Goal: Contribute content: Add original content to the website for others to see

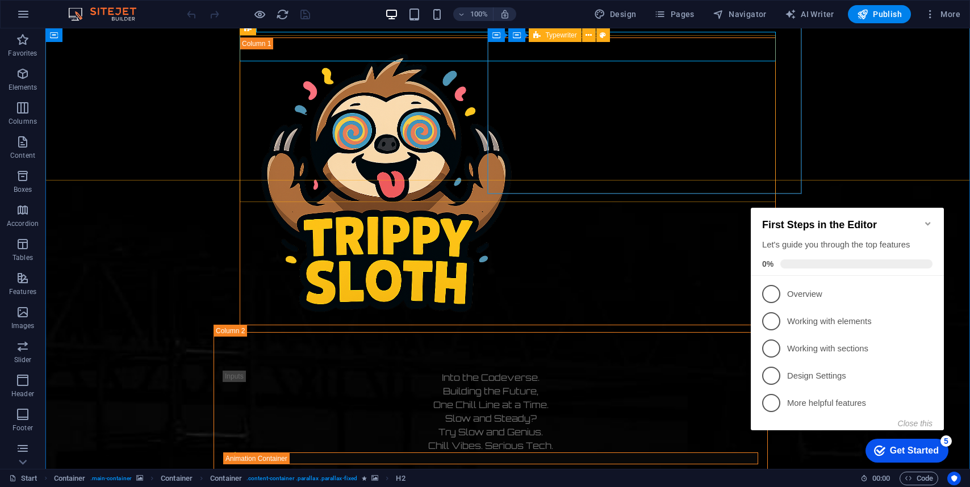
scroll to position [614, 0]
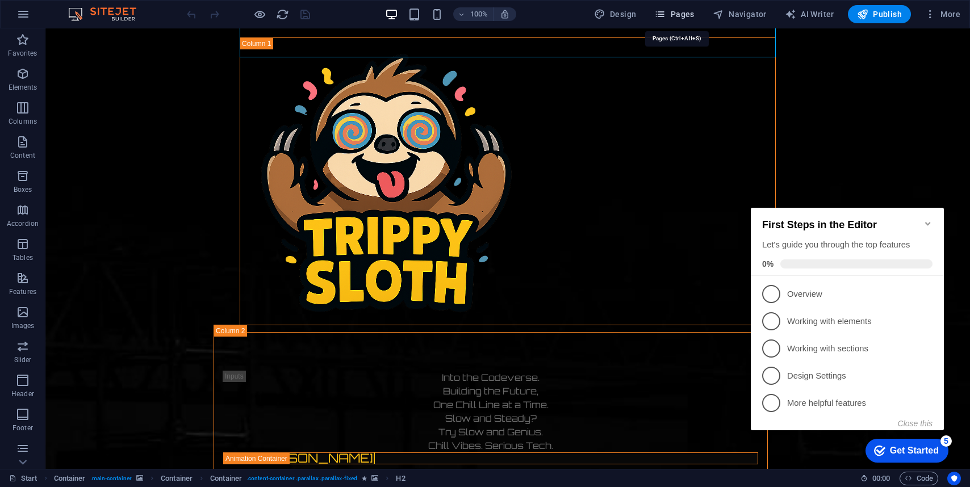
click at [670, 10] on span "Pages" at bounding box center [674, 14] width 40 height 11
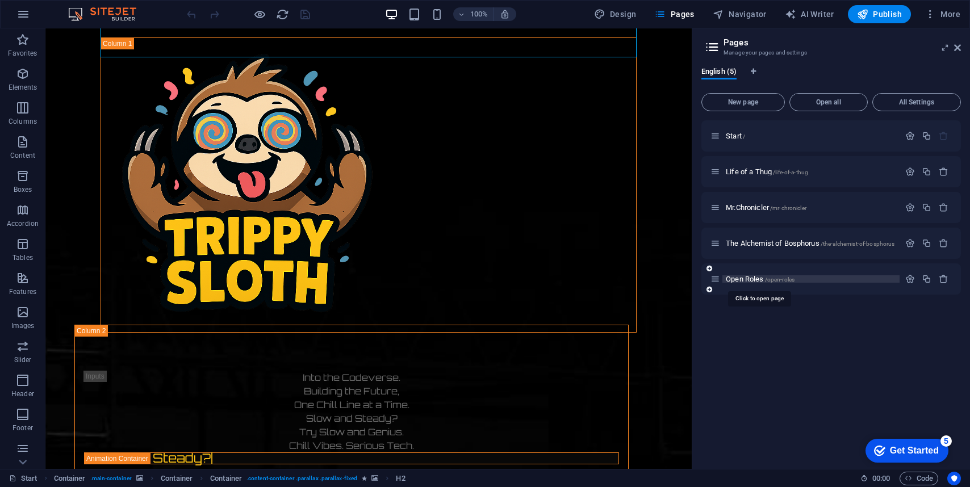
click at [770, 276] on span "/open-roles" at bounding box center [780, 279] width 30 height 6
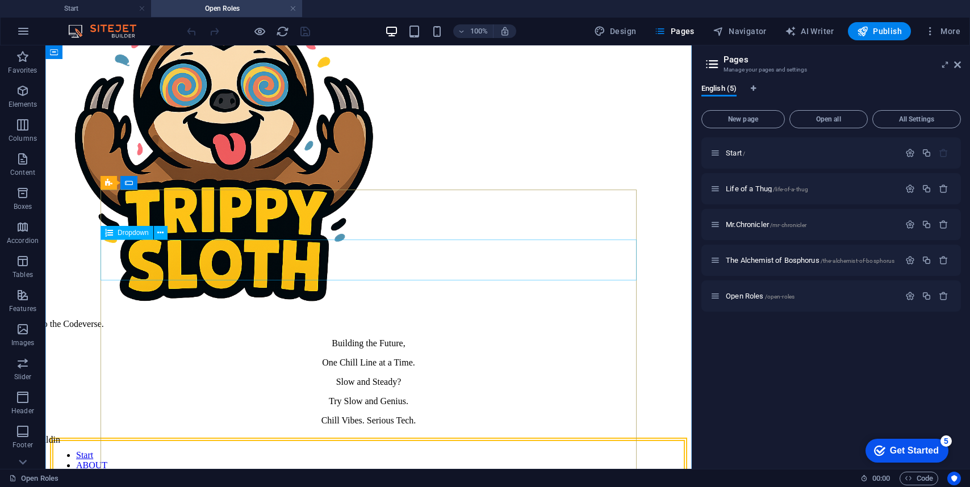
scroll to position [0, 0]
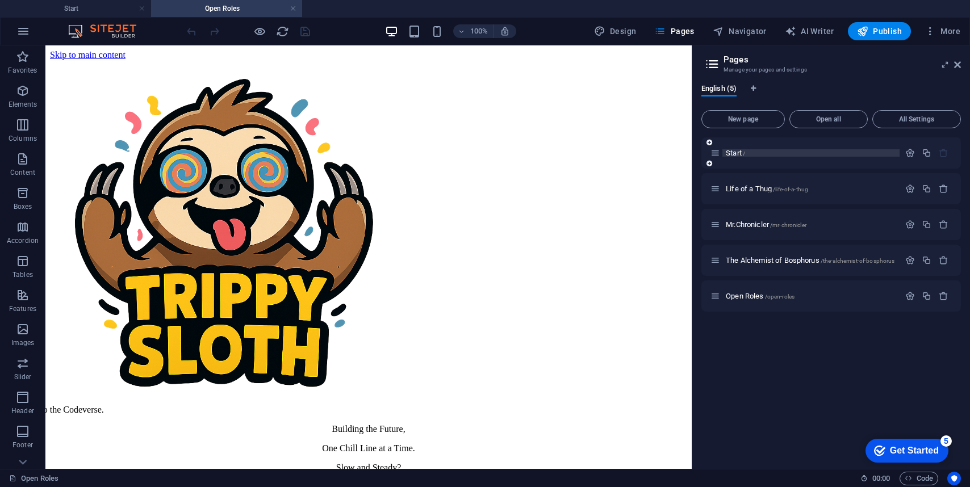
click at [751, 150] on p "Start /" at bounding box center [811, 152] width 170 height 7
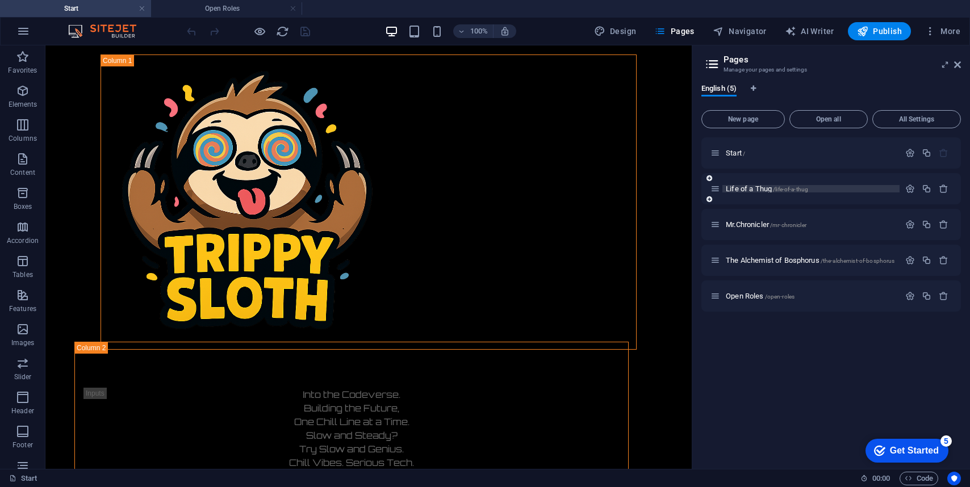
click at [746, 188] on span "Life of a Thug /life-of-a-thug" at bounding box center [767, 189] width 82 height 9
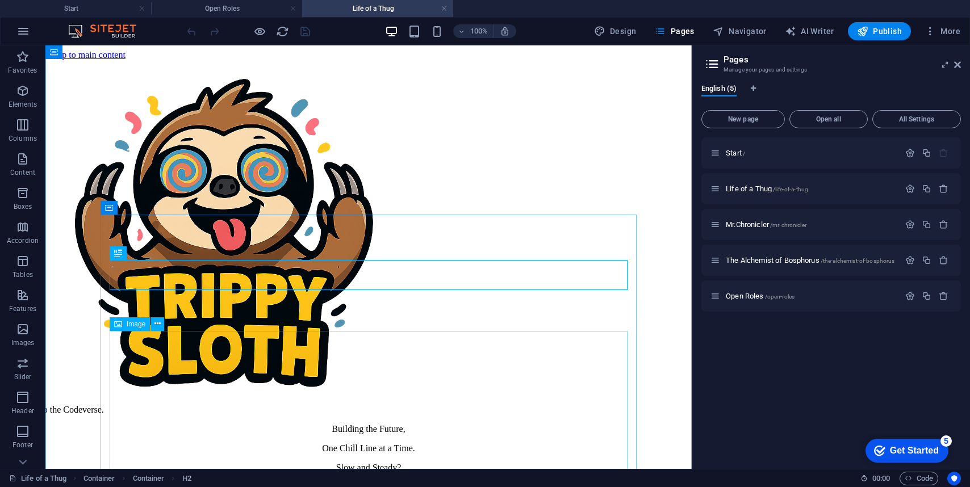
scroll to position [148, 0]
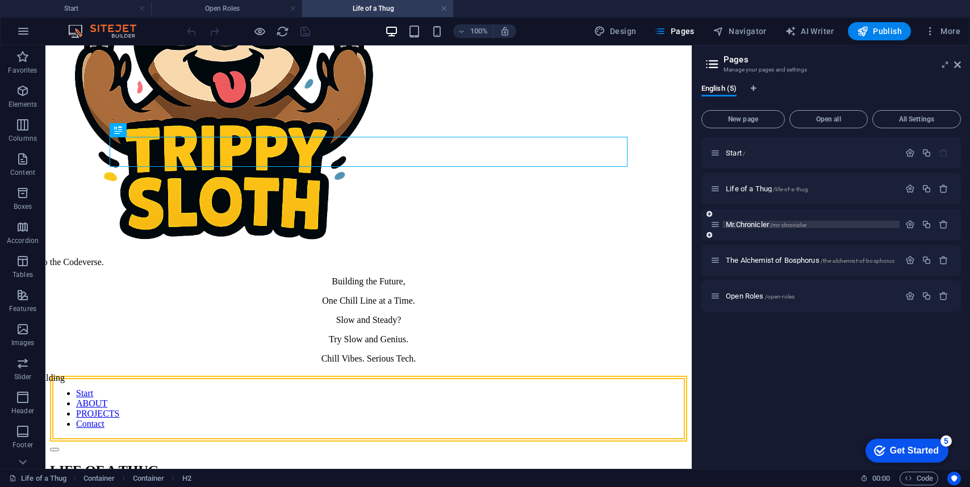
click at [778, 228] on span "/mr-chronicler" at bounding box center [788, 225] width 36 height 6
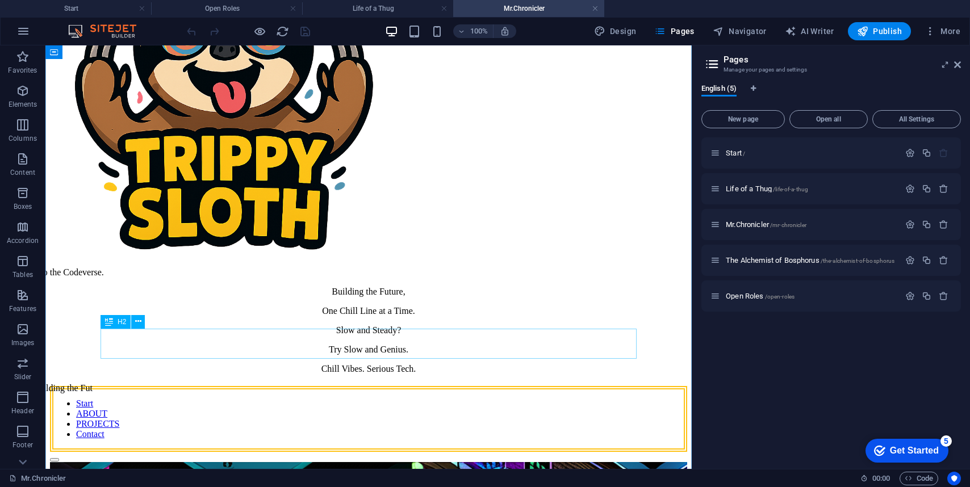
scroll to position [136, 0]
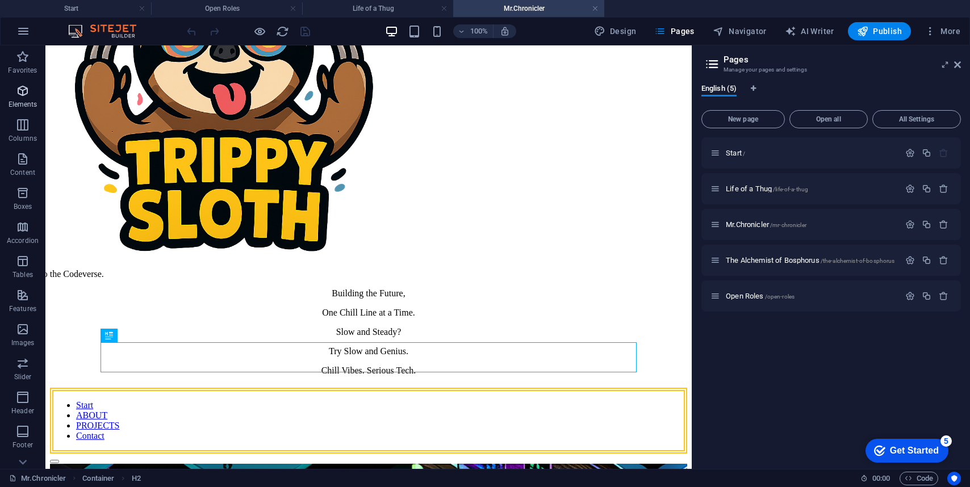
click at [28, 97] on icon "button" at bounding box center [23, 91] width 14 height 14
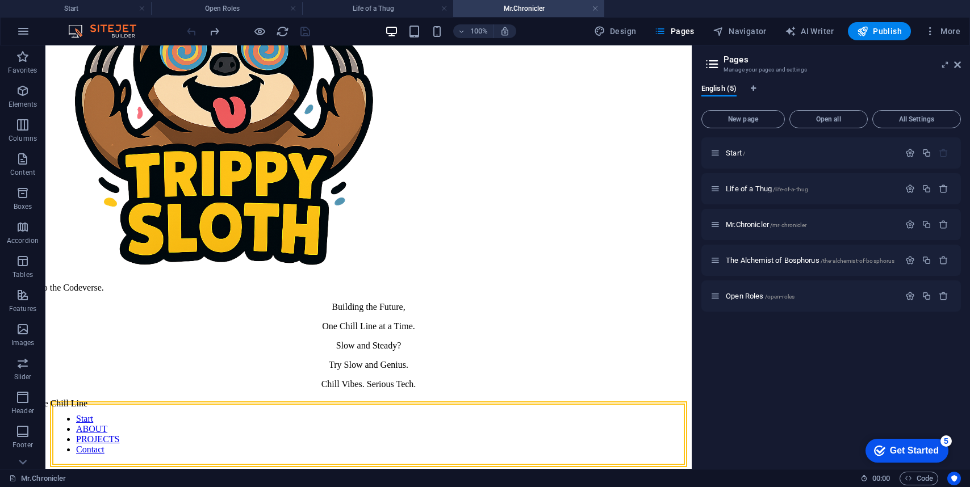
scroll to position [123, 0]
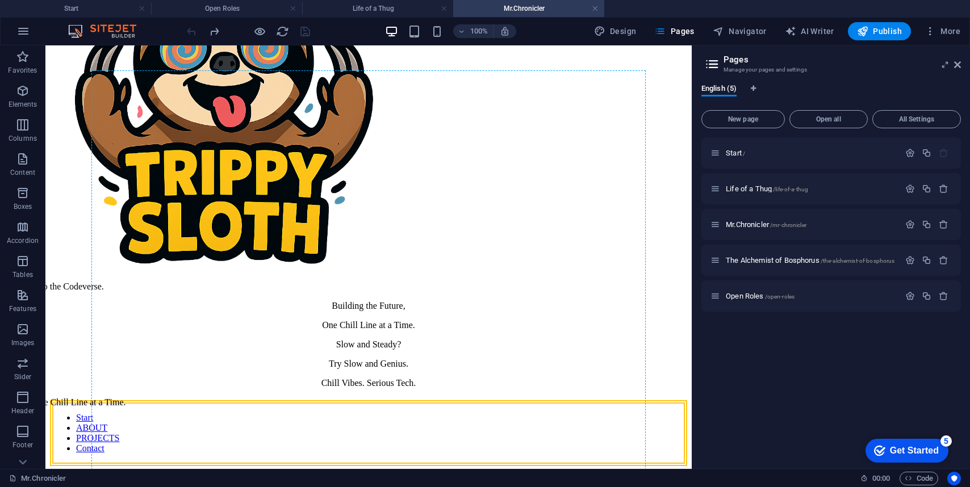
drag, startPoint x: 109, startPoint y: 396, endPoint x: 171, endPoint y: 333, distance: 88.3
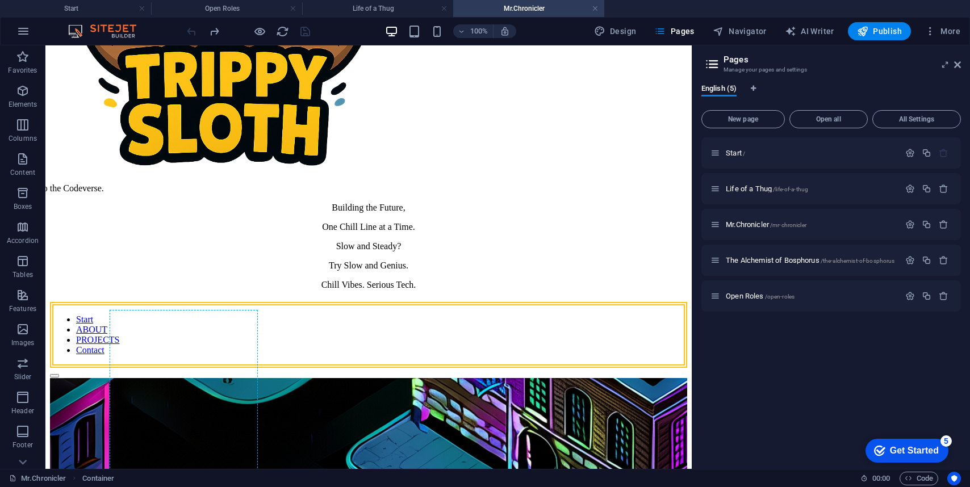
scroll to position [212, 0]
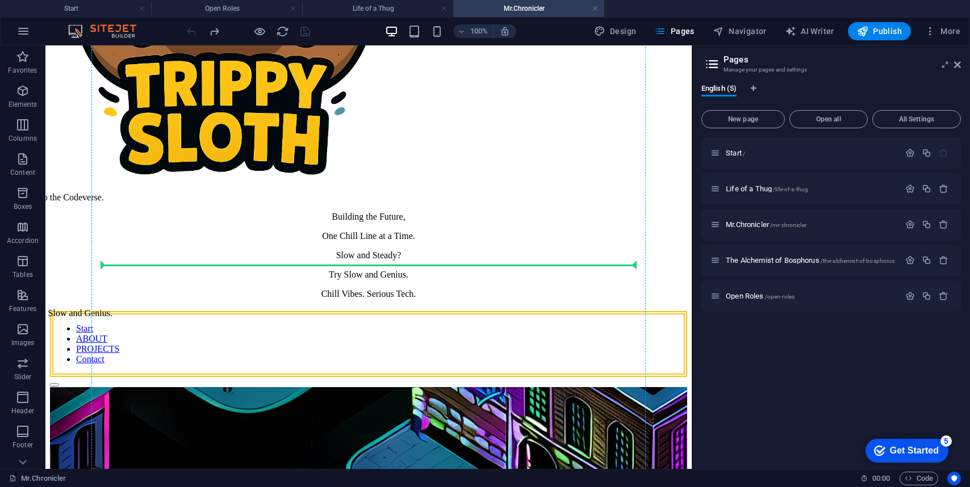
drag, startPoint x: 121, startPoint y: 450, endPoint x: 431, endPoint y: 269, distance: 359.0
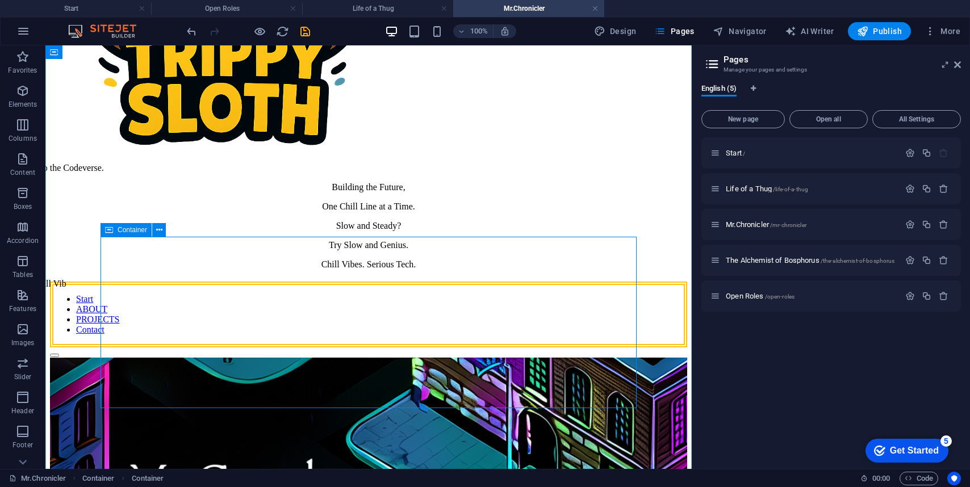
scroll to position [241, 0]
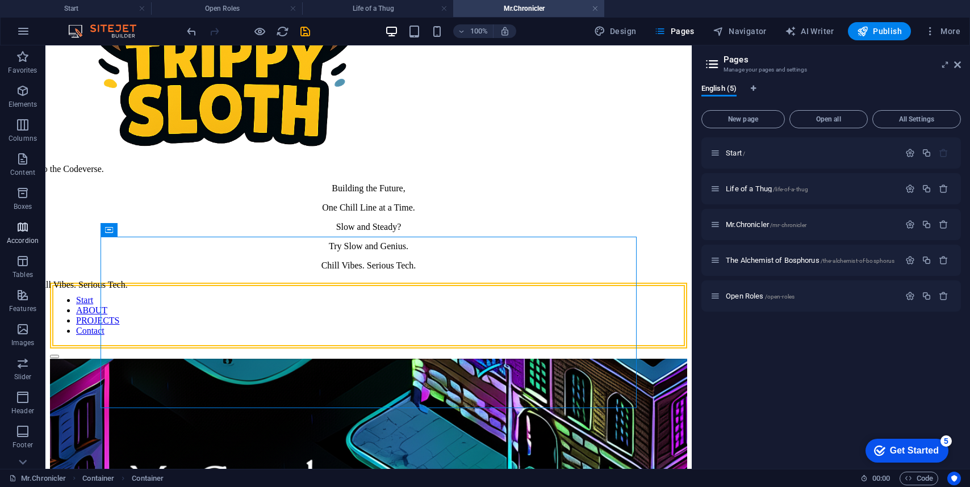
click at [34, 236] on p "Accordion" at bounding box center [23, 240] width 32 height 9
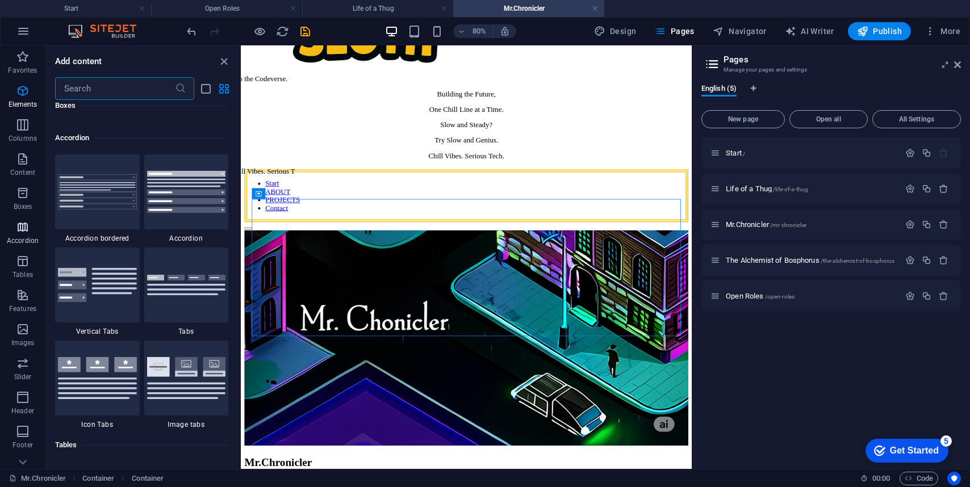
scroll to position [3625, 0]
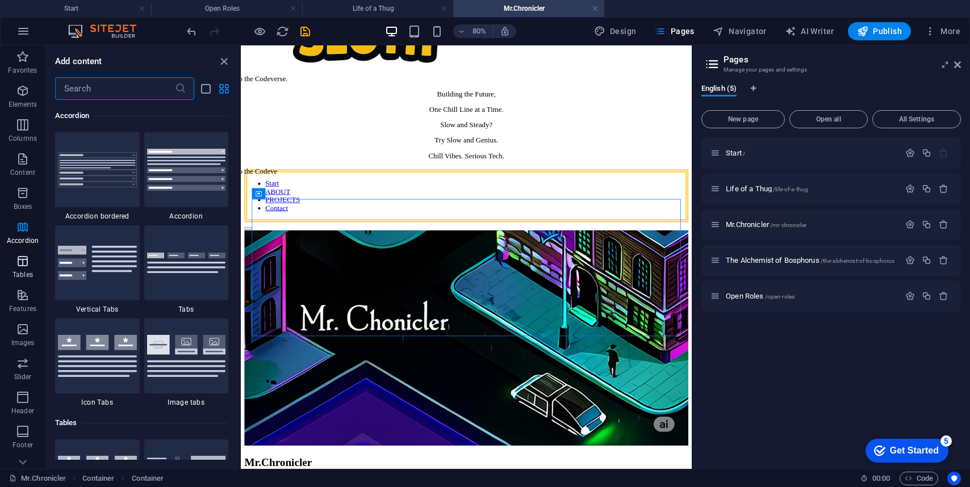
click at [28, 265] on icon "button" at bounding box center [23, 261] width 14 height 14
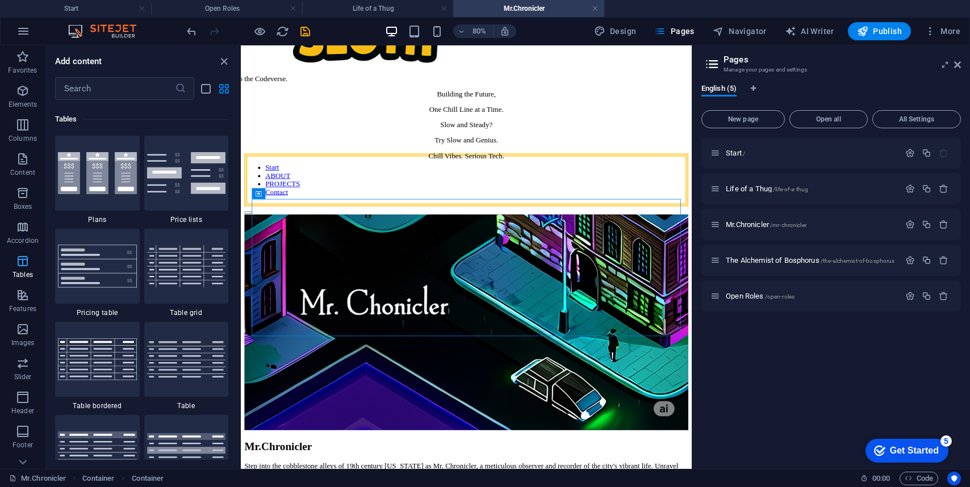
scroll to position [3932, 0]
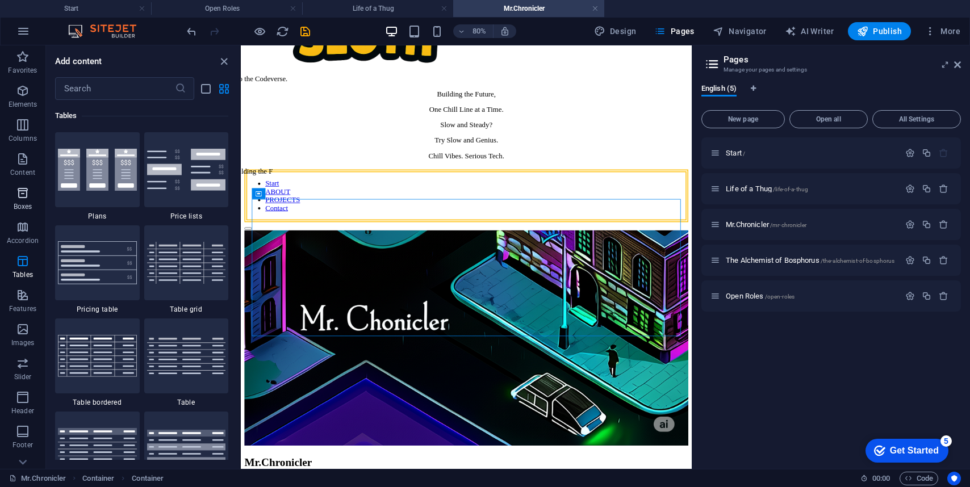
click at [19, 202] on span "Boxes" at bounding box center [22, 199] width 45 height 27
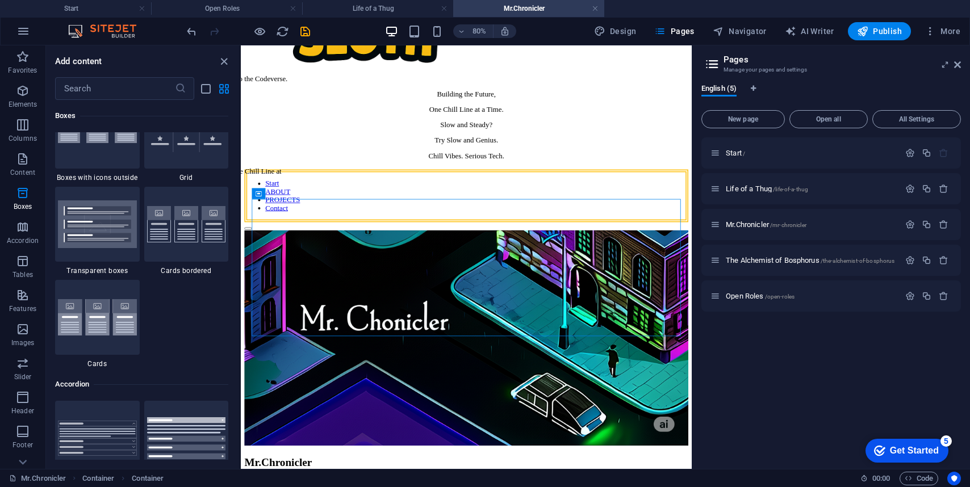
scroll to position [3358, 0]
click at [18, 154] on icon "button" at bounding box center [23, 159] width 14 height 14
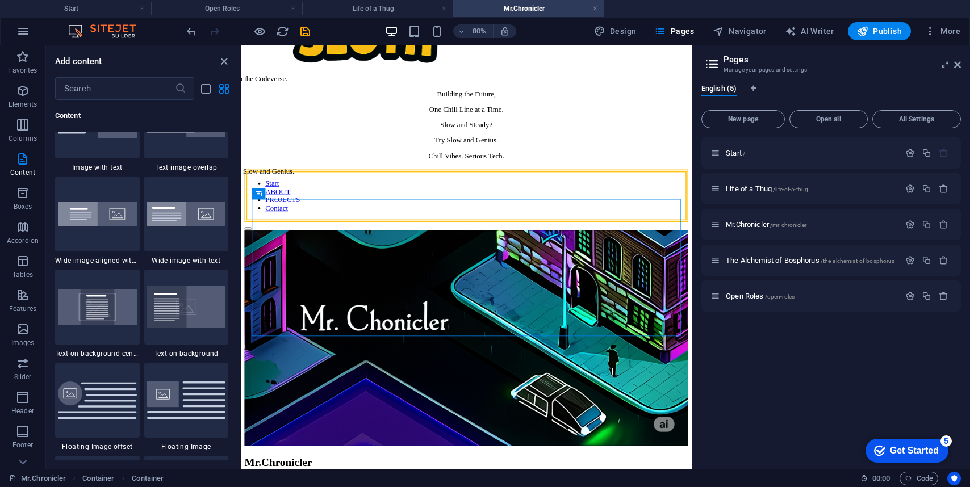
scroll to position [2225, 0]
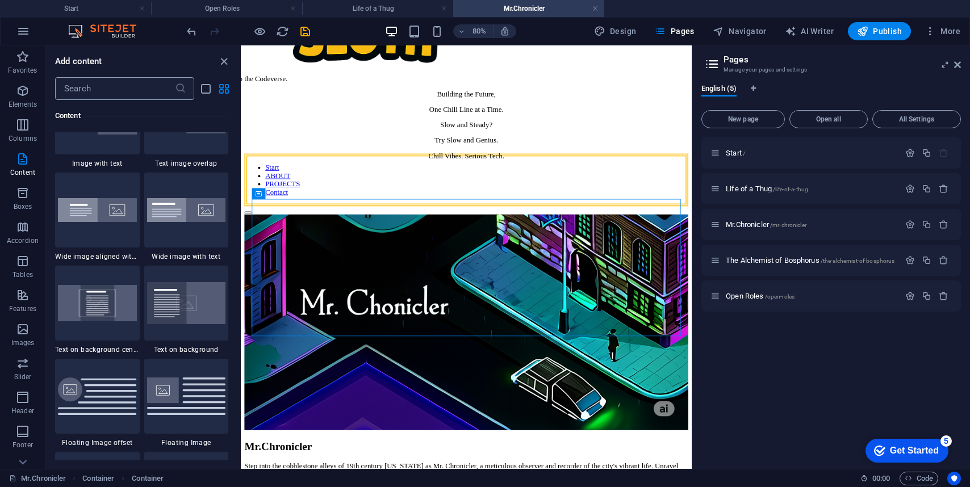
click at [97, 85] on input "text" at bounding box center [115, 88] width 120 height 23
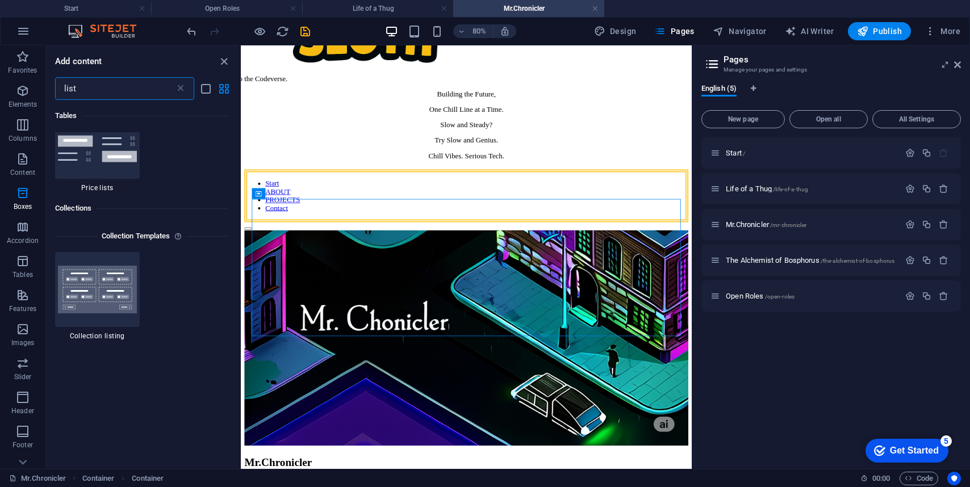
scroll to position [153, 0]
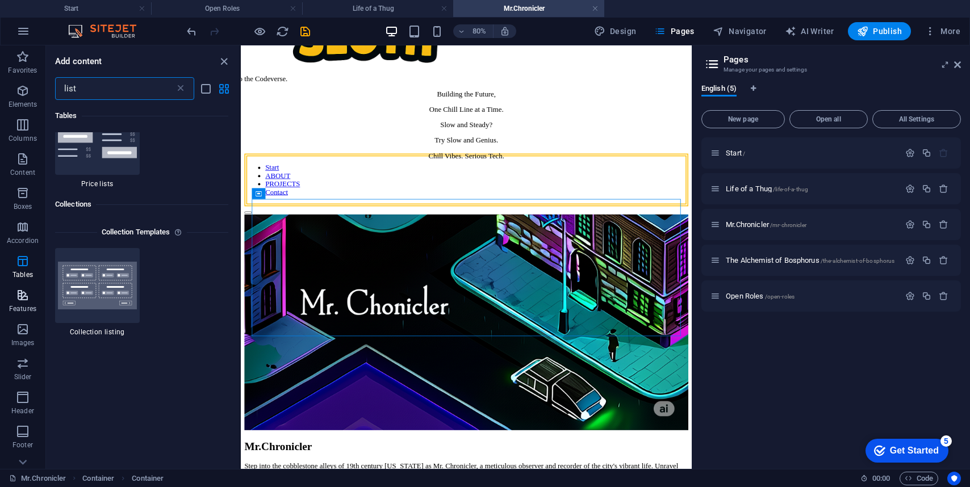
type input "list"
click at [30, 292] on span "Features" at bounding box center [22, 301] width 45 height 27
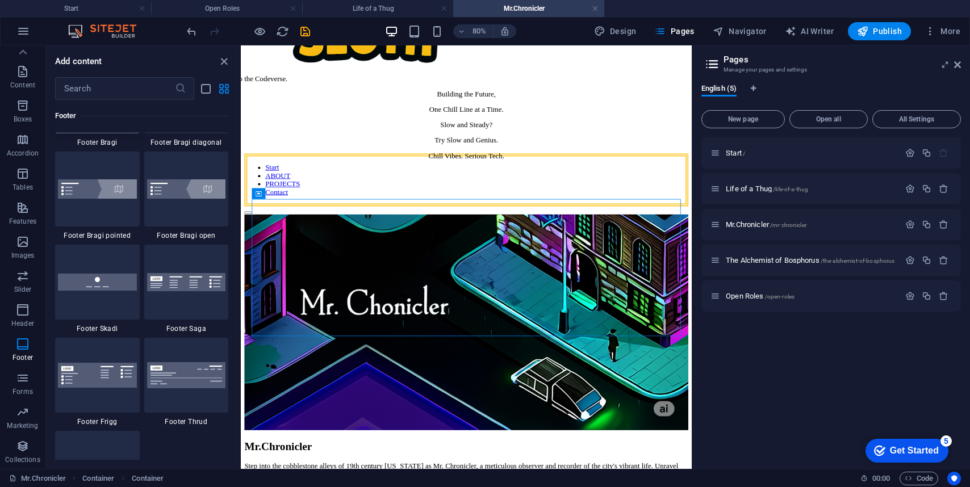
scroll to position [7871, 0]
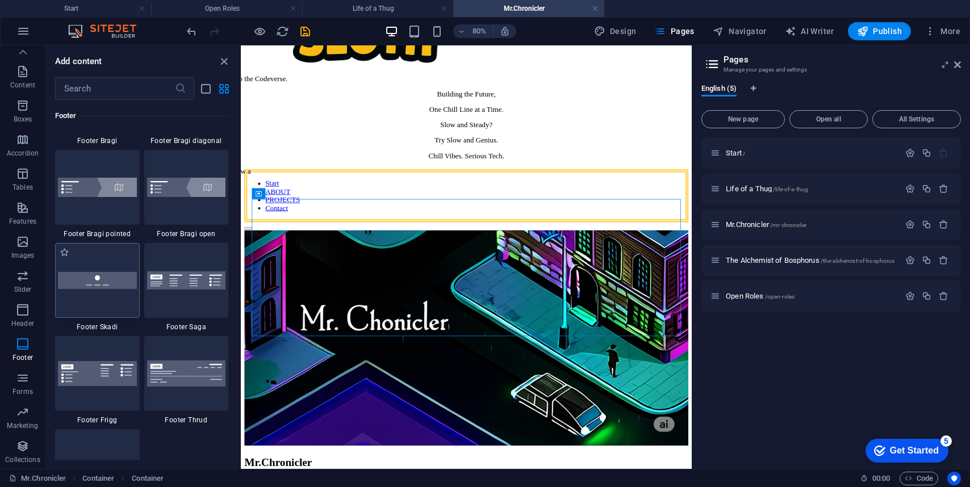
click at [93, 276] on img at bounding box center [97, 280] width 79 height 16
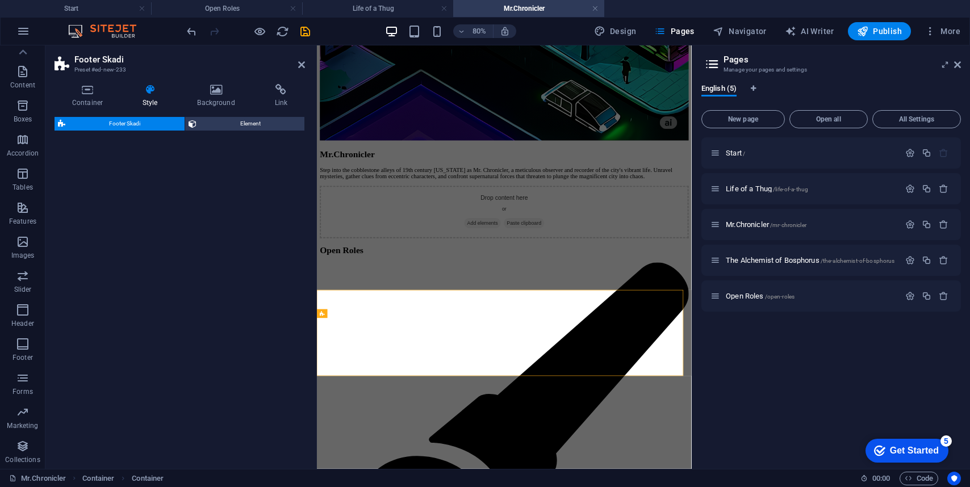
select select "rem"
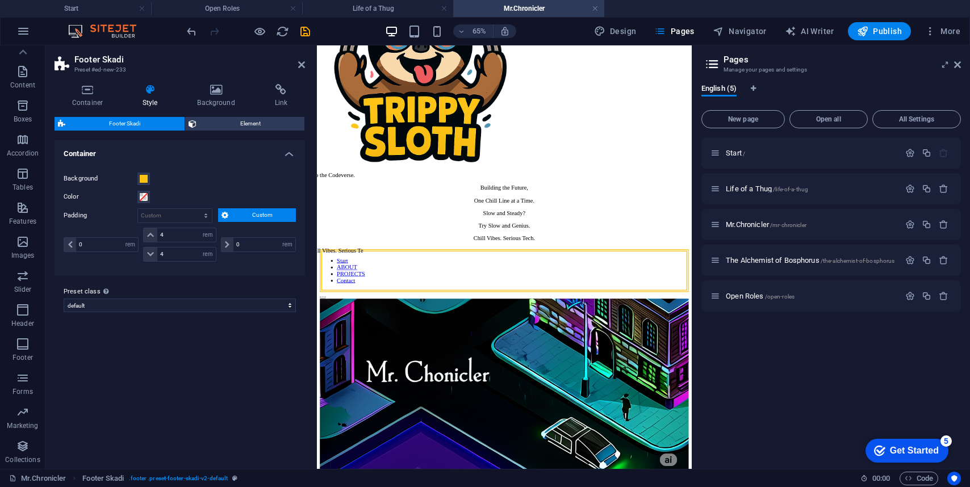
scroll to position [127, 0]
drag, startPoint x: 642, startPoint y: 359, endPoint x: 506, endPoint y: 489, distance: 187.9
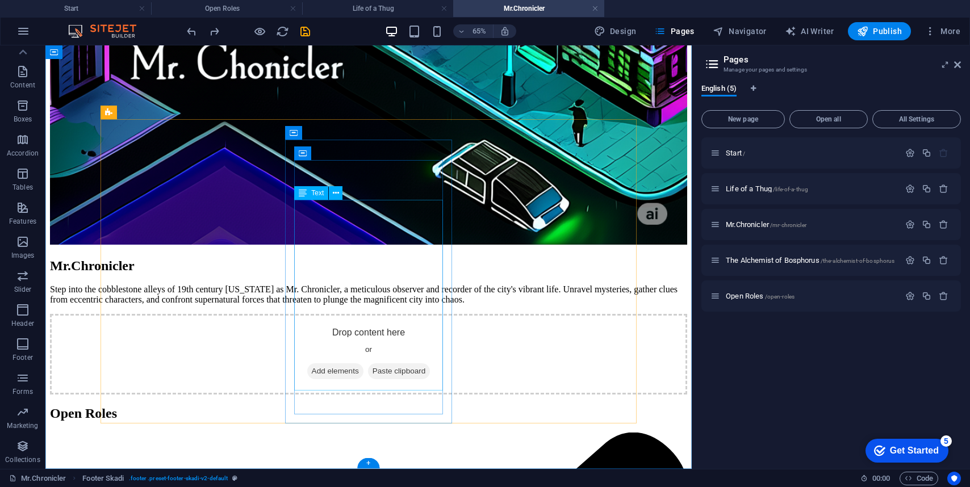
scroll to position [560, 0]
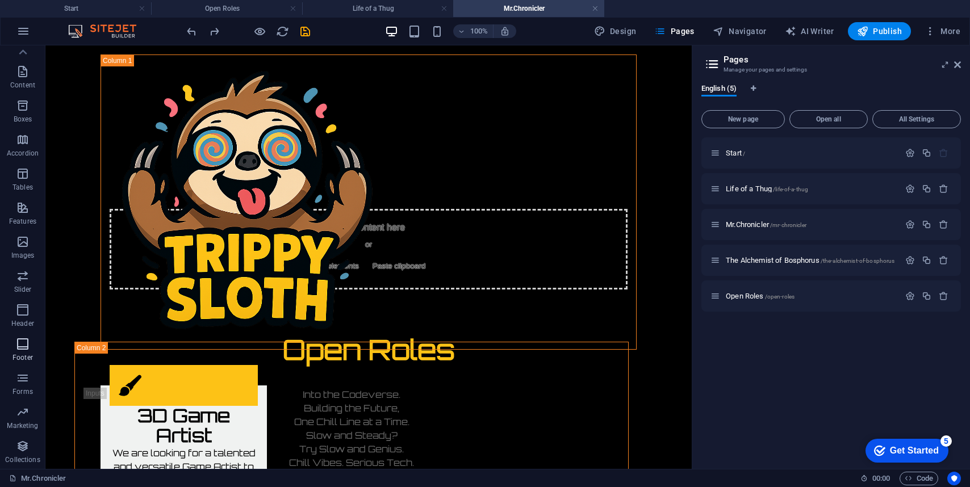
click at [29, 347] on icon "button" at bounding box center [23, 344] width 14 height 14
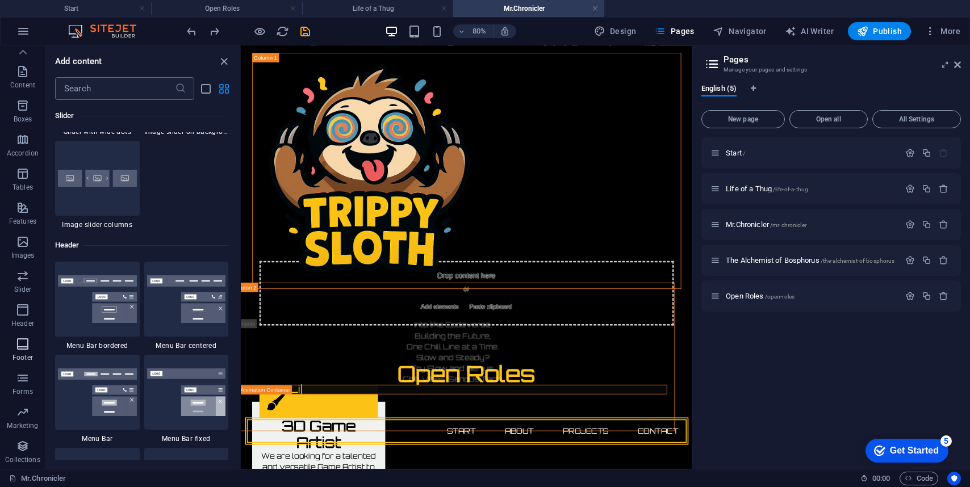
scroll to position [7516, 0]
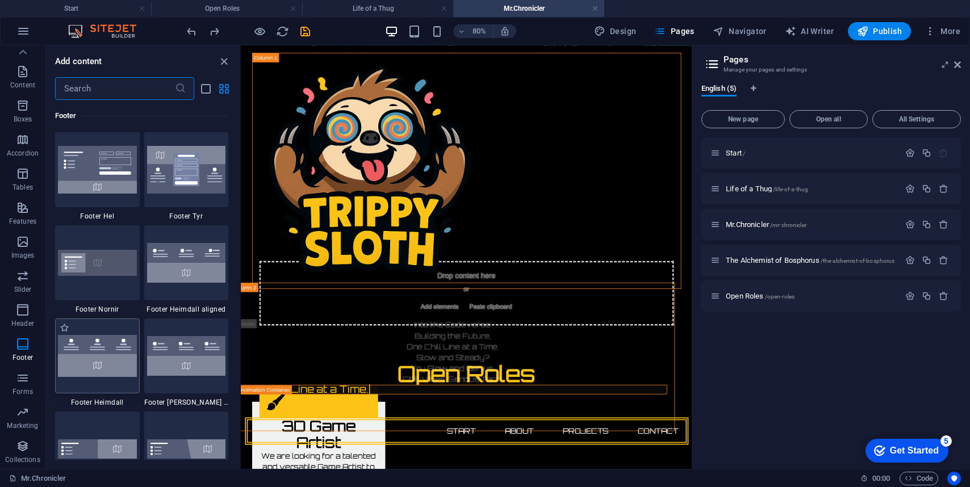
click at [111, 330] on div at bounding box center [97, 355] width 85 height 75
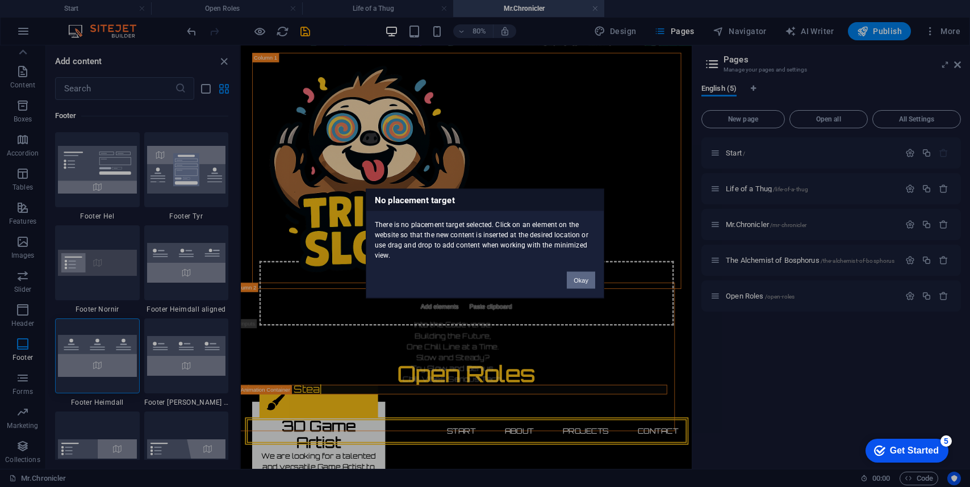
click at [578, 278] on button "Okay" at bounding box center [581, 280] width 28 height 17
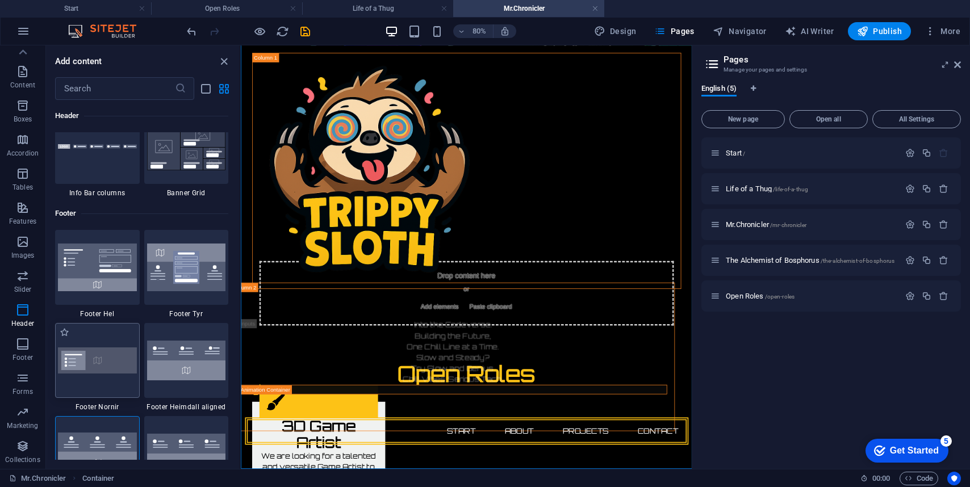
scroll to position [7762, 0]
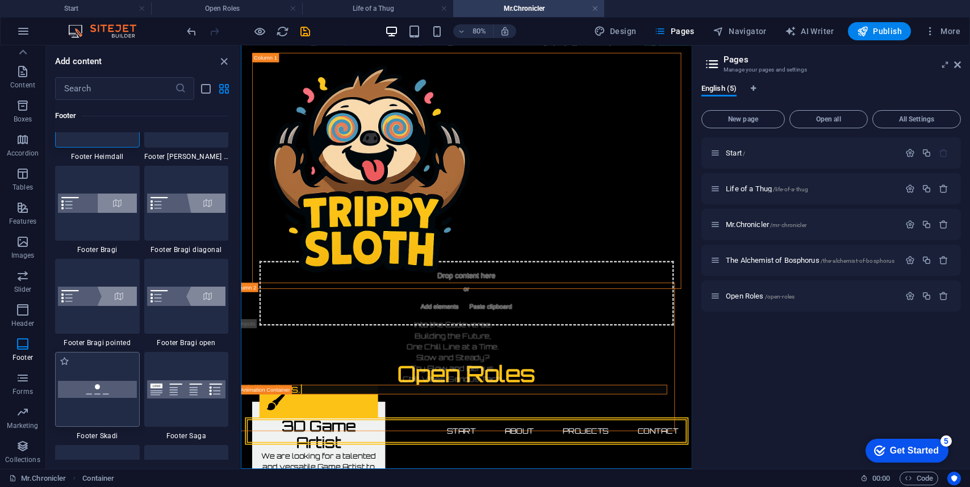
click at [110, 391] on img at bounding box center [97, 389] width 79 height 16
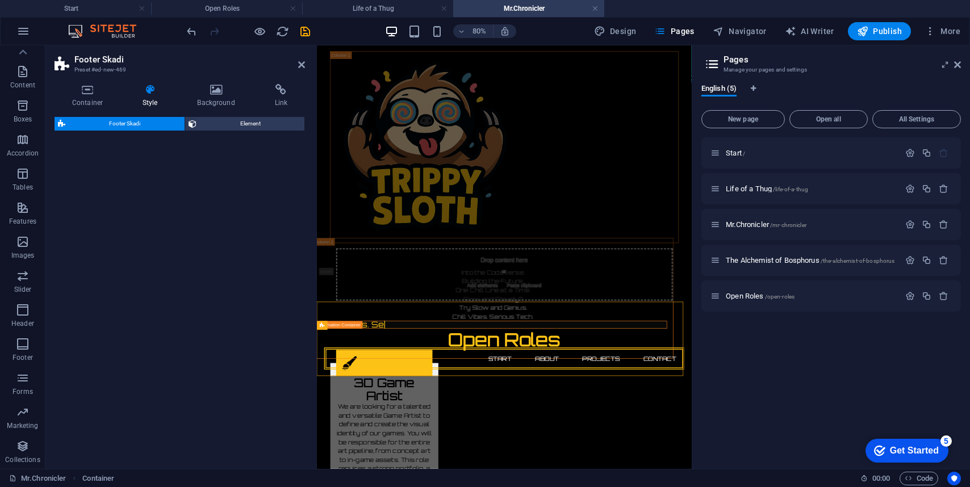
scroll to position [626, 0]
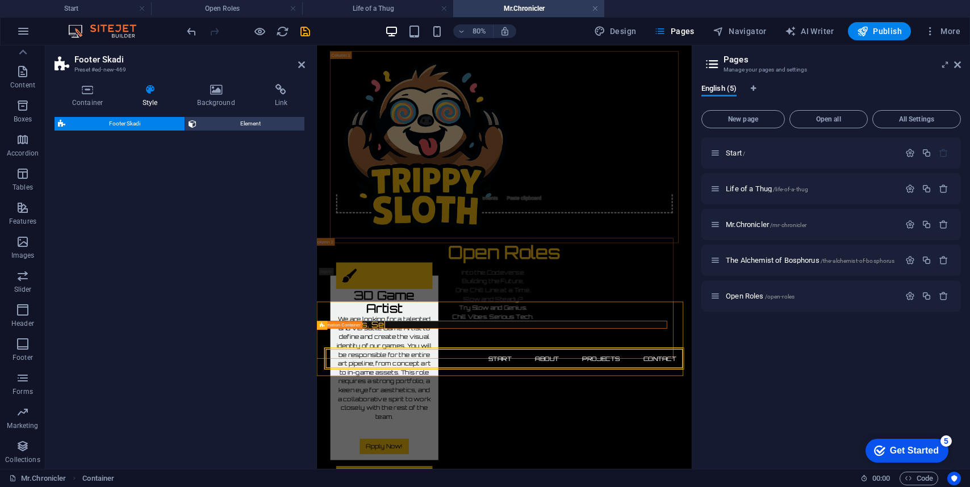
select select "rem"
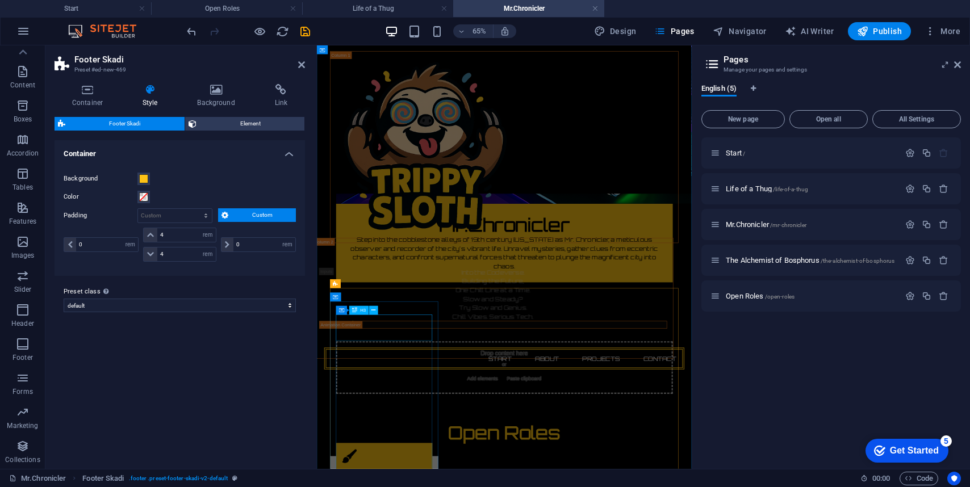
scroll to position [244, 0]
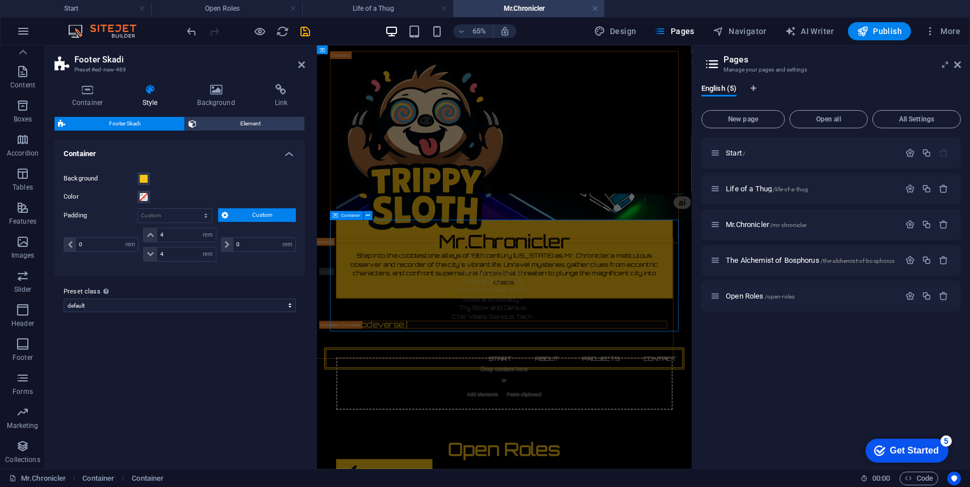
scroll to position [163, 0]
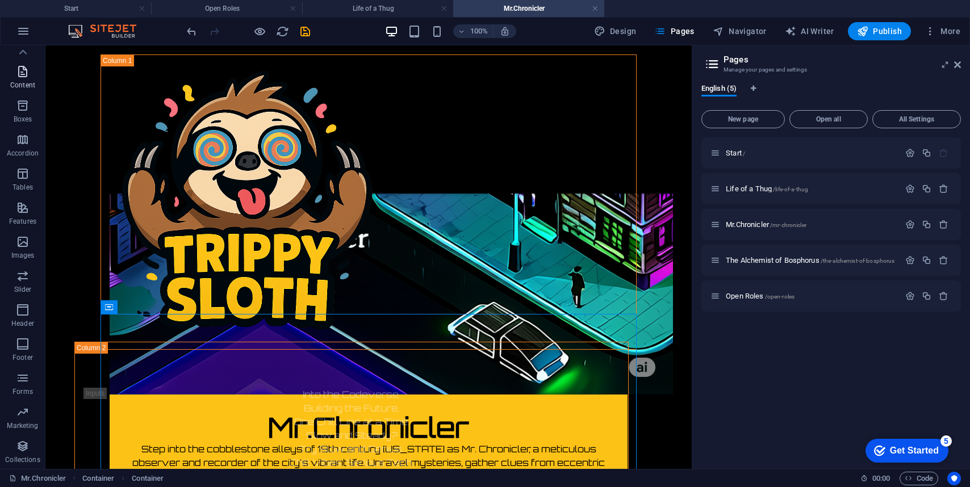
click at [26, 78] on icon "button" at bounding box center [23, 72] width 14 height 14
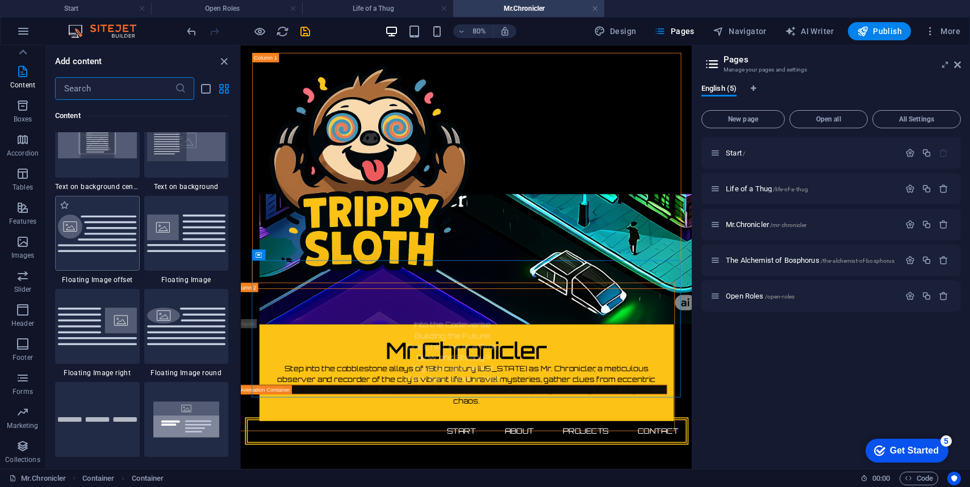
scroll to position [2389, 0]
click at [200, 413] on img at bounding box center [186, 418] width 79 height 52
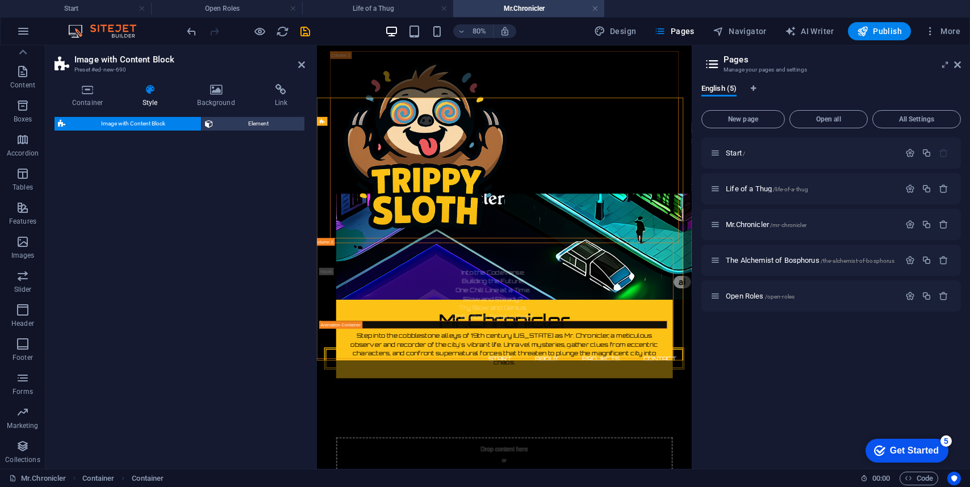
select select "rem"
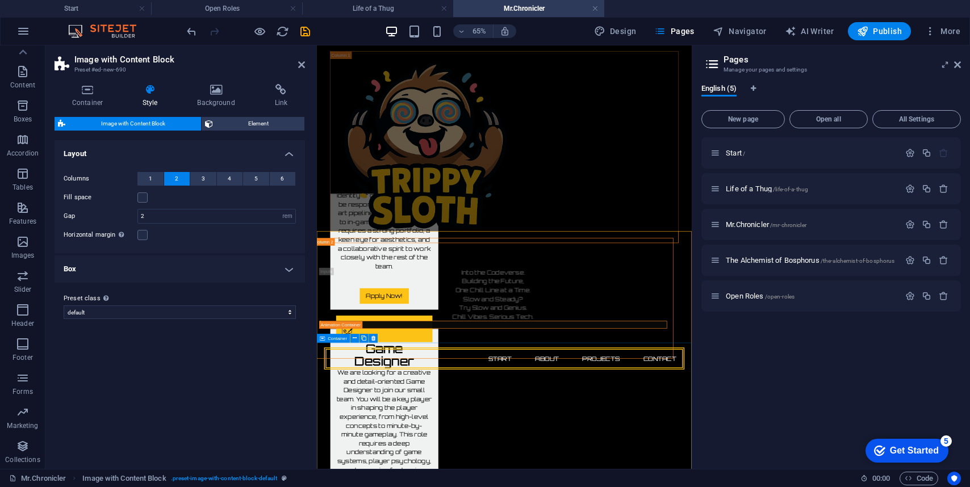
scroll to position [864, 0]
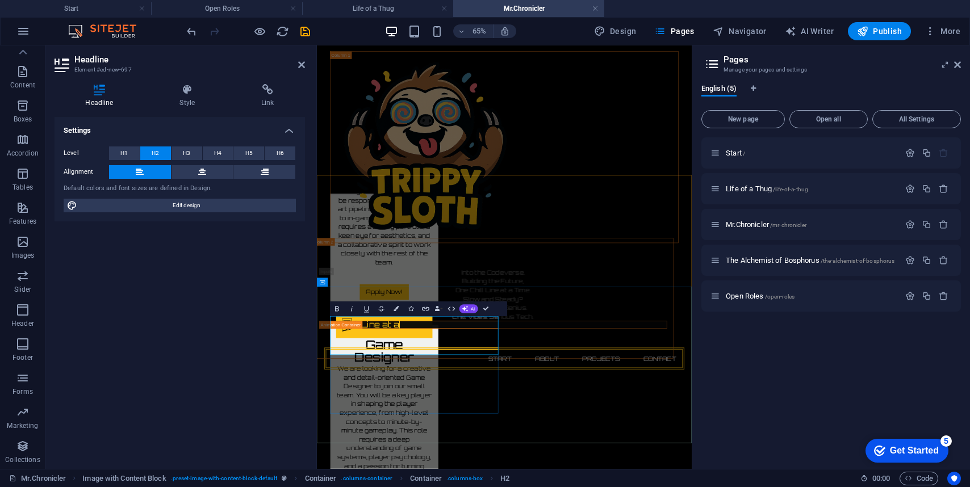
drag, startPoint x: 389, startPoint y: 509, endPoint x: 336, endPoint y: 473, distance: 64.6
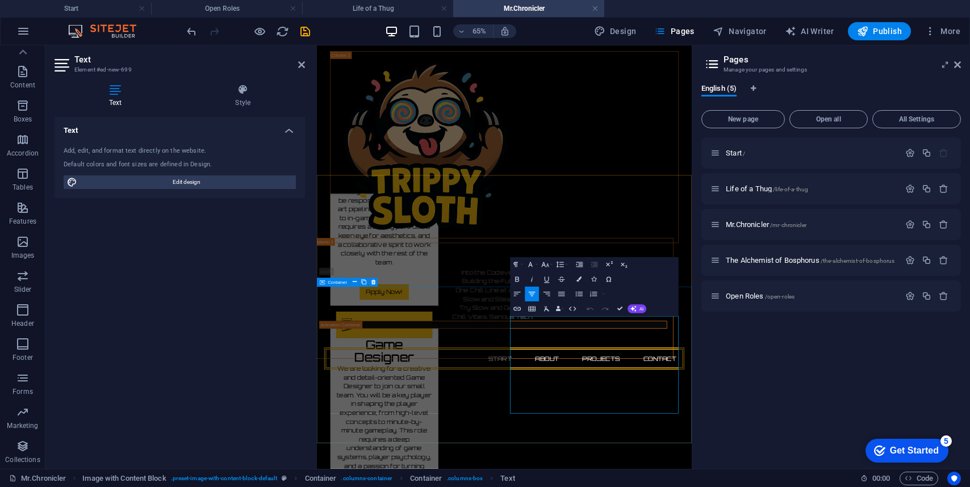
drag, startPoint x: 770, startPoint y: 601, endPoint x: 607, endPoint y: 475, distance: 206.3
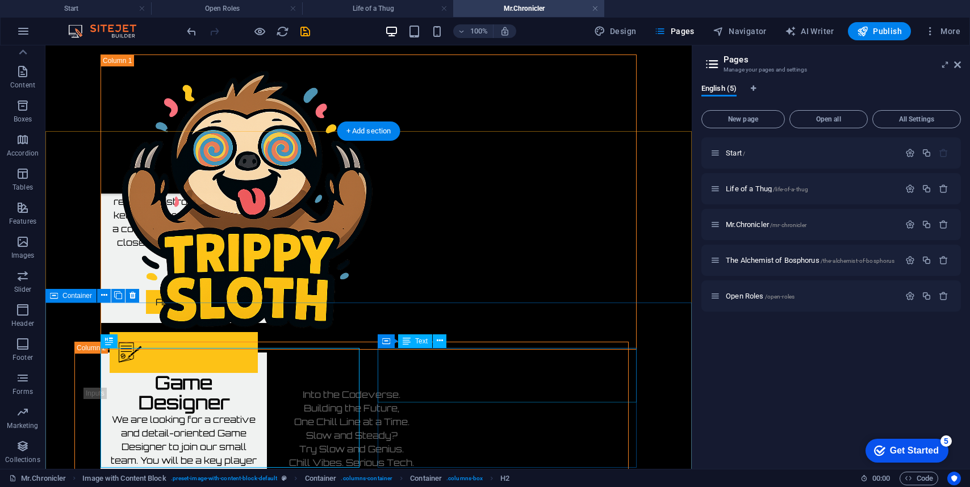
scroll to position [910, 0]
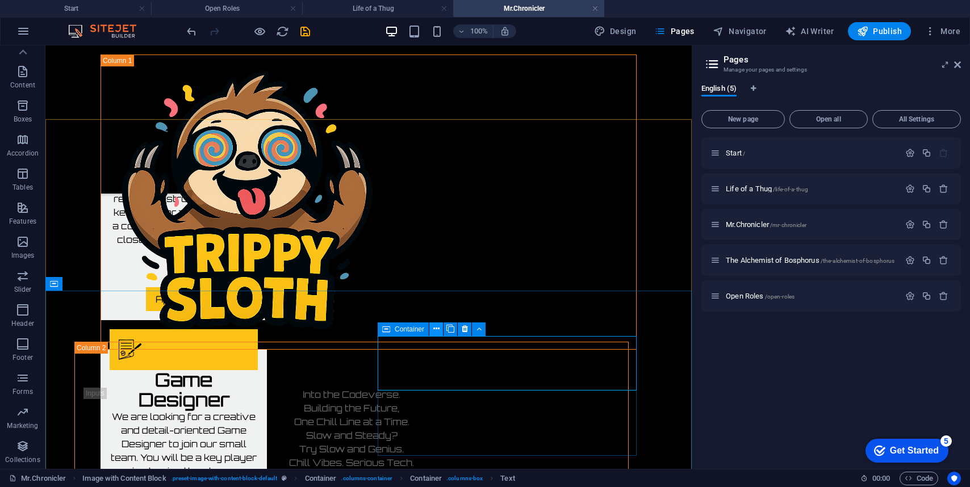
click at [435, 328] on icon at bounding box center [436, 329] width 6 height 12
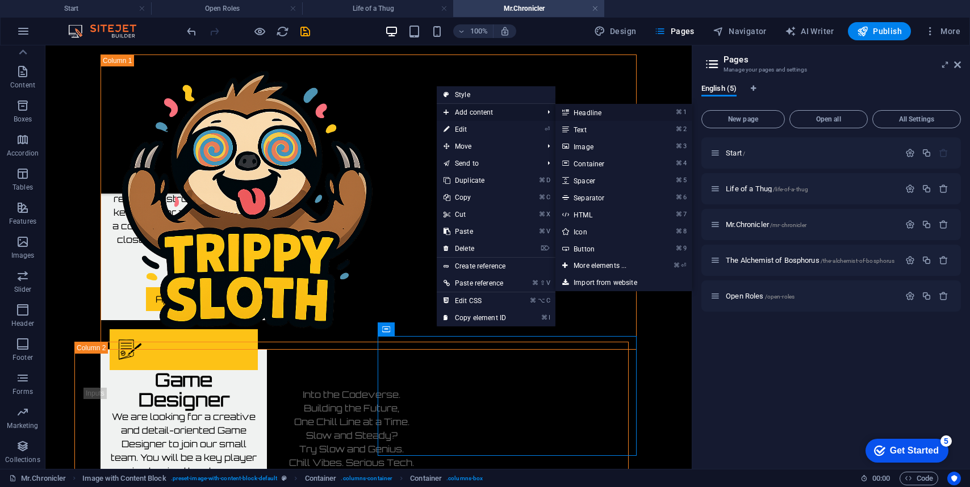
click at [597, 114] on link "⌘ 1 Headline" at bounding box center [602, 112] width 94 height 17
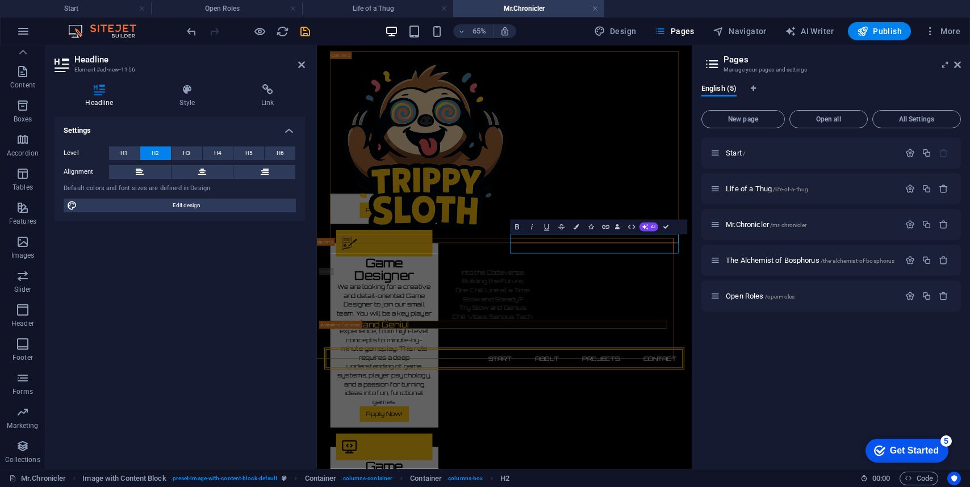
scroll to position [990, 0]
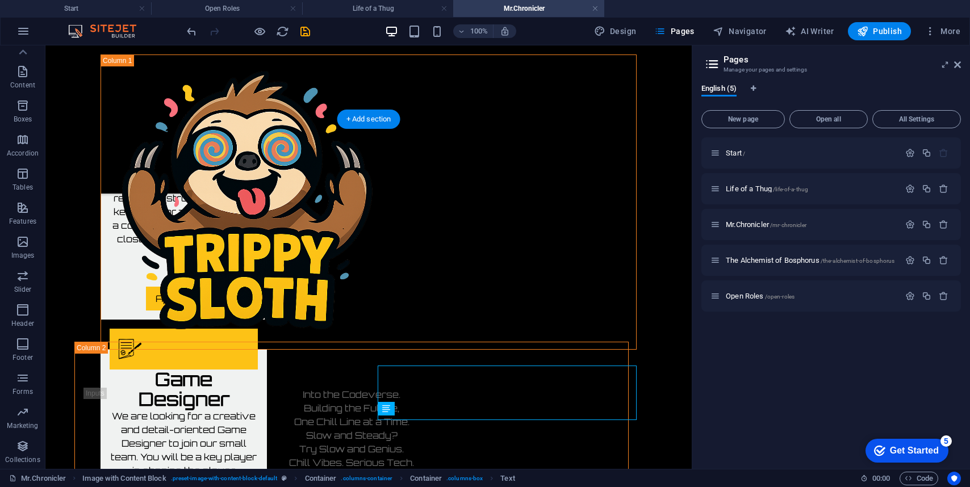
scroll to position [910, 0]
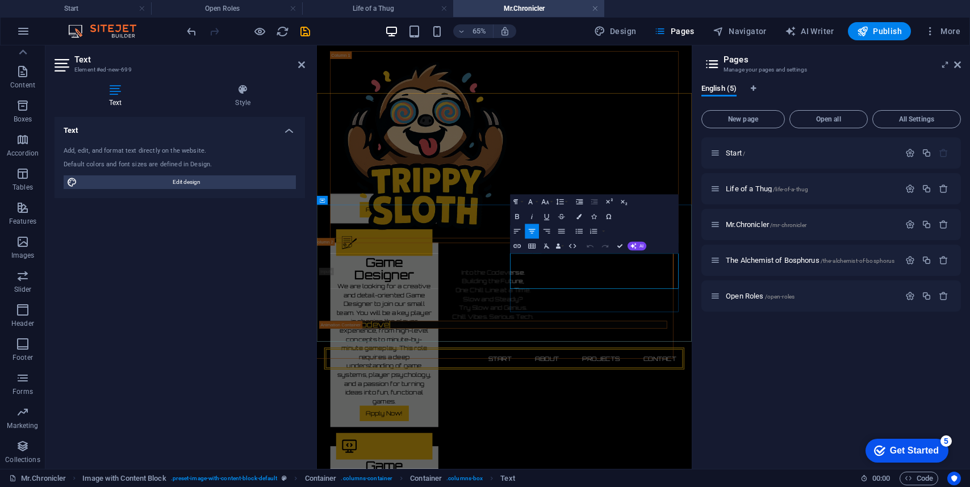
drag, startPoint x: 769, startPoint y: 389, endPoint x: 614, endPoint y: 375, distance: 155.6
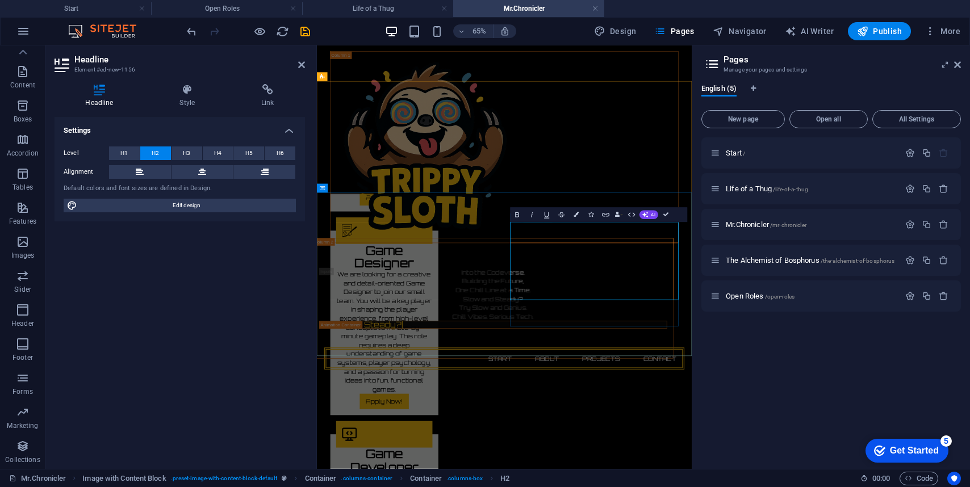
drag, startPoint x: 811, startPoint y: 420, endPoint x: 613, endPoint y: 308, distance: 227.8
click at [128, 154] on button "H1" at bounding box center [124, 153] width 31 height 14
click at [216, 153] on span "H4" at bounding box center [217, 153] width 7 height 14
click at [249, 146] on span "H5" at bounding box center [248, 153] width 7 height 14
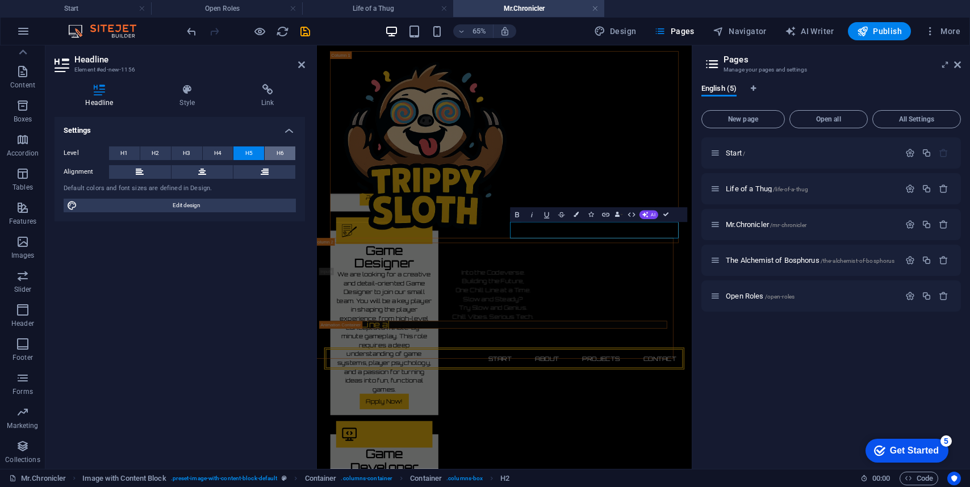
click at [280, 153] on span "H6" at bounding box center [279, 153] width 7 height 14
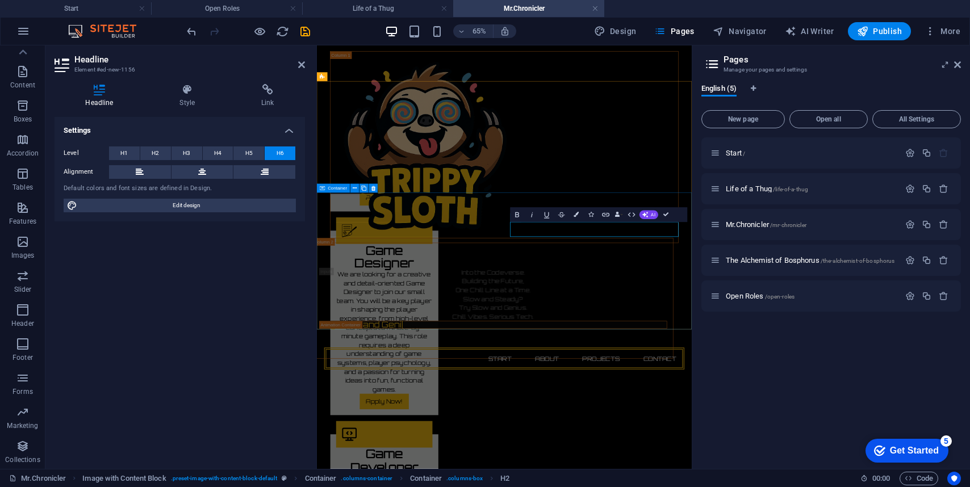
drag, startPoint x: 837, startPoint y: 328, endPoint x: 882, endPoint y: 342, distance: 47.6
click at [251, 153] on span "H5" at bounding box center [248, 153] width 7 height 14
click at [211, 152] on button "H4" at bounding box center [218, 153] width 31 height 14
click at [247, 150] on span "H5" at bounding box center [248, 153] width 7 height 14
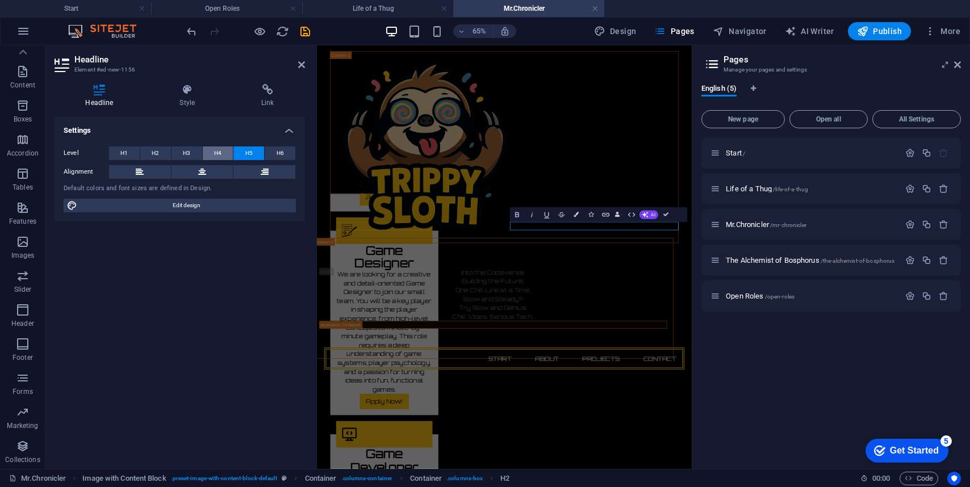
click at [215, 150] on span "H4" at bounding box center [217, 153] width 7 height 14
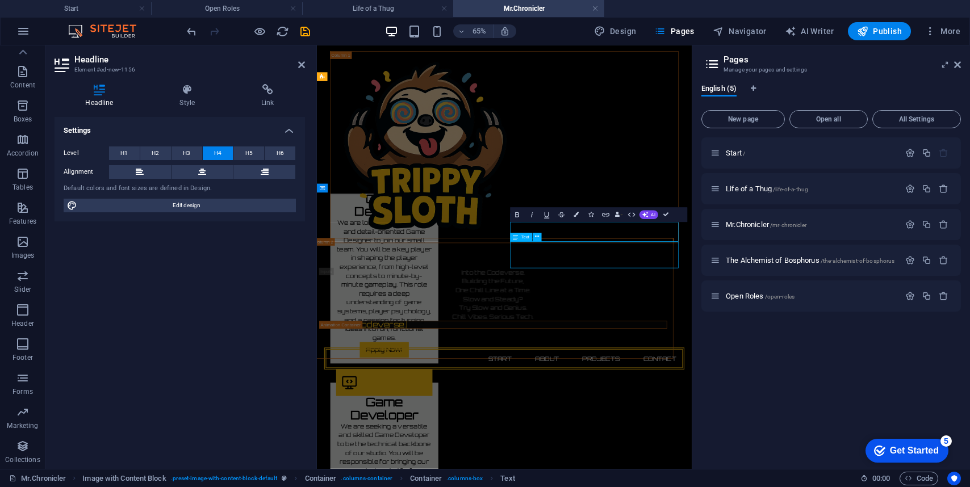
scroll to position [929, 0]
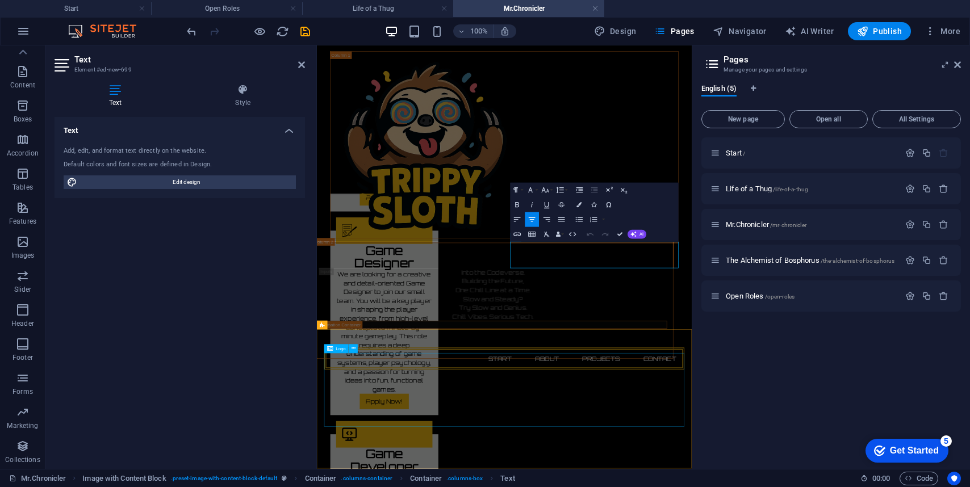
scroll to position [1008, 0]
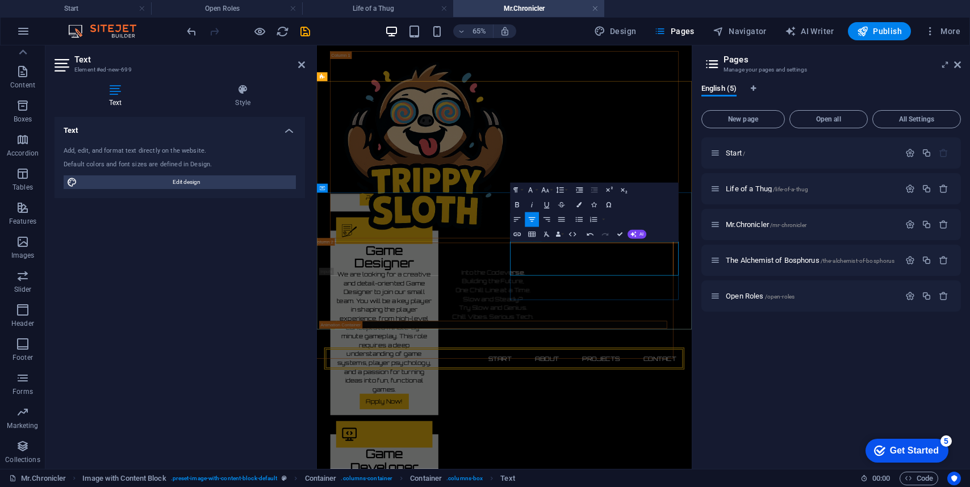
drag, startPoint x: 733, startPoint y: 355, endPoint x: 683, endPoint y: 355, distance: 50.5
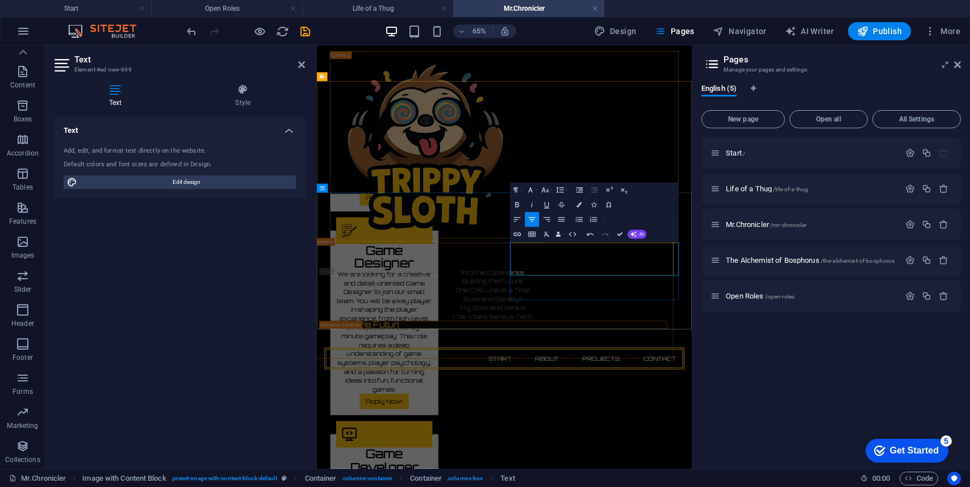
copy h6 "Duration:"
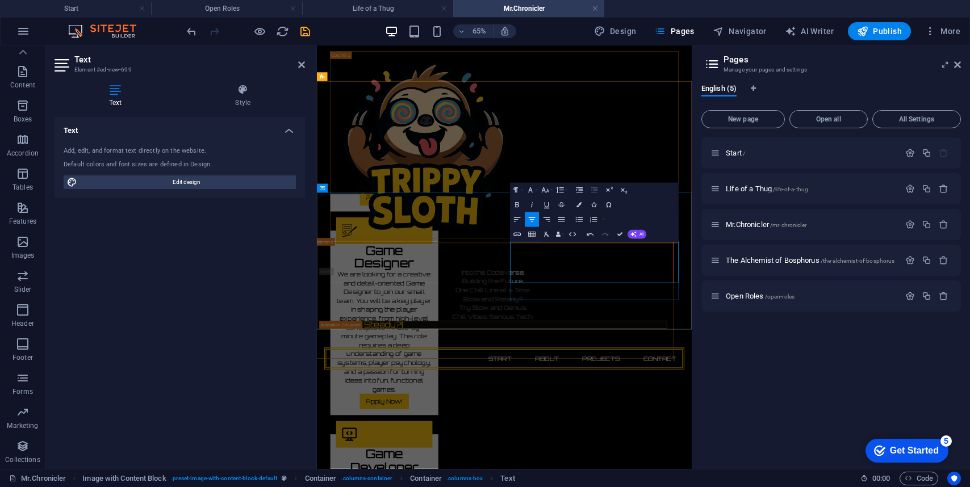
drag, startPoint x: 706, startPoint y: 367, endPoint x: 851, endPoint y: 377, distance: 145.7
drag, startPoint x: 817, startPoint y: 352, endPoint x: 743, endPoint y: 350, distance: 75.0
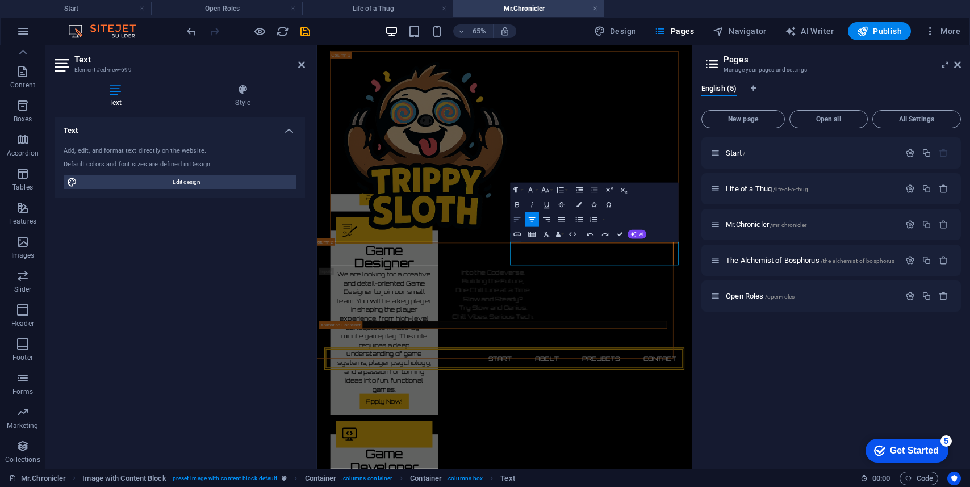
click at [520, 220] on icon "button" at bounding box center [517, 219] width 9 height 9
click at [120, 88] on icon at bounding box center [114, 89] width 121 height 11
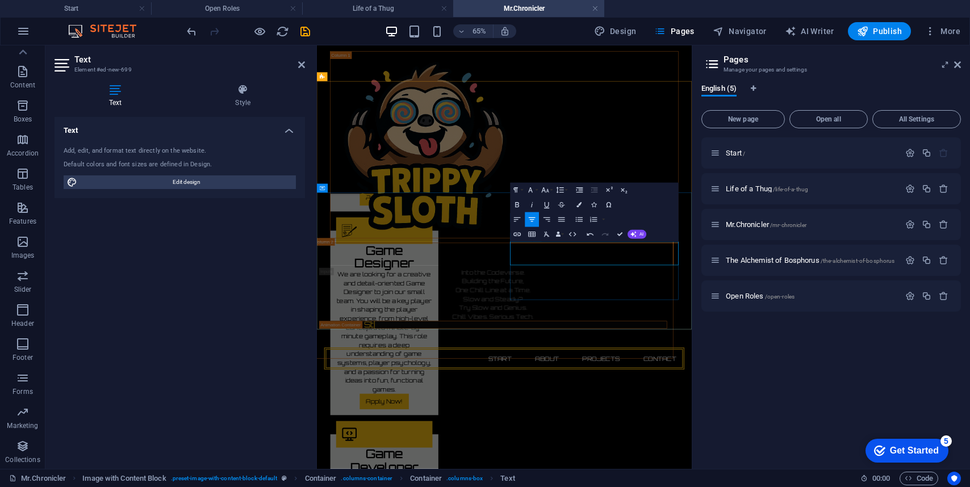
click at [821, 239] on div "Into the Codeverse. Building the Future, One Chill Line at a Time. Slow and Ste…" at bounding box center [605, 159] width 576 height 228
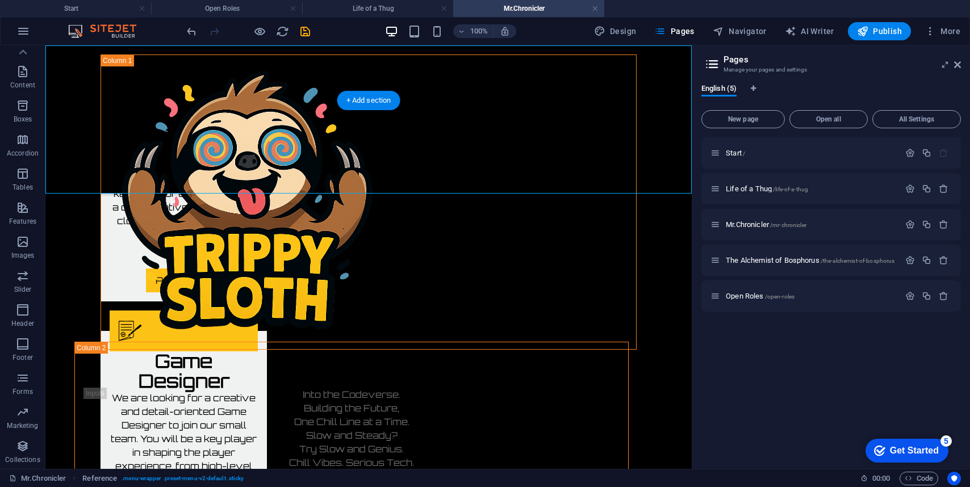
scroll to position [929, 0]
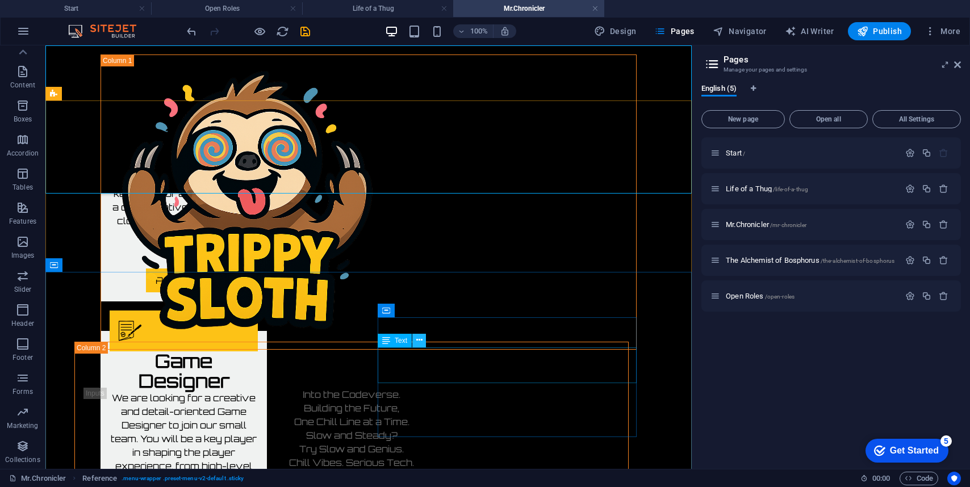
click at [420, 343] on icon at bounding box center [419, 340] width 6 height 12
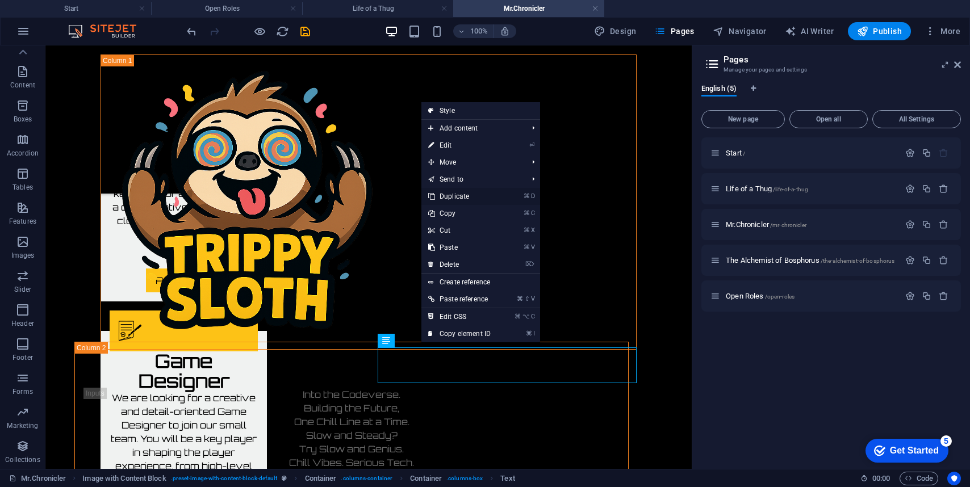
click at [469, 195] on link "⌘ D Duplicate" at bounding box center [459, 196] width 76 height 17
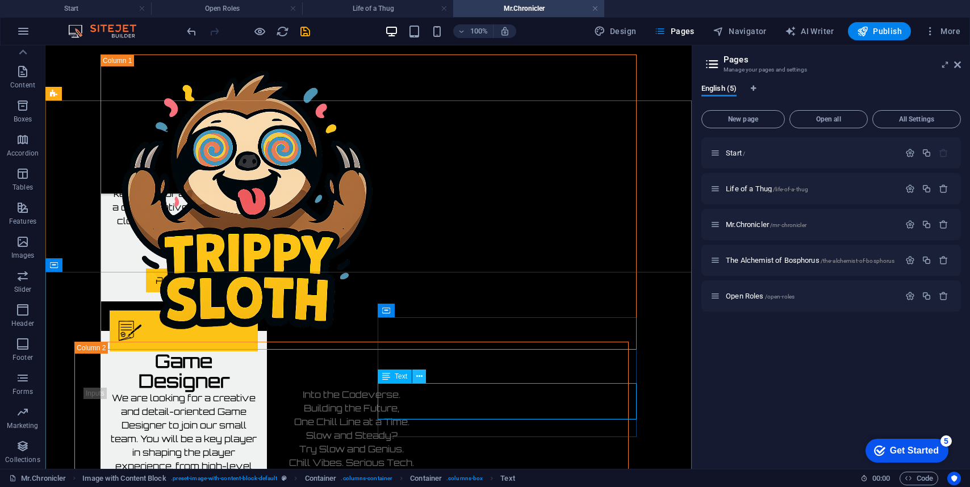
scroll to position [940, 0]
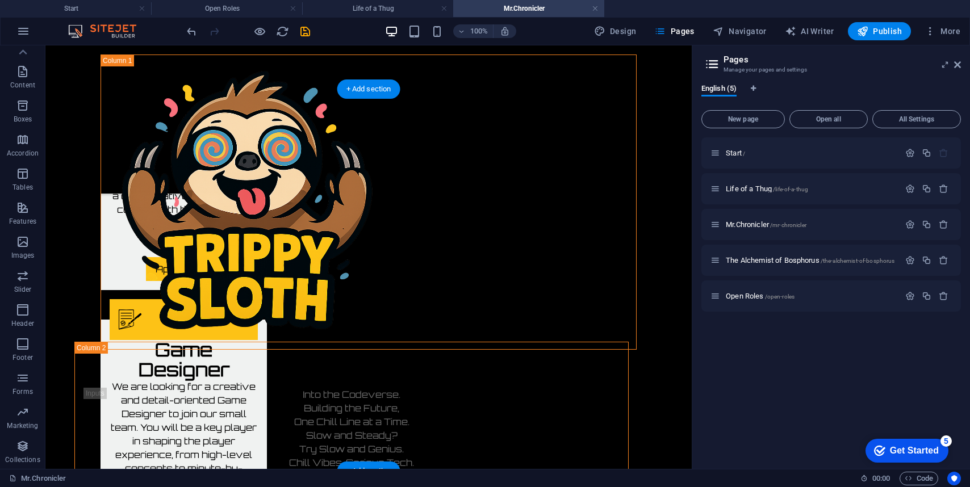
drag, startPoint x: 444, startPoint y: 425, endPoint x: 462, endPoint y: 372, distance: 55.7
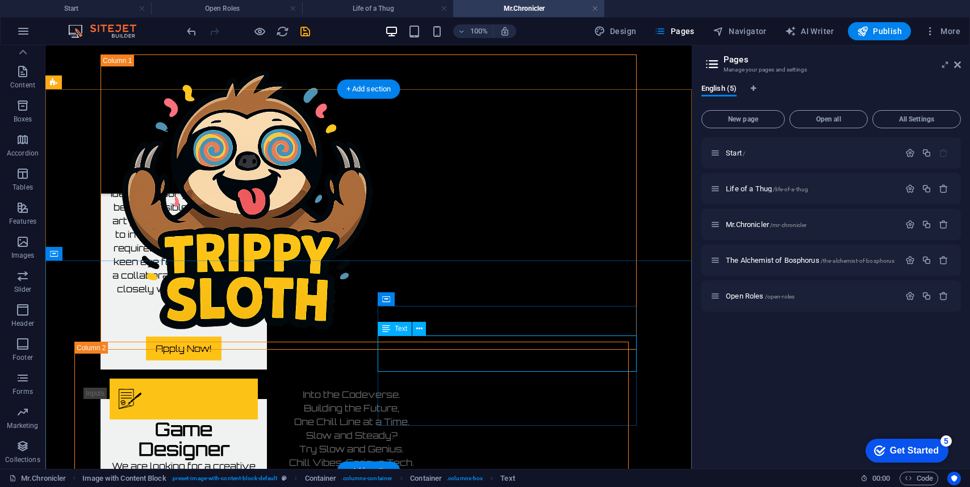
scroll to position [1008, 0]
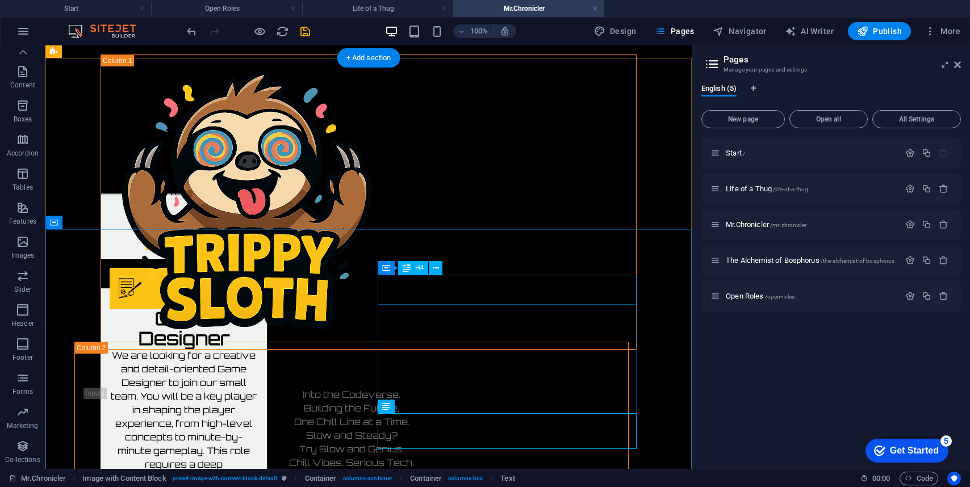
scroll to position [970, 0]
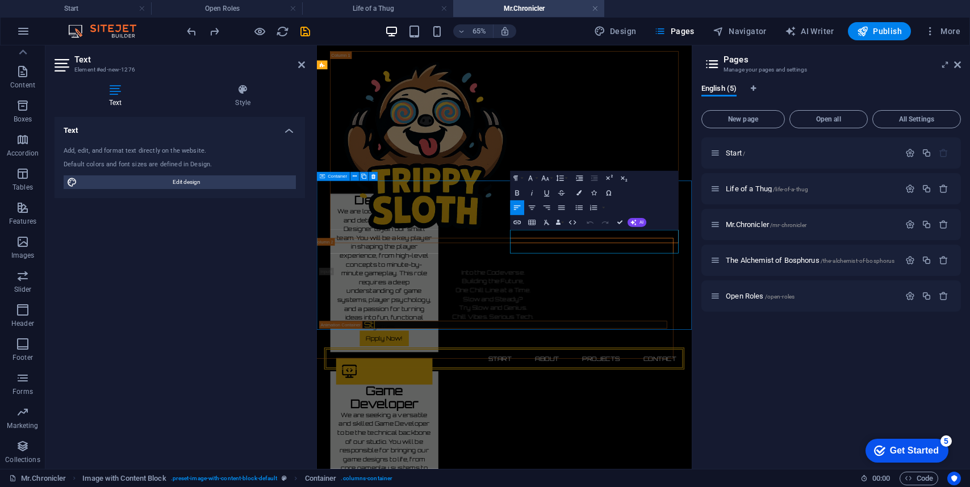
scroll to position [947, 0]
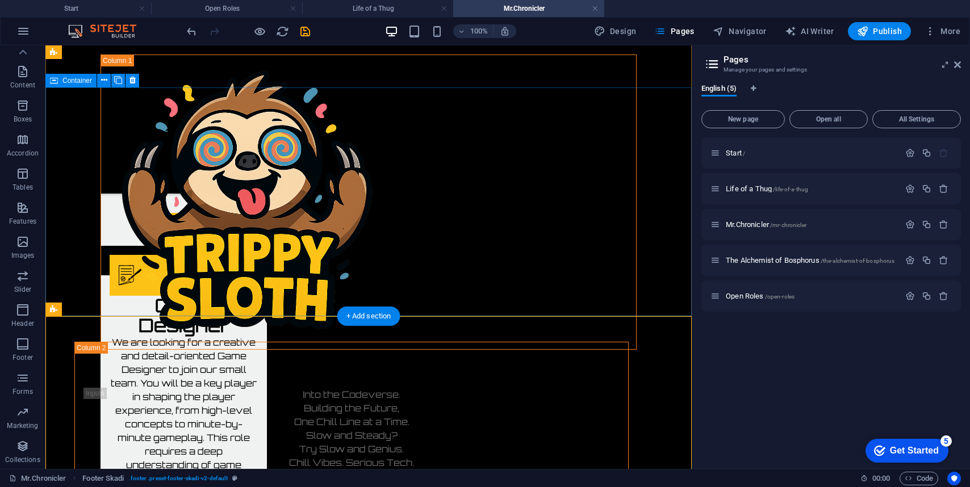
scroll to position [887, 0]
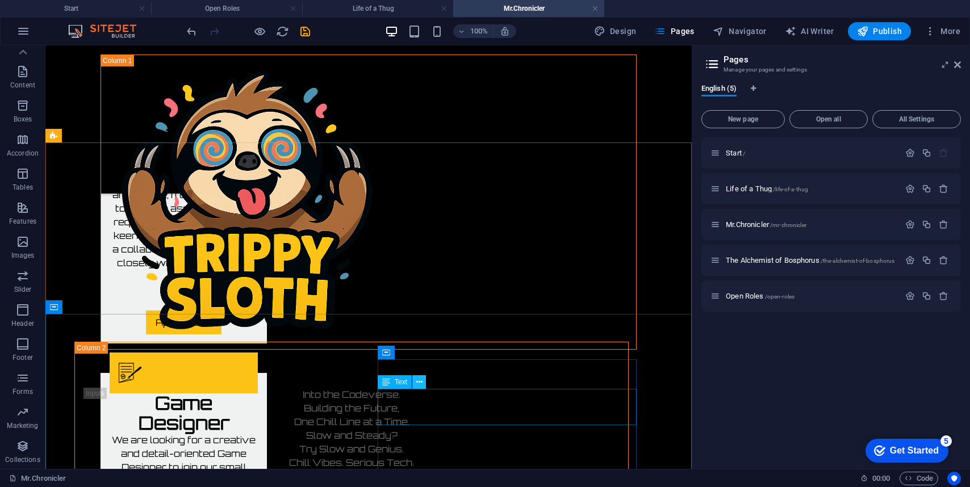
click at [421, 385] on icon at bounding box center [419, 382] width 6 height 12
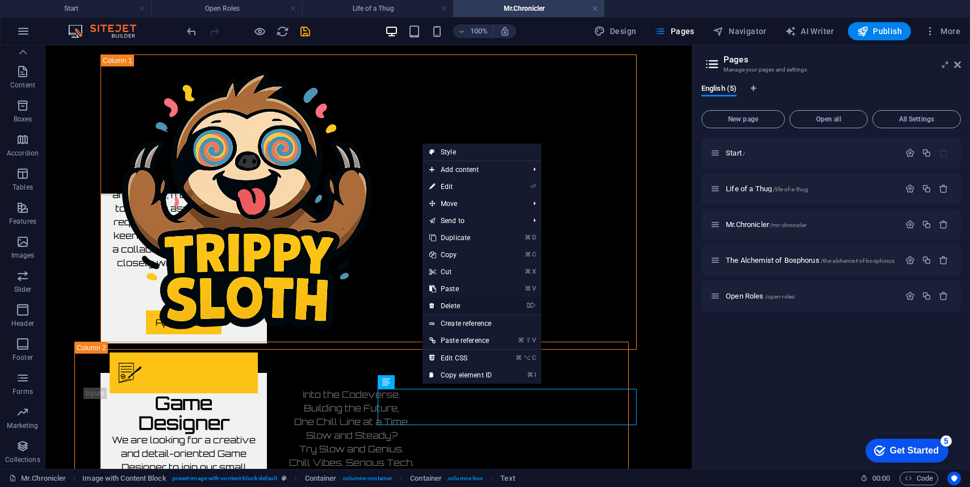
click at [452, 309] on link "⌦ Delete" at bounding box center [460, 305] width 76 height 17
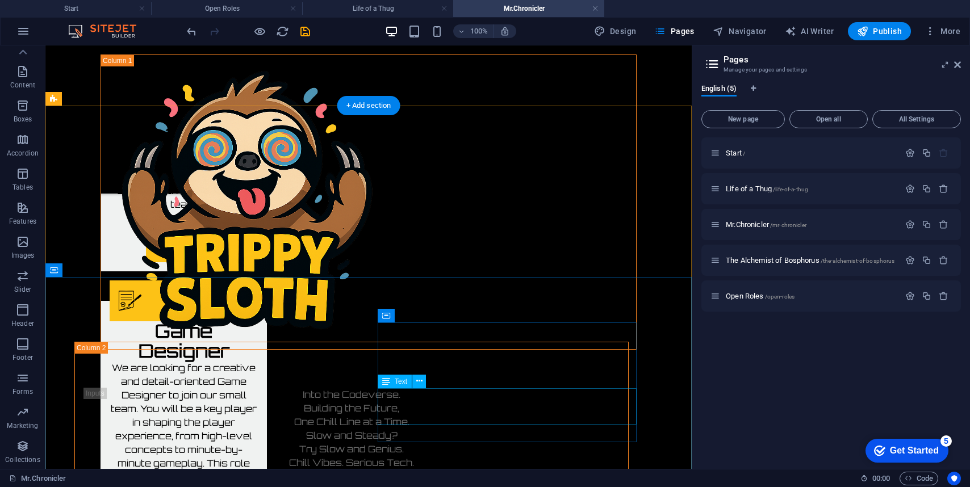
scroll to position [984, 0]
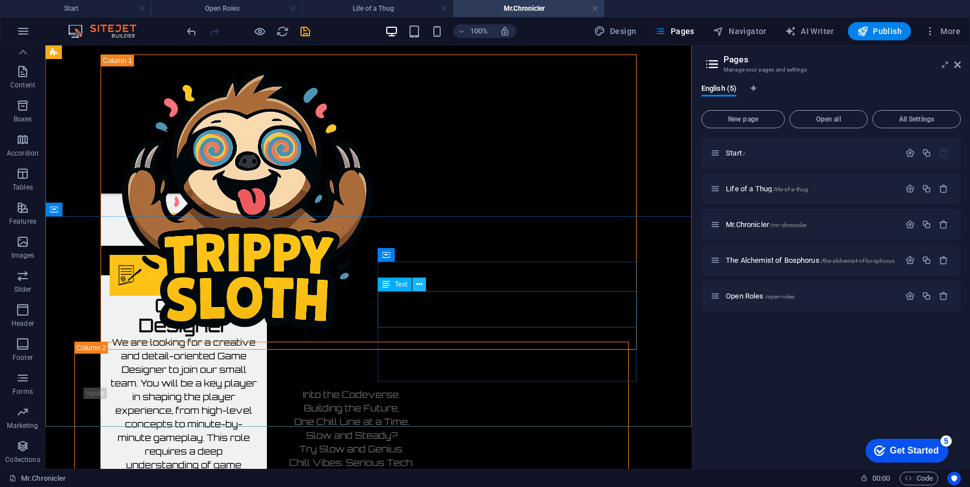
click at [421, 288] on icon at bounding box center [419, 285] width 6 height 12
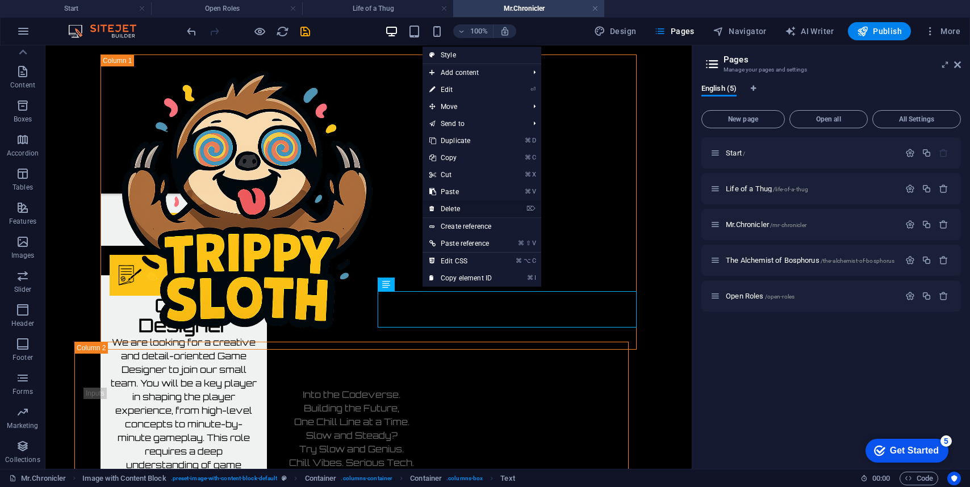
click at [461, 203] on link "⌦ Delete" at bounding box center [460, 208] width 76 height 17
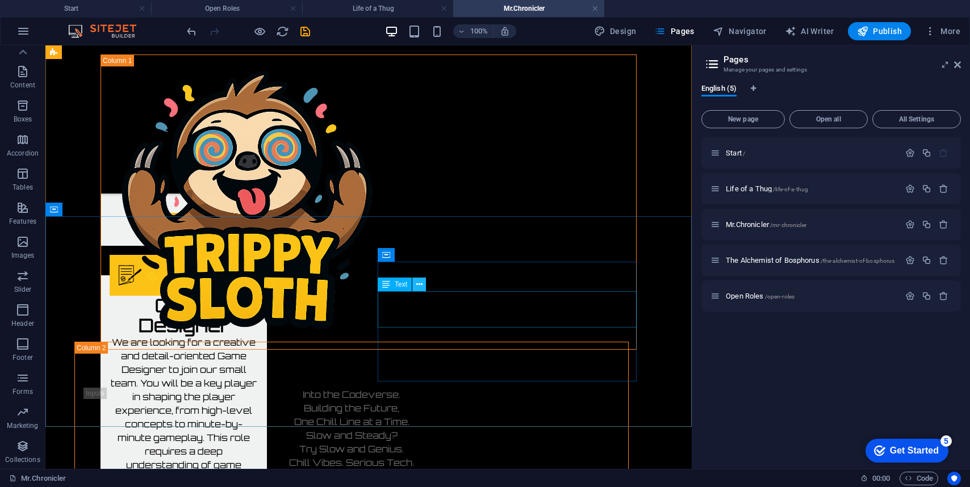
click at [422, 283] on button at bounding box center [419, 285] width 14 height 14
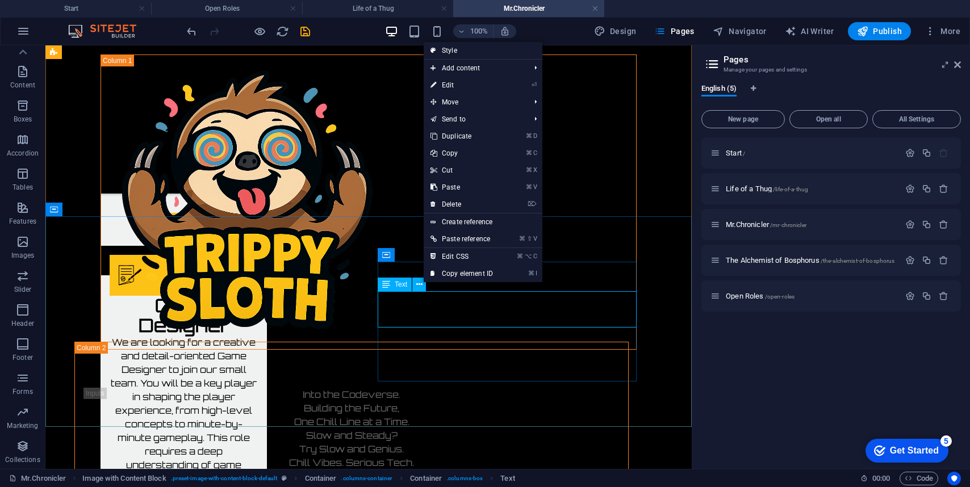
click at [411, 291] on div "Text" at bounding box center [395, 285] width 34 height 14
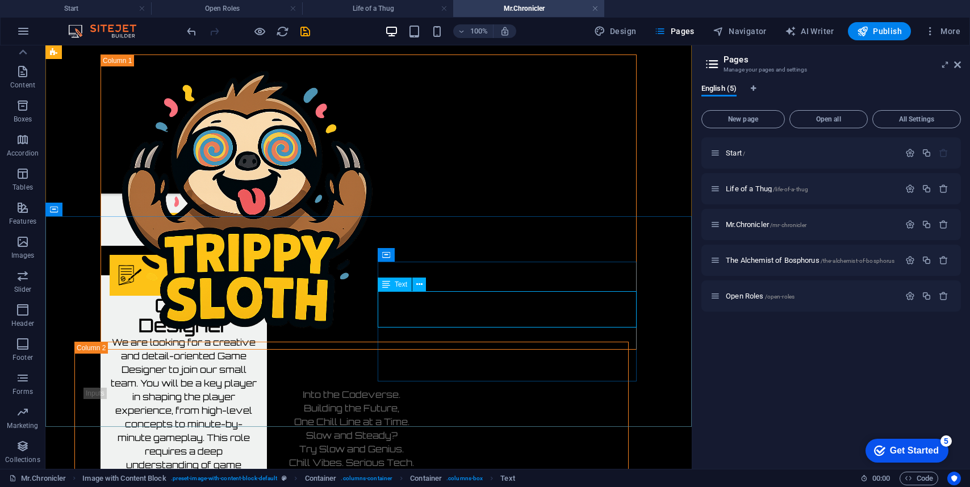
click at [388, 286] on icon at bounding box center [386, 285] width 8 height 14
click at [417, 284] on icon at bounding box center [419, 285] width 6 height 12
click at [24, 147] on span "Accordion" at bounding box center [22, 146] width 45 height 27
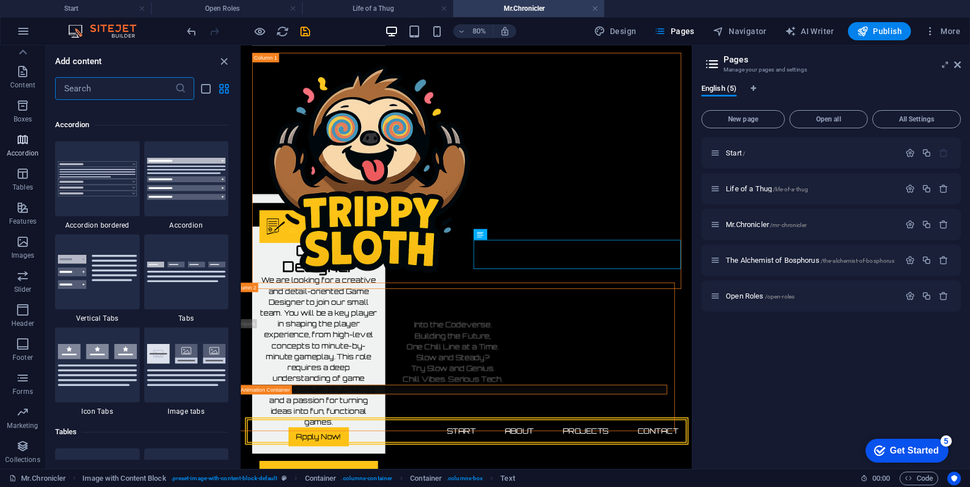
scroll to position [3625, 0]
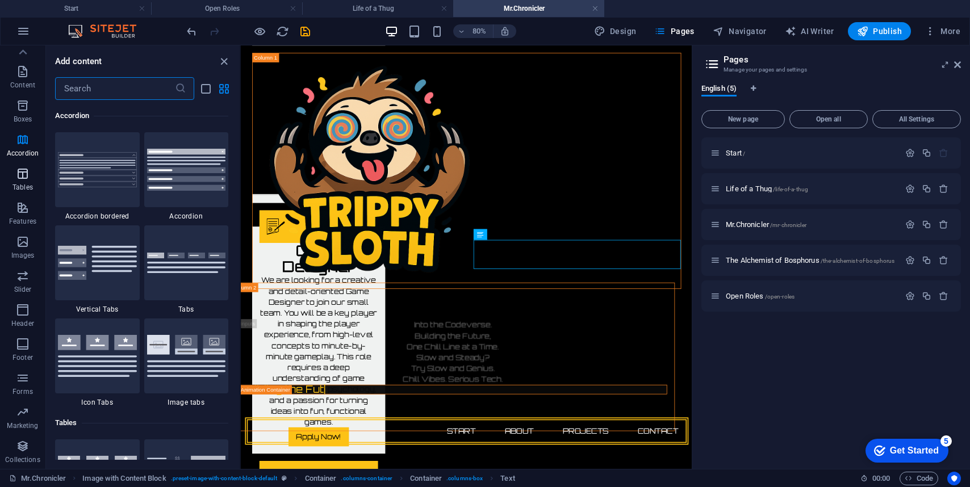
click at [27, 179] on icon "button" at bounding box center [23, 174] width 14 height 14
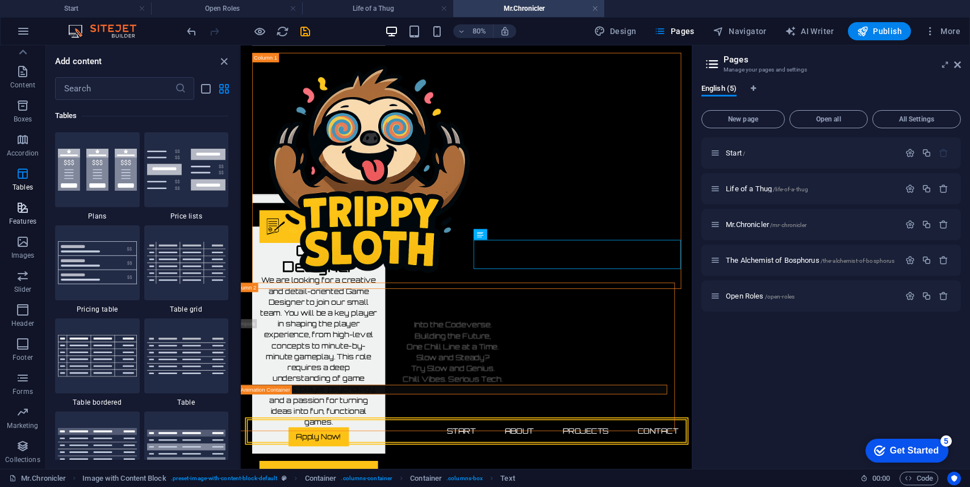
click at [20, 201] on icon "button" at bounding box center [23, 208] width 14 height 14
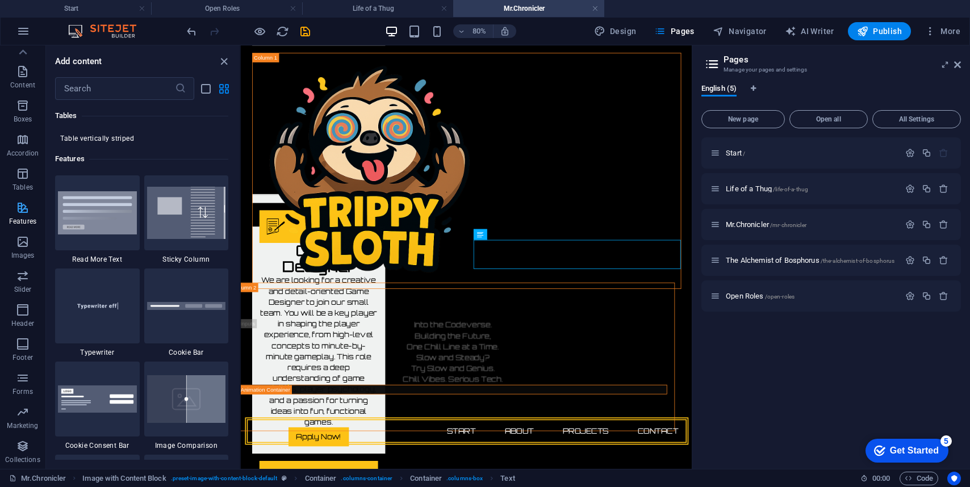
scroll to position [4425, 0]
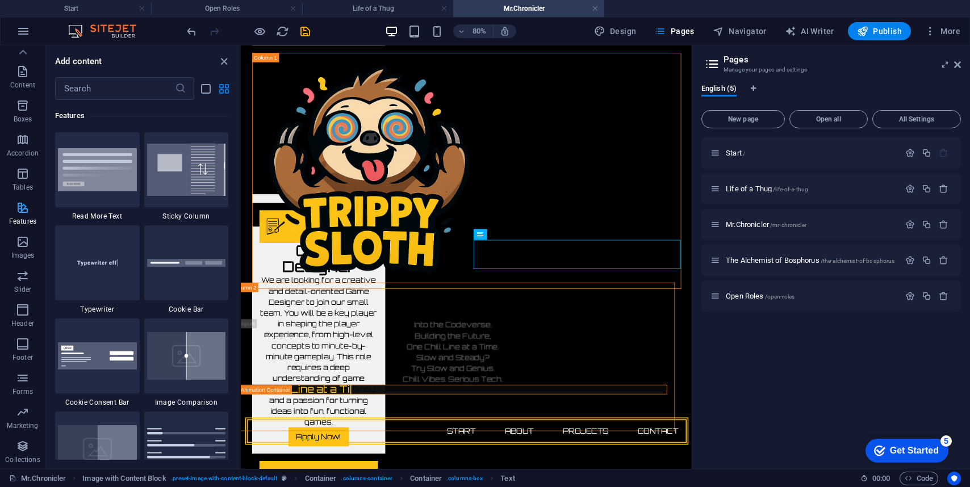
click at [19, 223] on p "Features" at bounding box center [22, 221] width 27 height 9
click at [20, 246] on icon "button" at bounding box center [23, 242] width 14 height 14
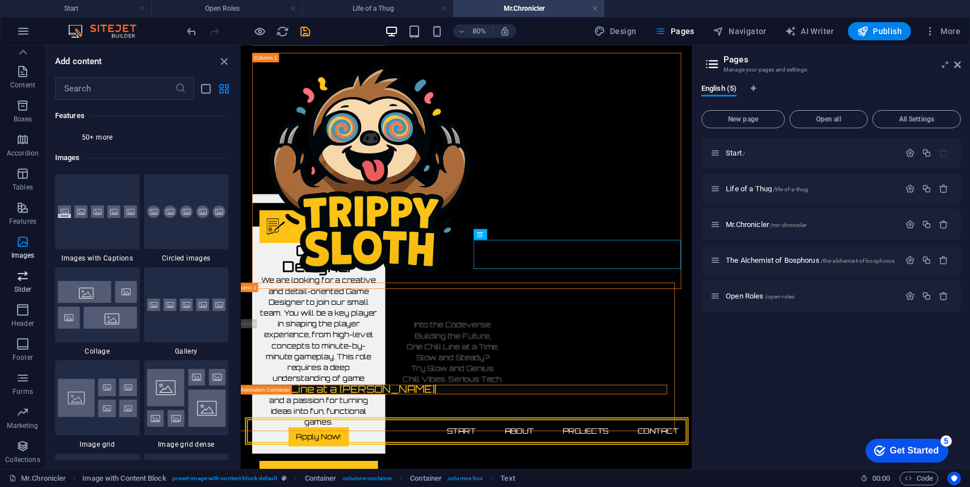
click at [20, 288] on p "Slider" at bounding box center [23, 289] width 18 height 9
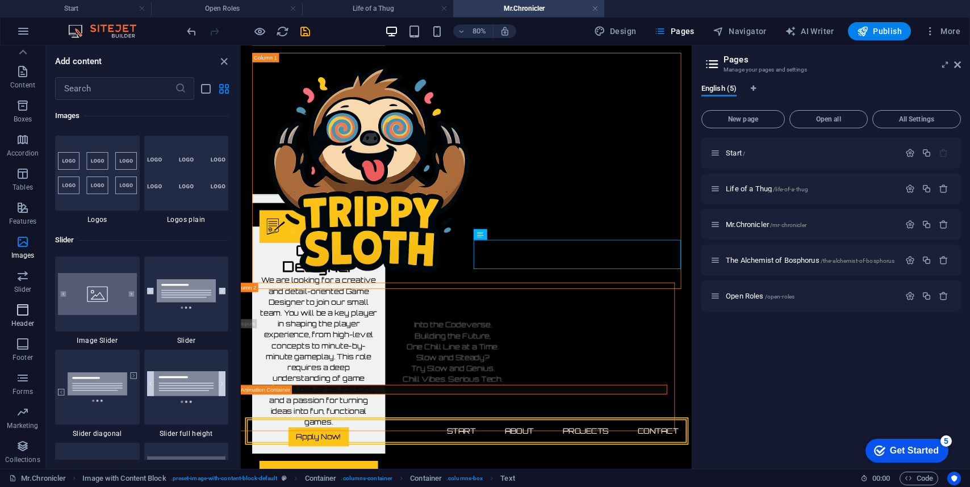
click at [21, 325] on p "Header" at bounding box center [22, 323] width 23 height 9
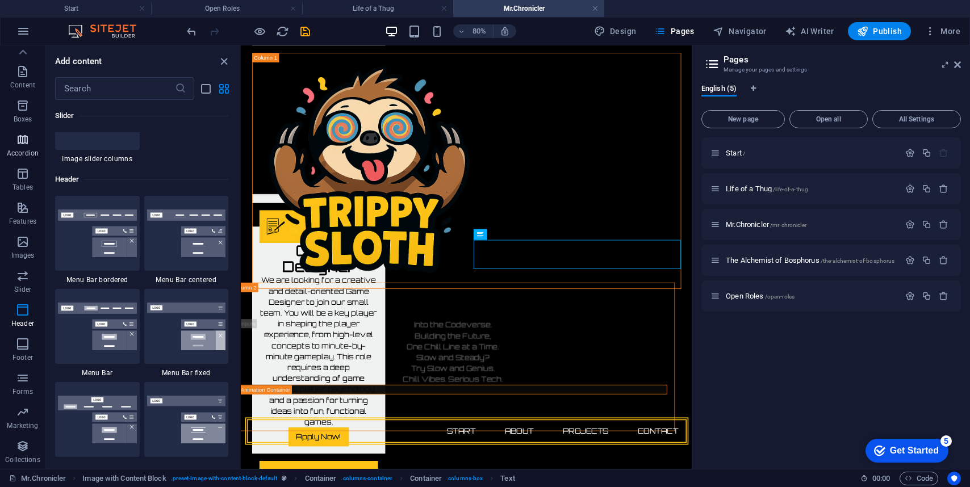
scroll to position [6836, 0]
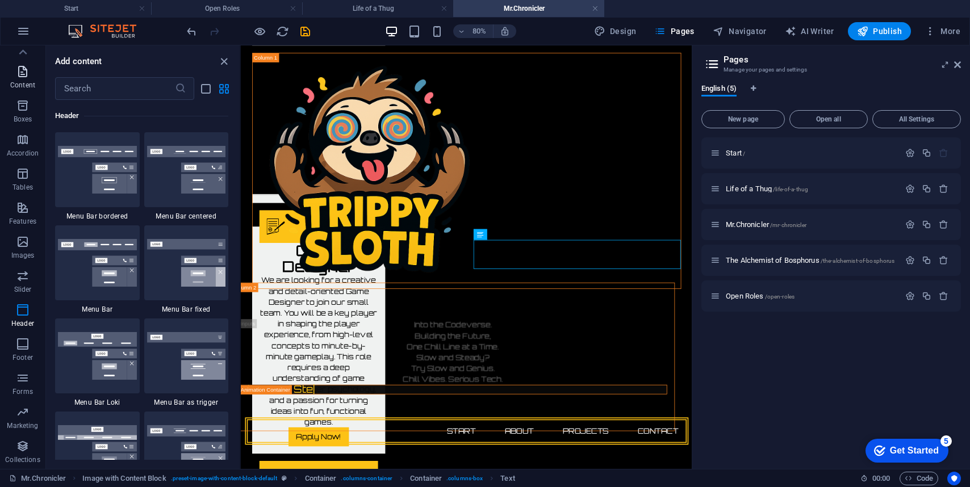
click at [20, 77] on icon "button" at bounding box center [23, 72] width 14 height 14
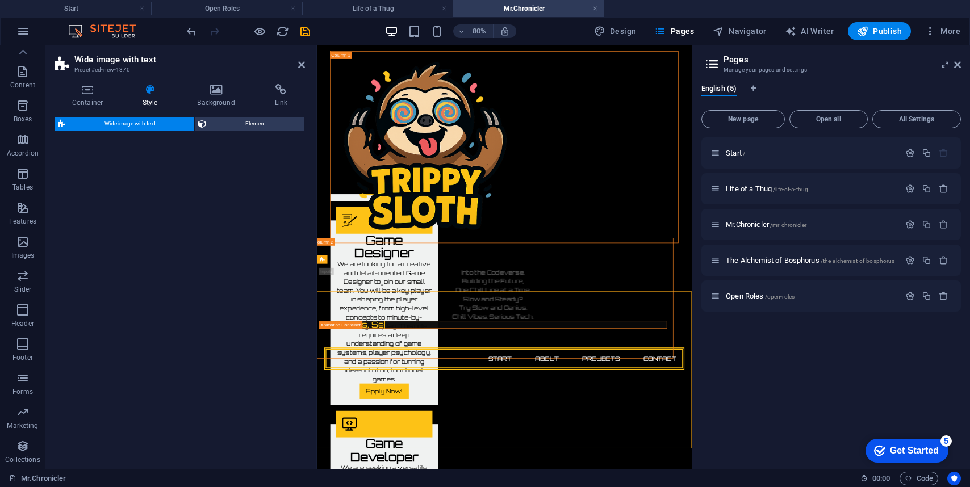
scroll to position [1067, 0]
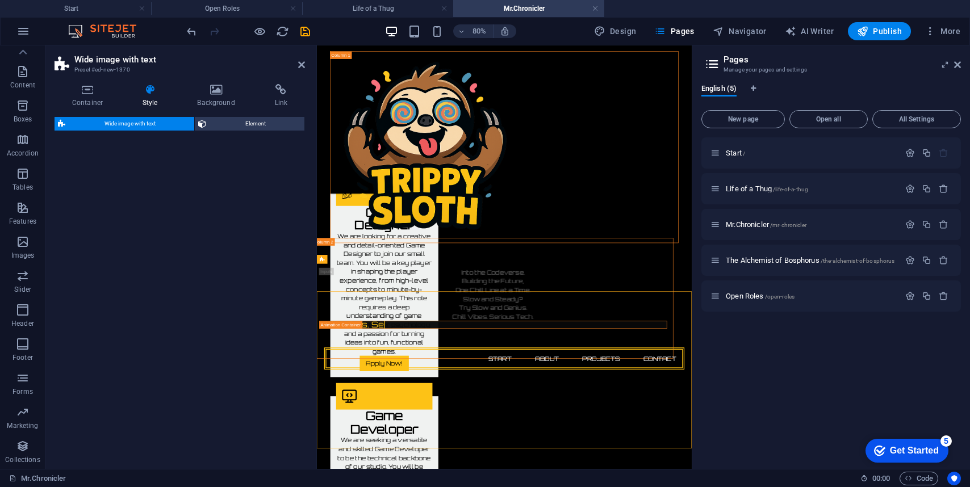
select select "%"
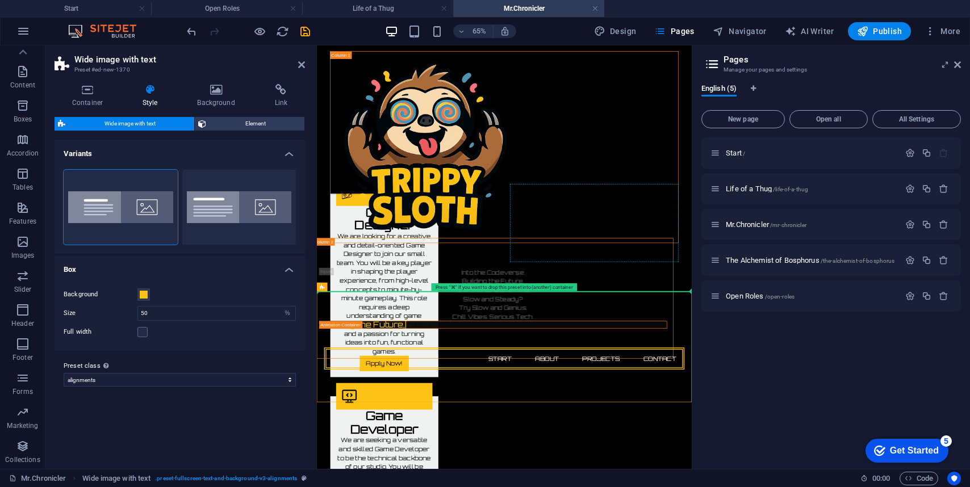
drag, startPoint x: 641, startPoint y: 331, endPoint x: 709, endPoint y: 316, distance: 69.8
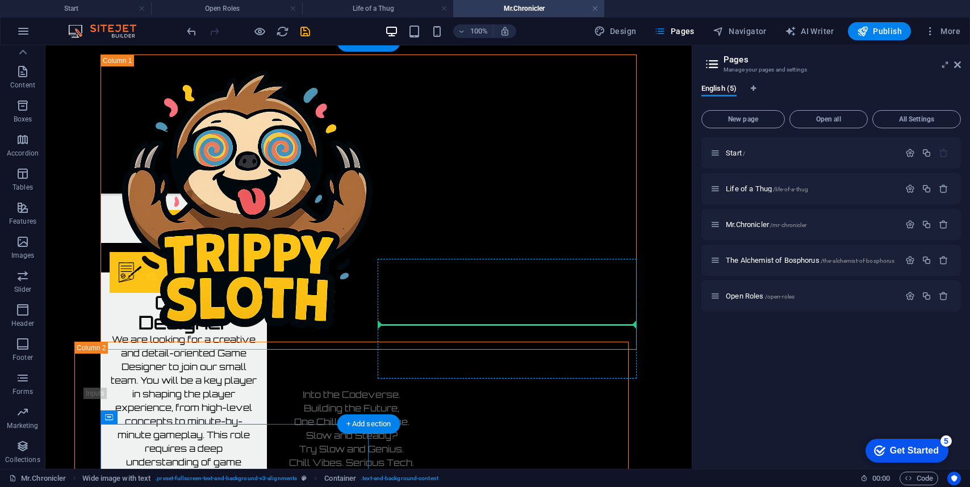
drag, startPoint x: 403, startPoint y: 332, endPoint x: 513, endPoint y: 307, distance: 112.8
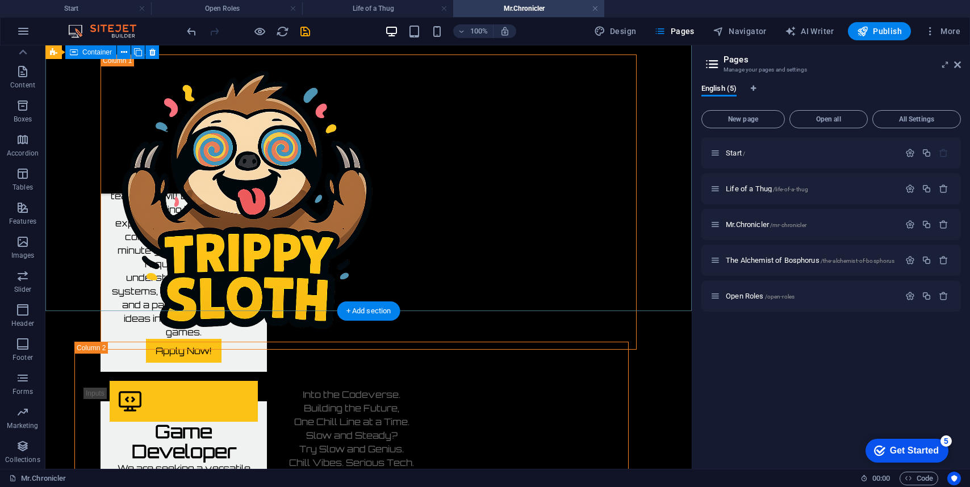
scroll to position [1162, 0]
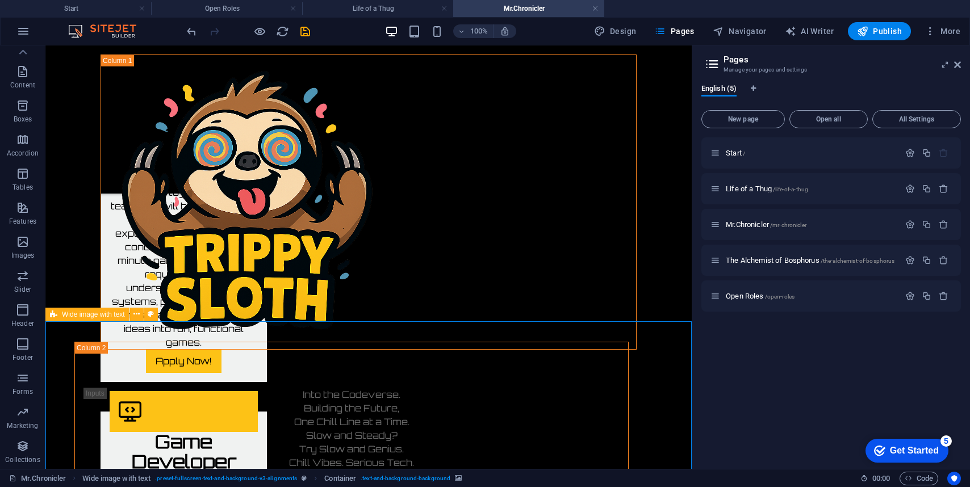
click at [52, 317] on icon at bounding box center [53, 315] width 7 height 14
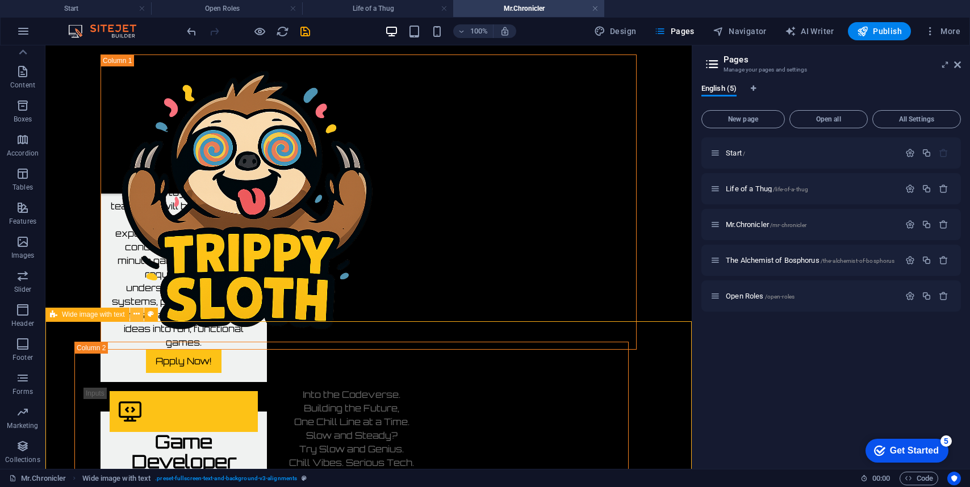
click at [135, 311] on icon at bounding box center [136, 314] width 6 height 12
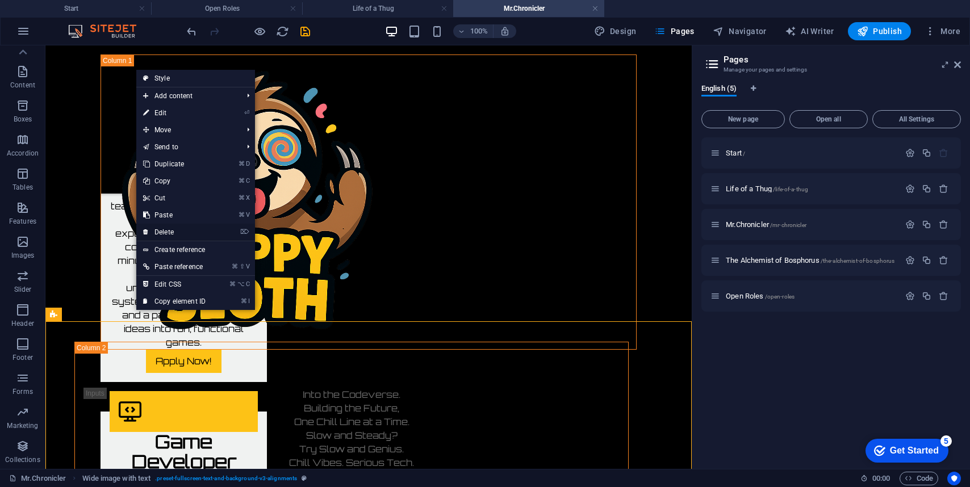
click at [178, 228] on link "⌦ Delete" at bounding box center [174, 232] width 76 height 17
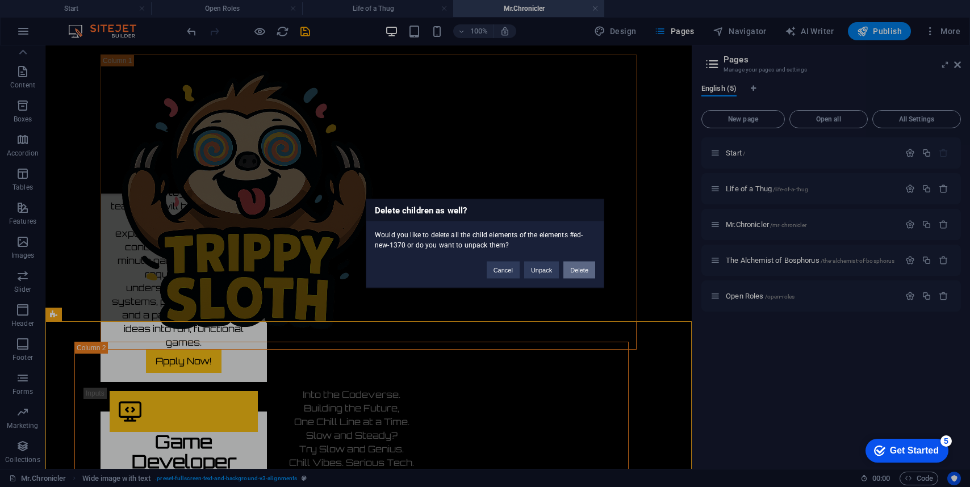
click at [576, 271] on button "Delete" at bounding box center [579, 270] width 32 height 17
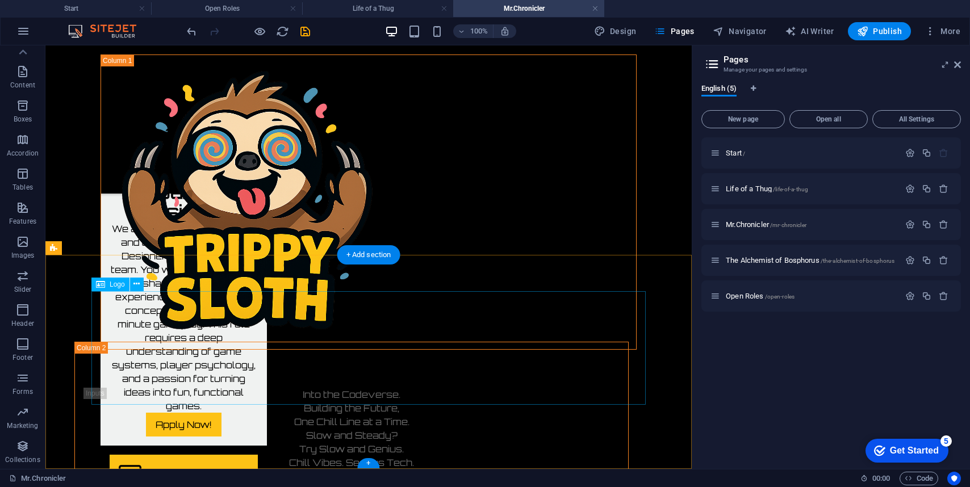
scroll to position [1037, 0]
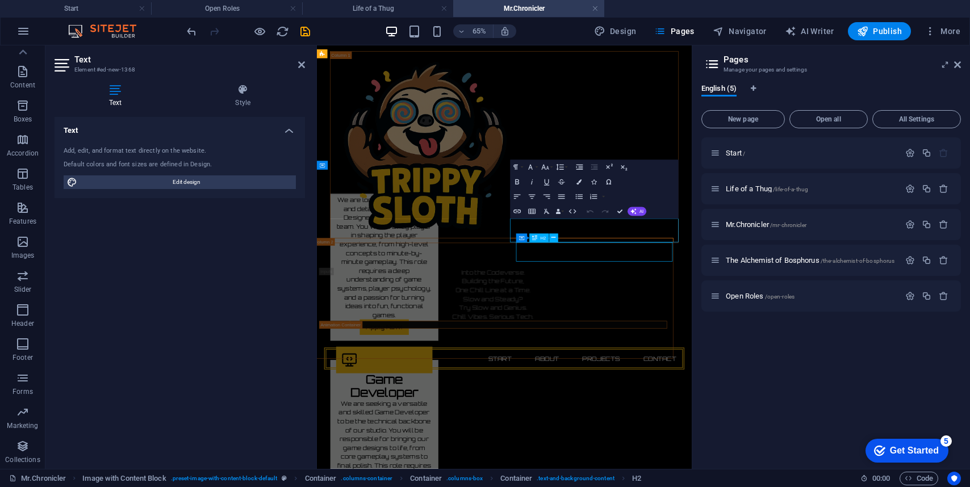
scroll to position [964, 0]
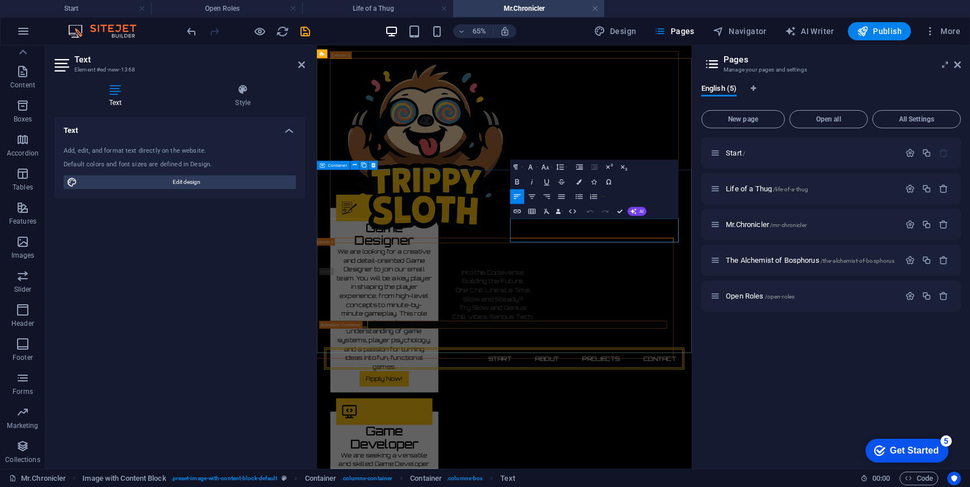
scroll to position [1043, 0]
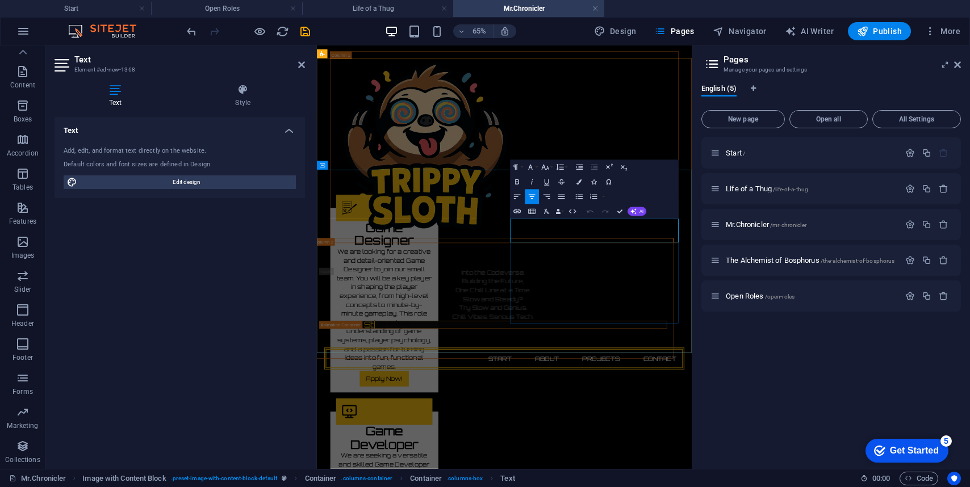
drag, startPoint x: 783, startPoint y: 329, endPoint x: 670, endPoint y: 327, distance: 113.0
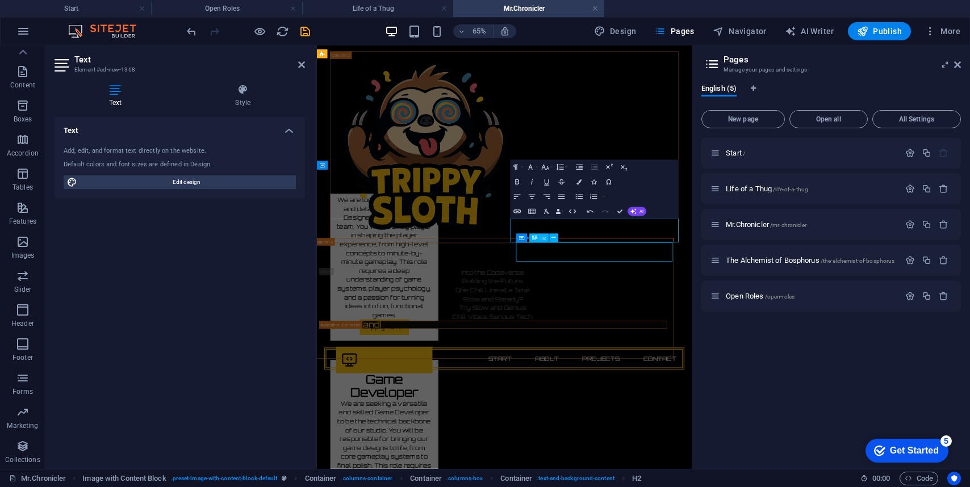
scroll to position [964, 0]
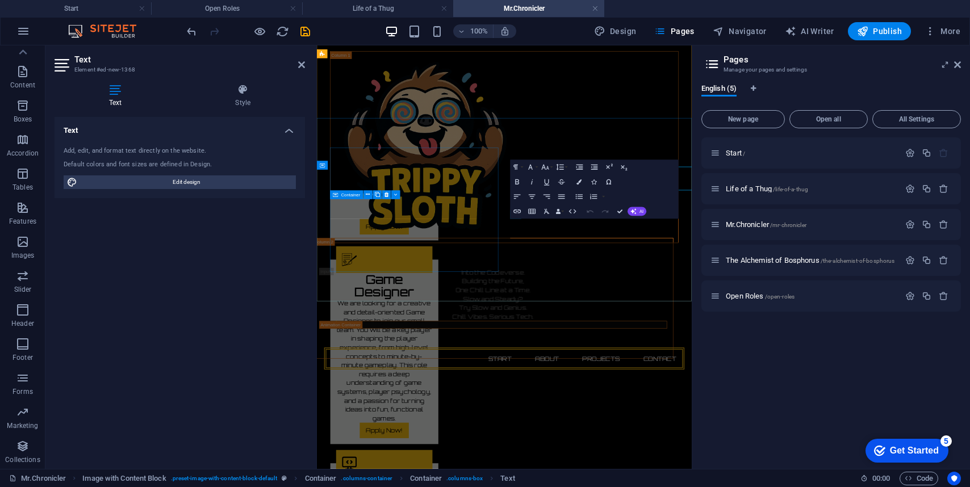
scroll to position [1043, 0]
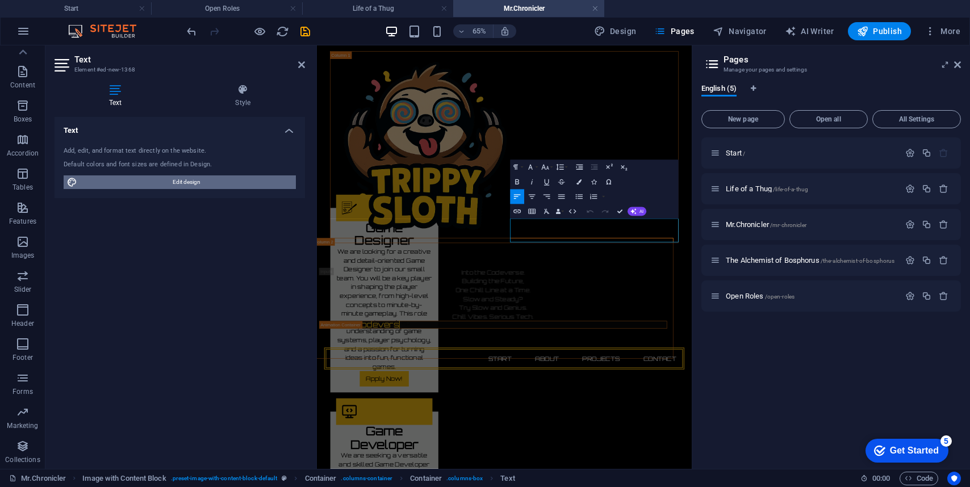
click at [166, 179] on span "Edit design" at bounding box center [187, 182] width 212 height 14
select select "700"
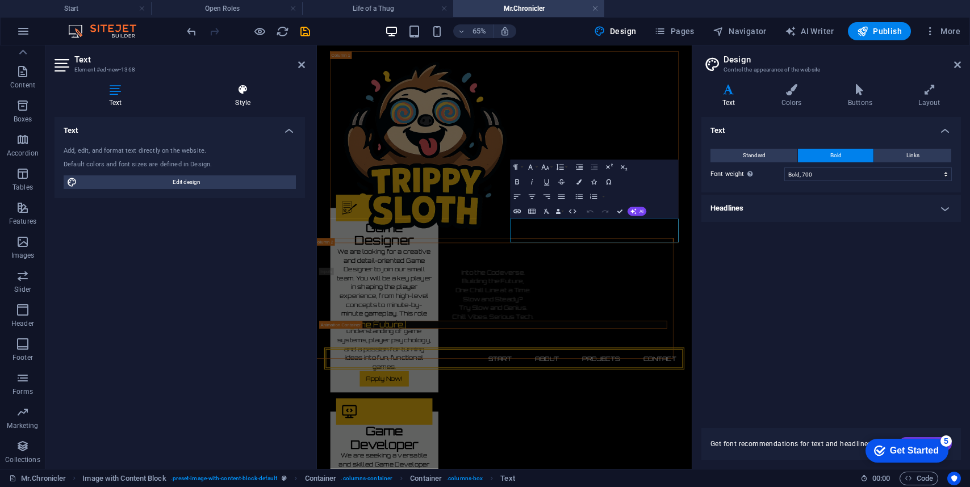
click at [242, 98] on h4 "Style" at bounding box center [243, 96] width 124 height 24
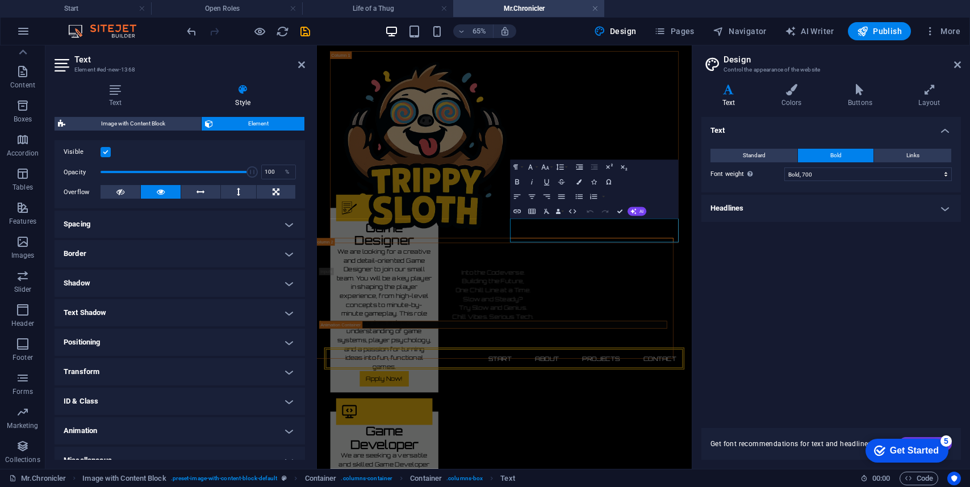
scroll to position [160, 0]
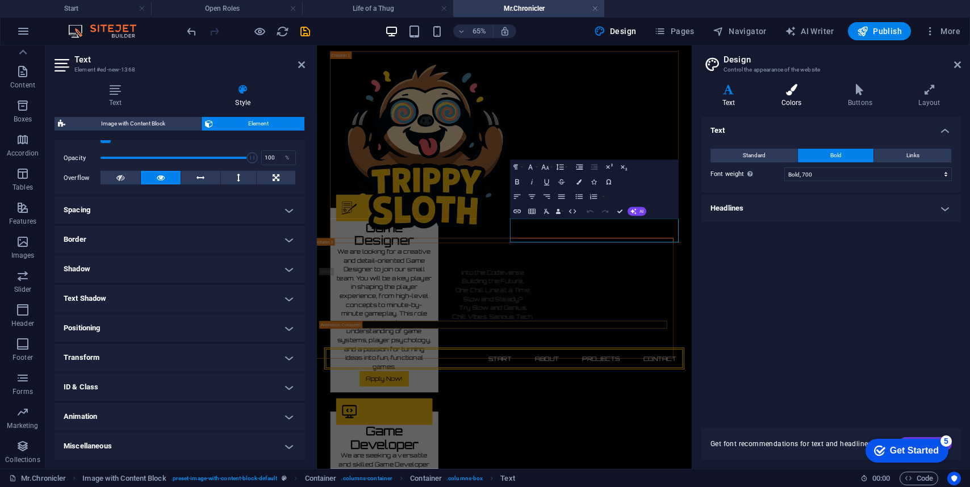
click at [797, 90] on icon at bounding box center [791, 89] width 62 height 11
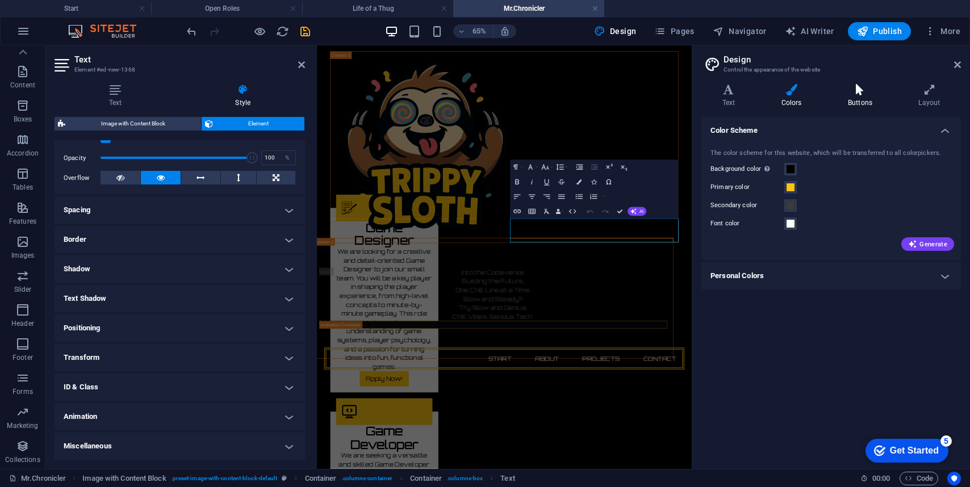
click at [870, 90] on icon at bounding box center [860, 89] width 66 height 11
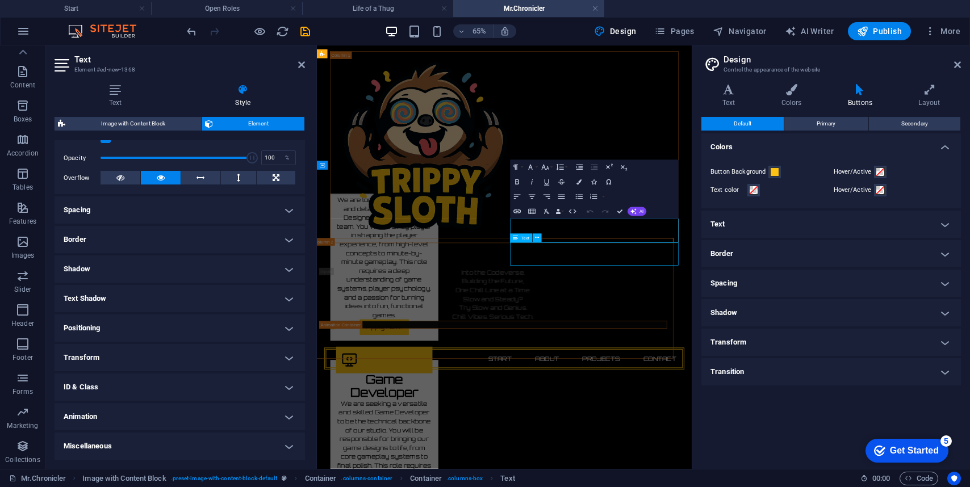
scroll to position [964, 0]
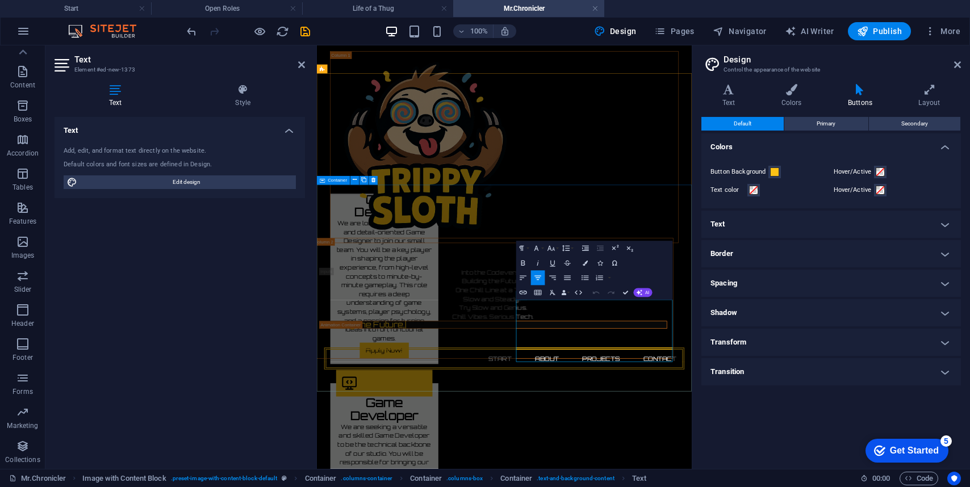
scroll to position [1021, 0]
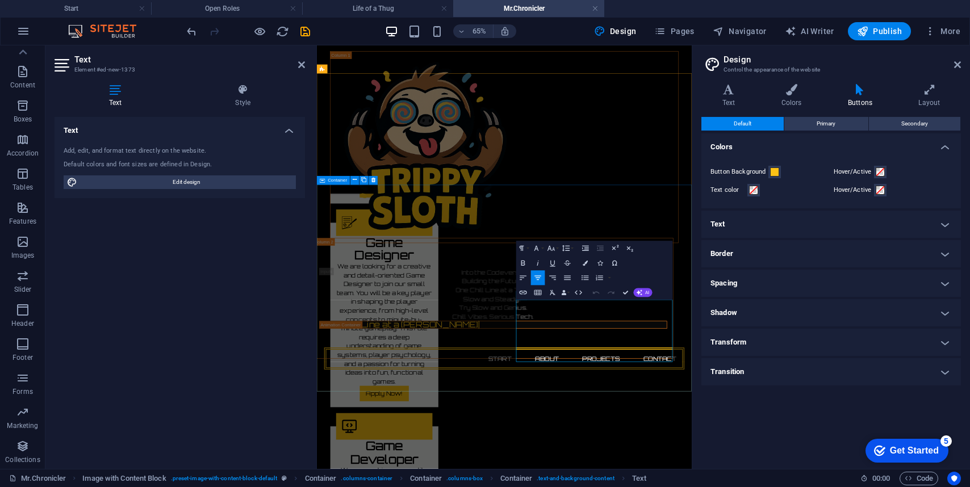
drag, startPoint x: 643, startPoint y: 448, endPoint x: 837, endPoint y: 531, distance: 211.3
drag, startPoint x: 701, startPoint y: 447, endPoint x: 599, endPoint y: 441, distance: 101.8
click at [523, 262] on icon "button" at bounding box center [522, 263] width 9 height 9
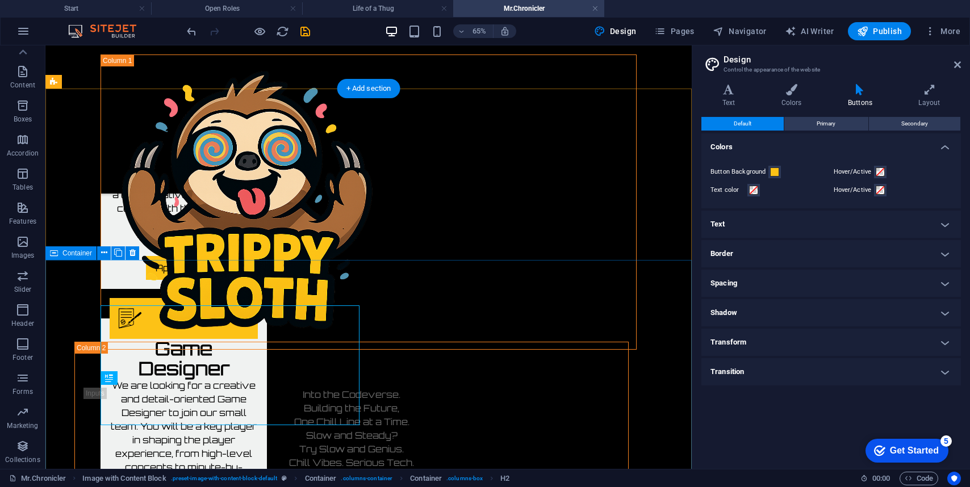
scroll to position [941, 0]
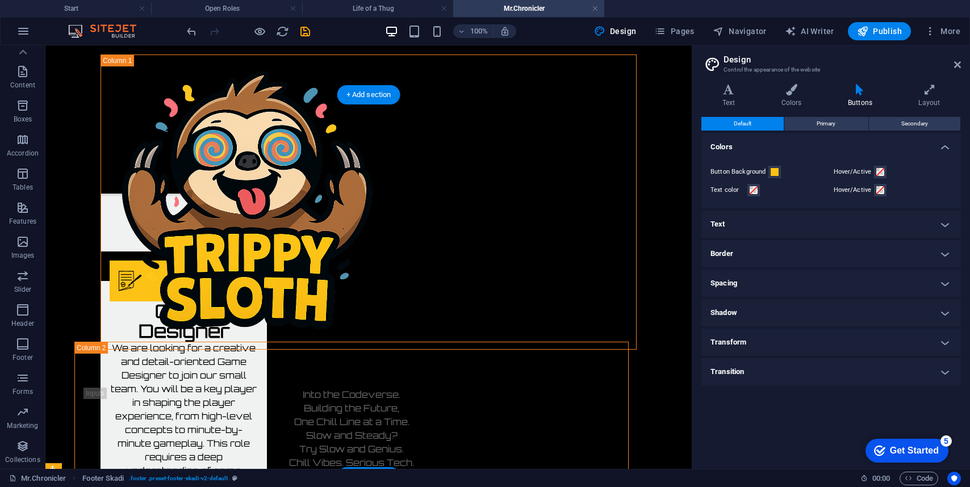
scroll to position [920, 0]
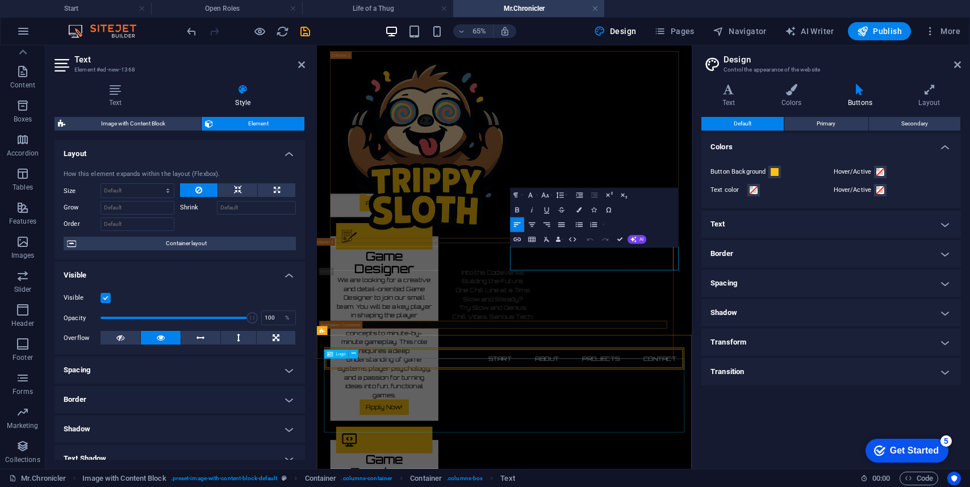
scroll to position [1000, 0]
drag, startPoint x: 617, startPoint y: 363, endPoint x: 752, endPoint y: 363, distance: 135.1
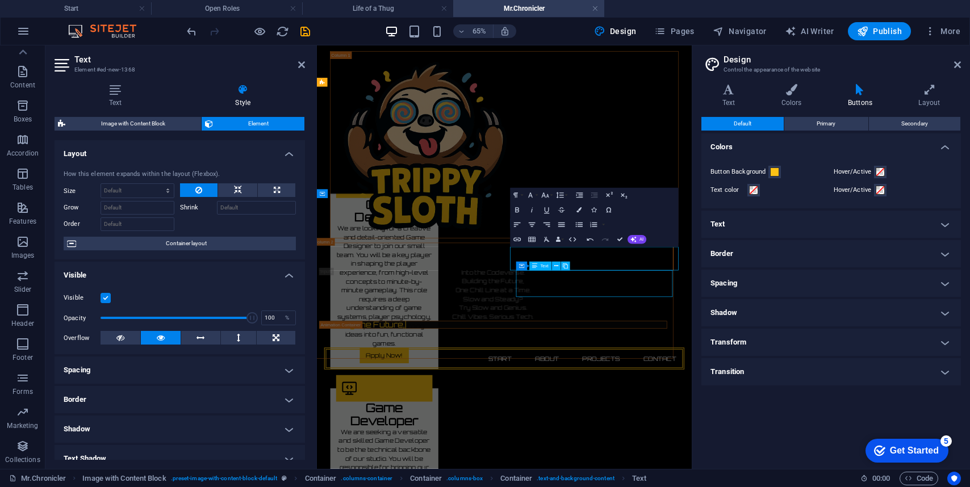
scroll to position [920, 0]
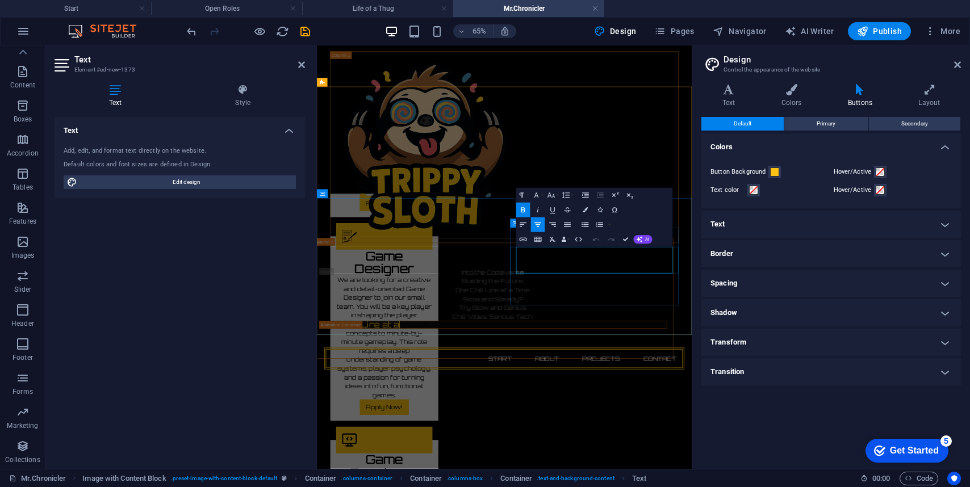
drag, startPoint x: 752, startPoint y: 362, endPoint x: 596, endPoint y: 359, distance: 156.7
click at [542, 225] on icon "button" at bounding box center [537, 224] width 9 height 9
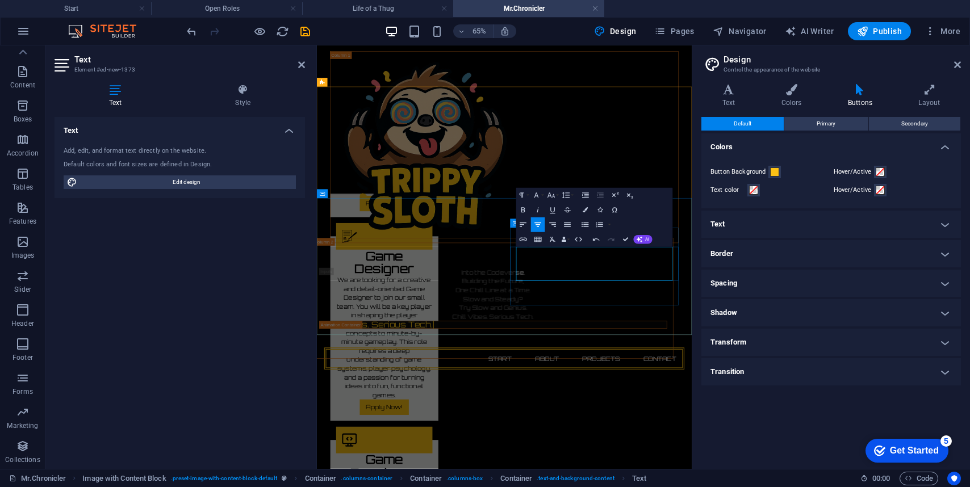
drag, startPoint x: 783, startPoint y: 426, endPoint x: 733, endPoint y: 415, distance: 50.7
drag, startPoint x: 841, startPoint y: 430, endPoint x: 754, endPoint y: 424, distance: 87.1
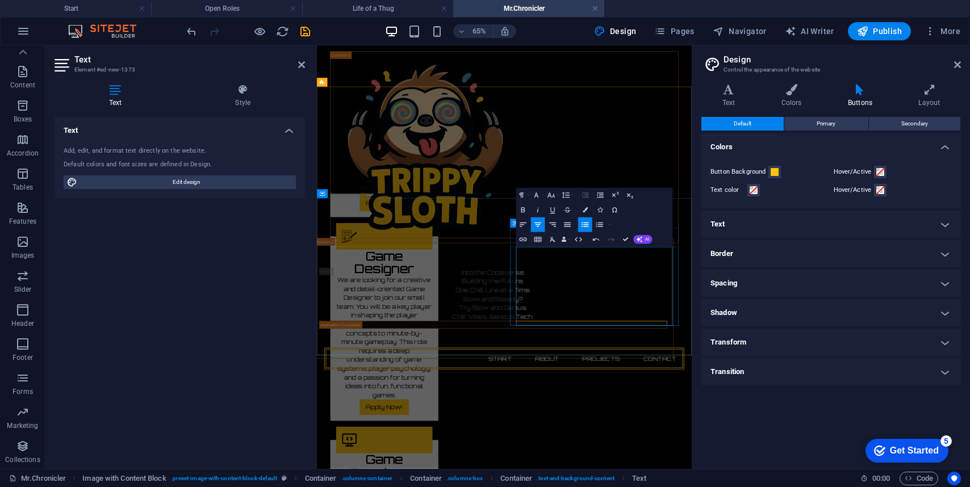
drag, startPoint x: 819, startPoint y: 446, endPoint x: 786, endPoint y: 446, distance: 32.9
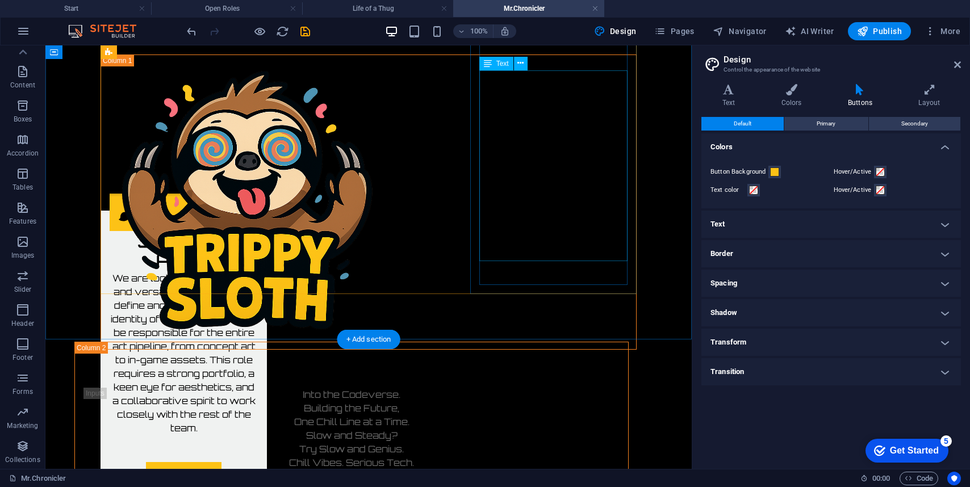
scroll to position [743, 0]
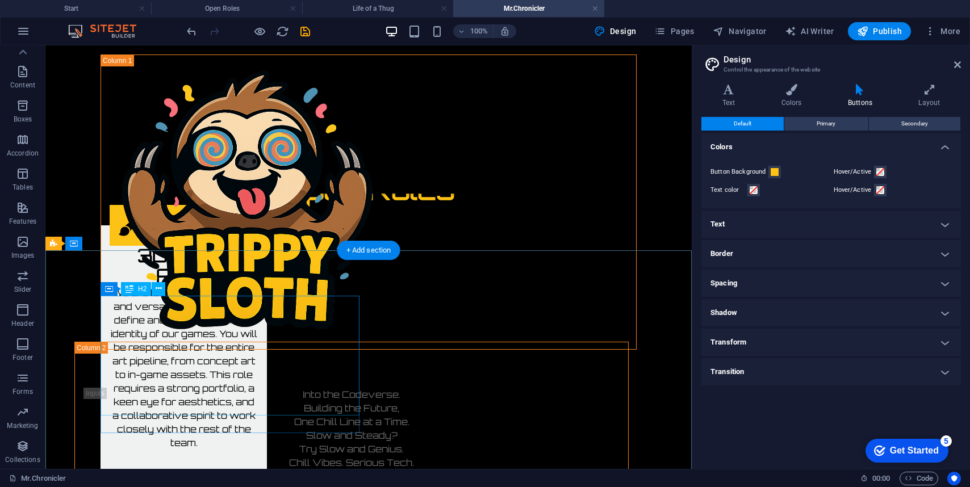
scroll to position [779, 0]
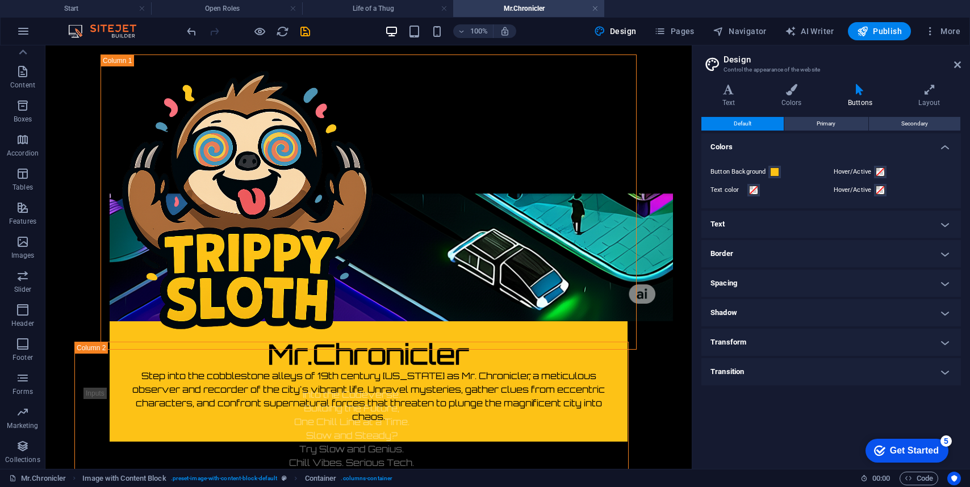
scroll to position [223, 0]
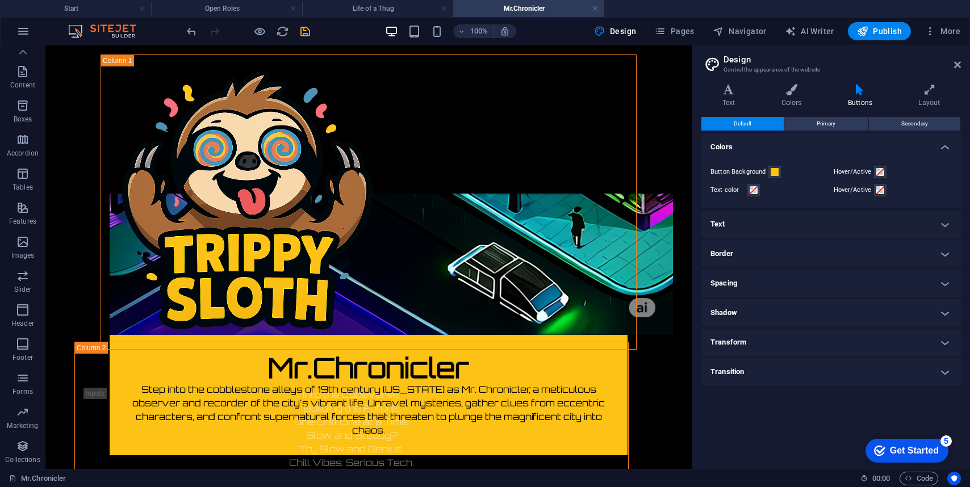
drag, startPoint x: 148, startPoint y: 288, endPoint x: 205, endPoint y: 325, distance: 68.5
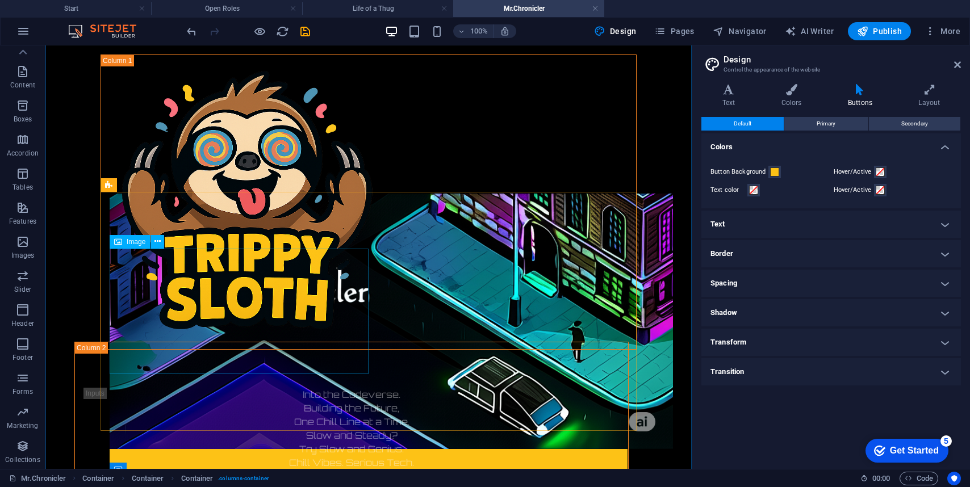
scroll to position [268, 0]
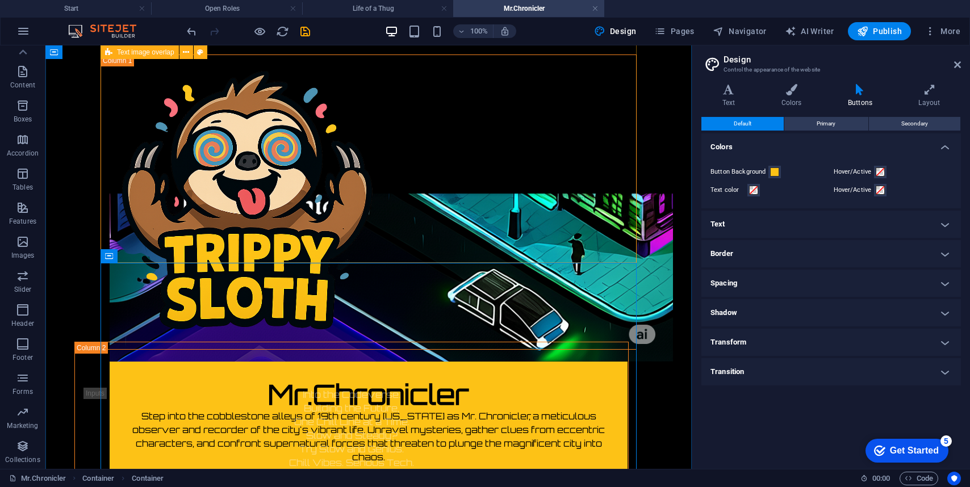
scroll to position [195, 0]
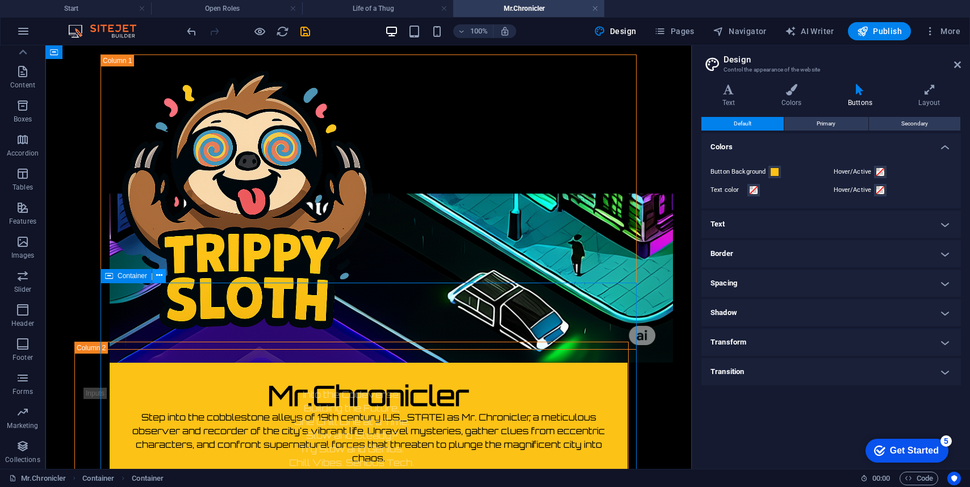
click at [156, 276] on icon at bounding box center [159, 276] width 6 height 12
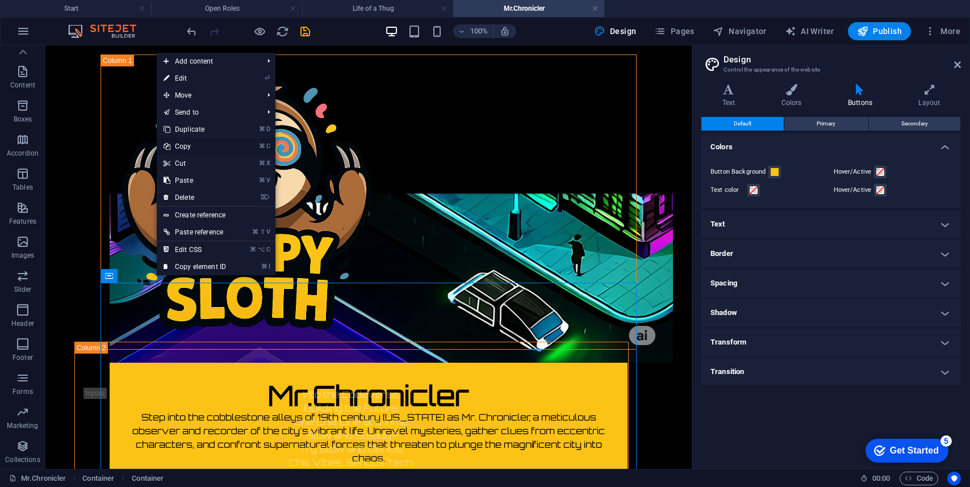
click at [190, 149] on link "⌘ C Copy" at bounding box center [195, 146] width 76 height 17
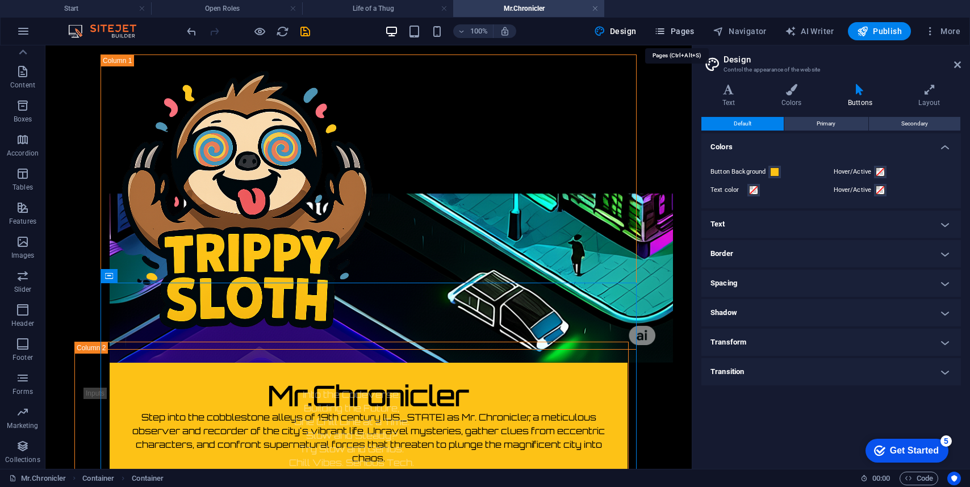
click at [687, 30] on span "Pages" at bounding box center [674, 31] width 40 height 11
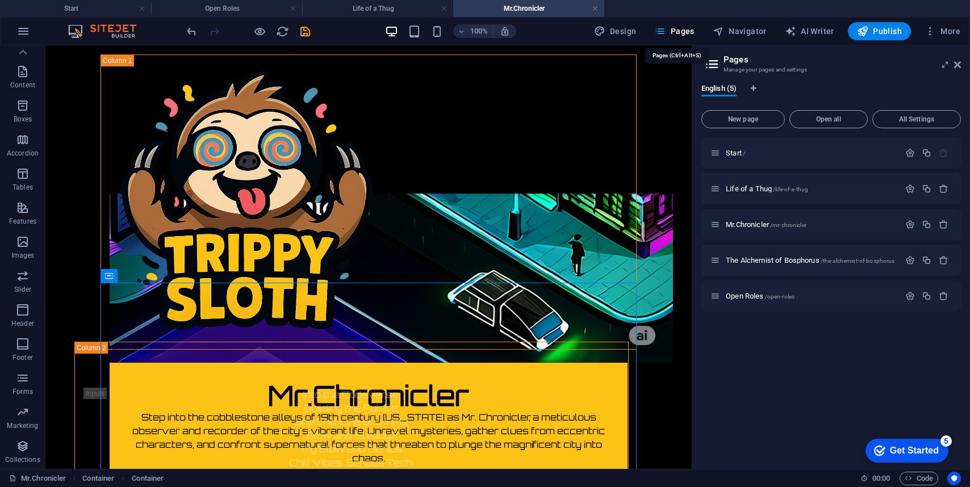
click at [684, 33] on span "Pages" at bounding box center [674, 31] width 40 height 11
click at [745, 262] on span "The Alchemist of Bosphorus /the-alchemist-of-bosphorus" at bounding box center [810, 260] width 169 height 9
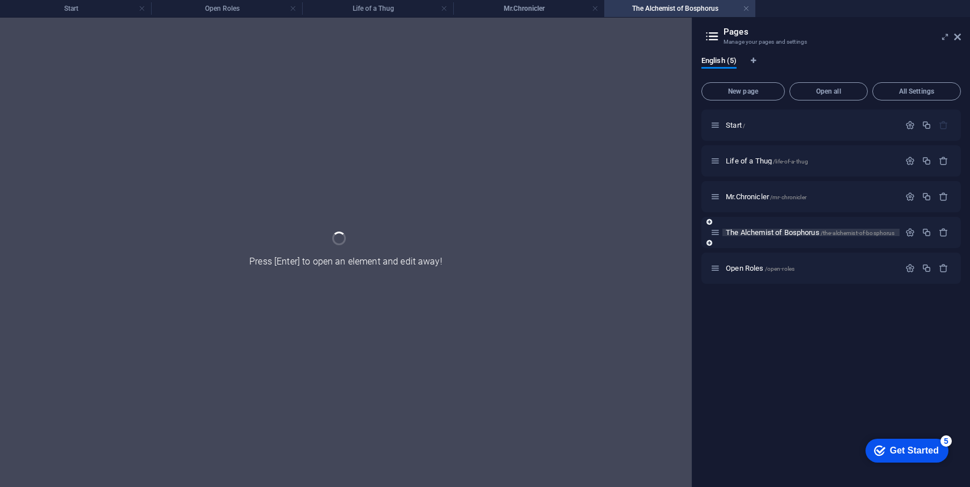
scroll to position [0, 0]
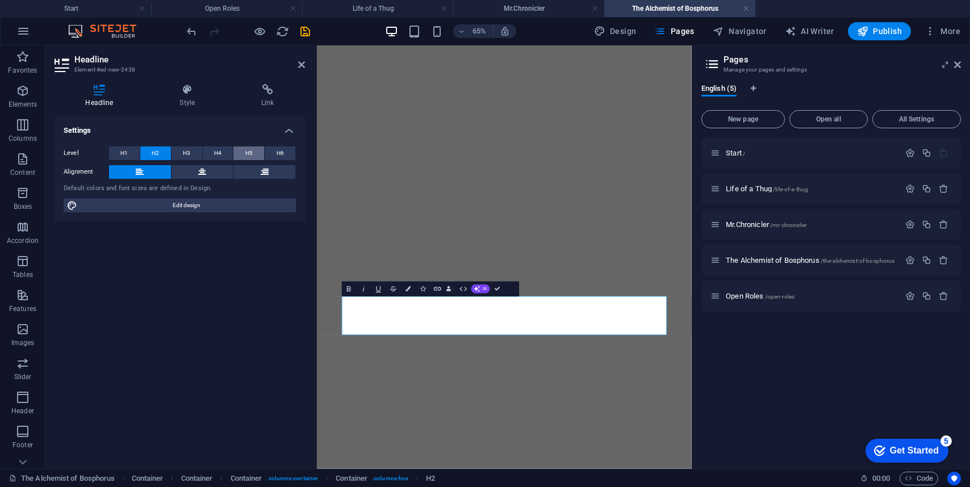
click at [247, 153] on span "H5" at bounding box center [248, 153] width 7 height 14
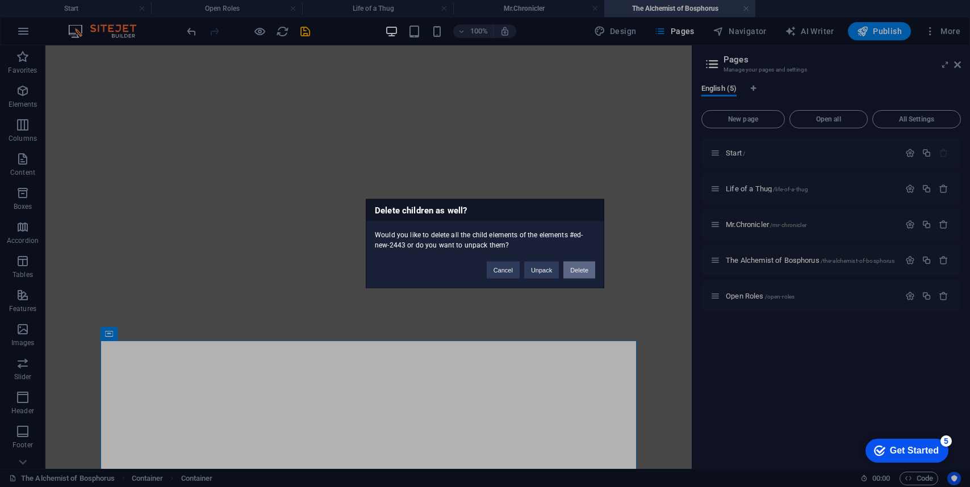
click at [573, 265] on button "Delete" at bounding box center [579, 270] width 32 height 17
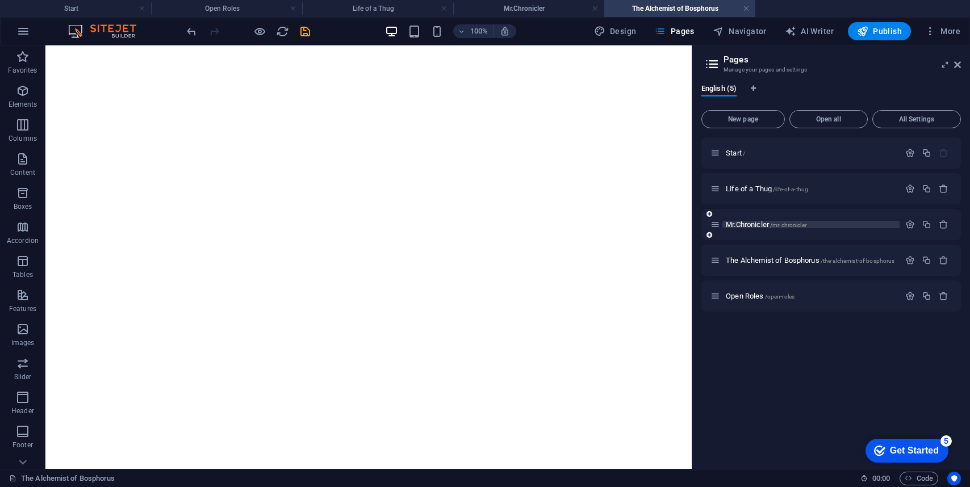
click at [757, 226] on span "Mr.Chronicler /mr-chronicler" at bounding box center [766, 224] width 81 height 9
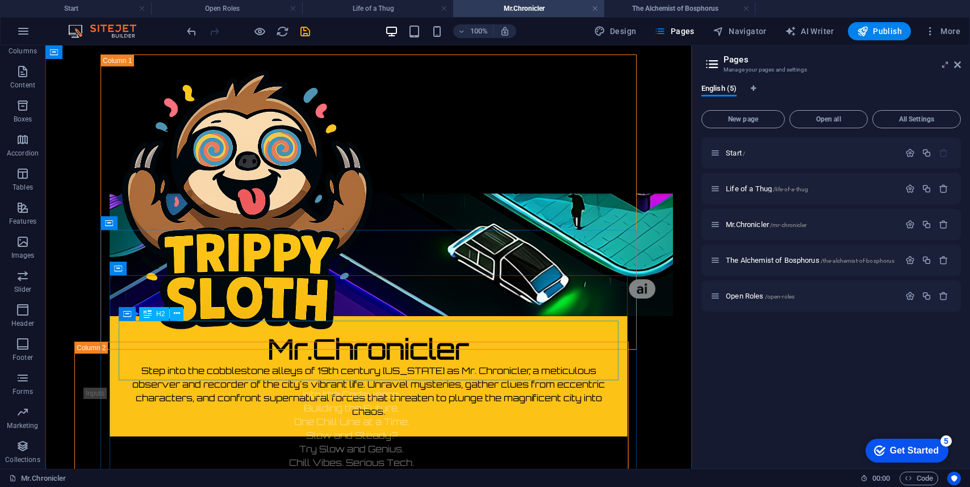
scroll to position [263, 0]
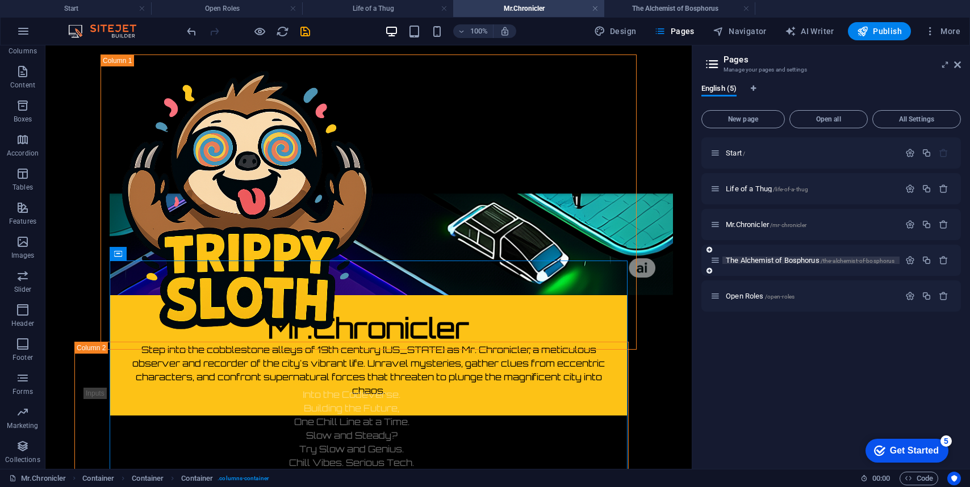
click at [745, 263] on span "The Alchemist of Bosphorus /the-alchemist-of-bosphorus" at bounding box center [810, 260] width 169 height 9
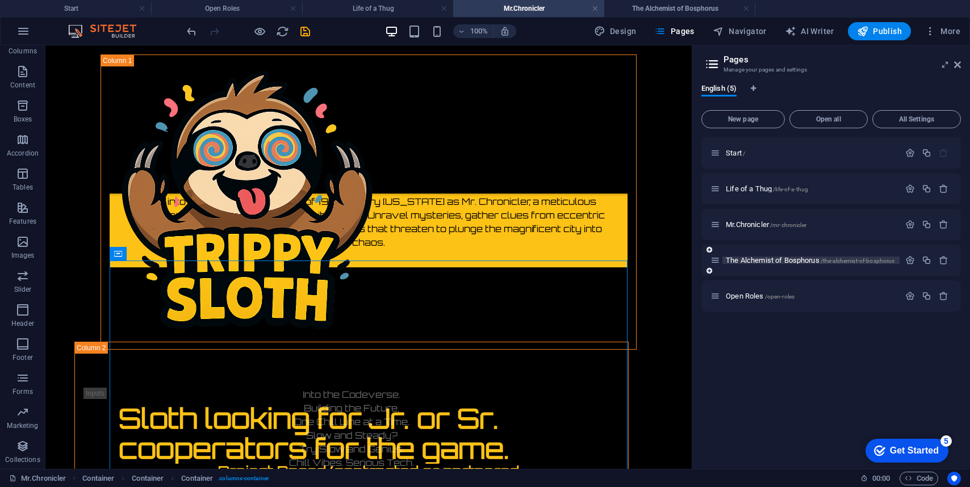
scroll to position [0, 0]
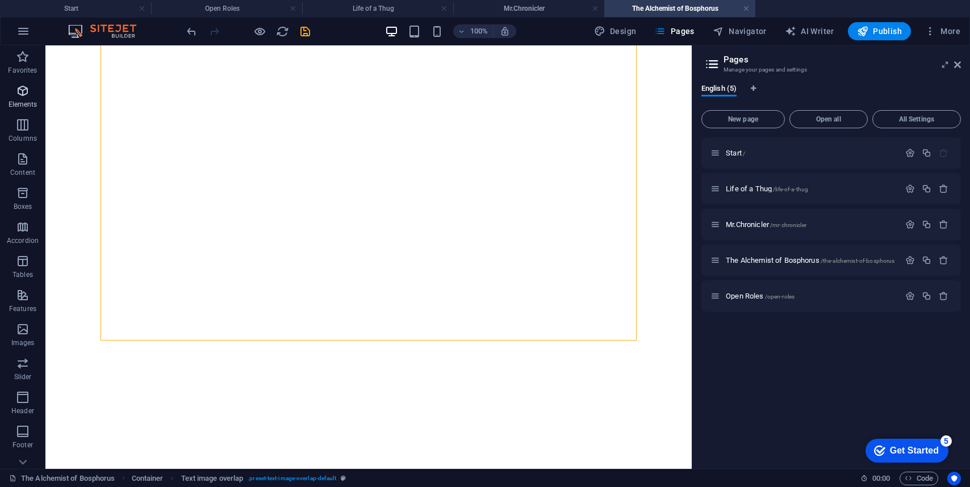
click at [24, 95] on icon "button" at bounding box center [23, 91] width 14 height 14
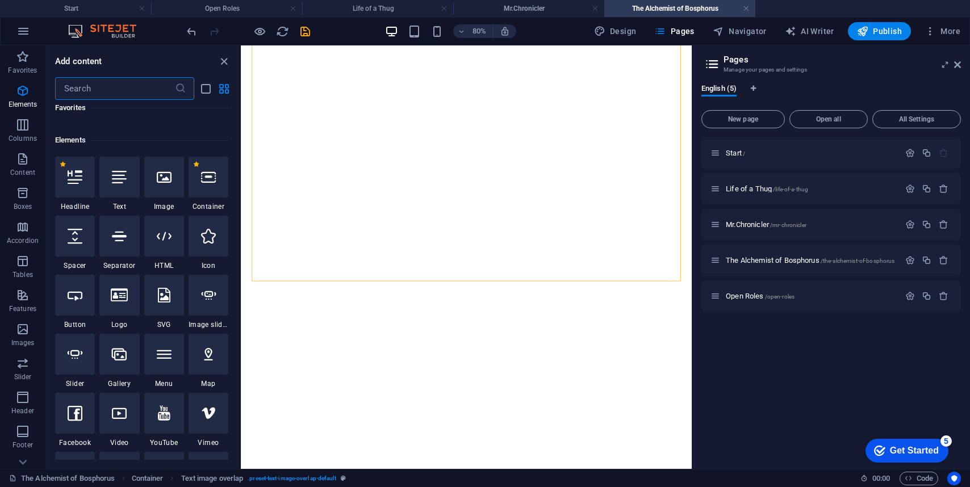
scroll to position [121, 0]
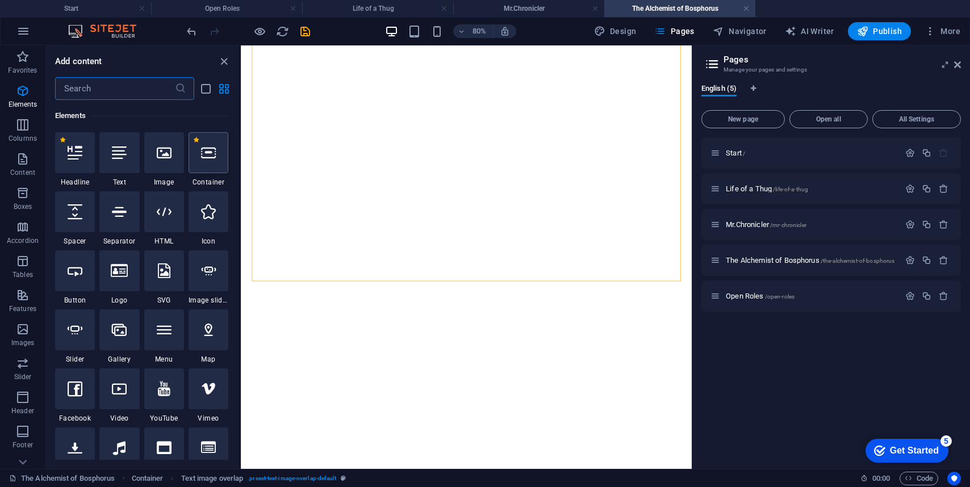
click at [204, 161] on div at bounding box center [208, 152] width 40 height 41
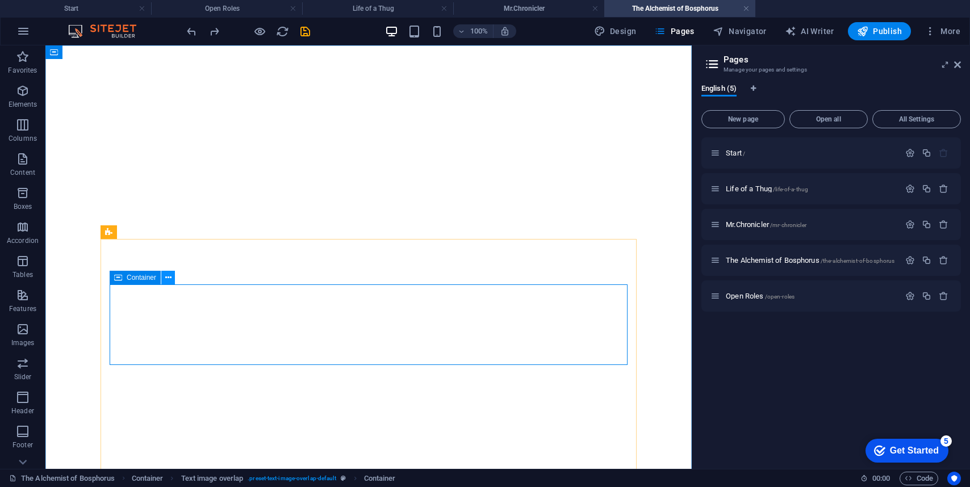
click at [167, 278] on icon at bounding box center [168, 278] width 6 height 12
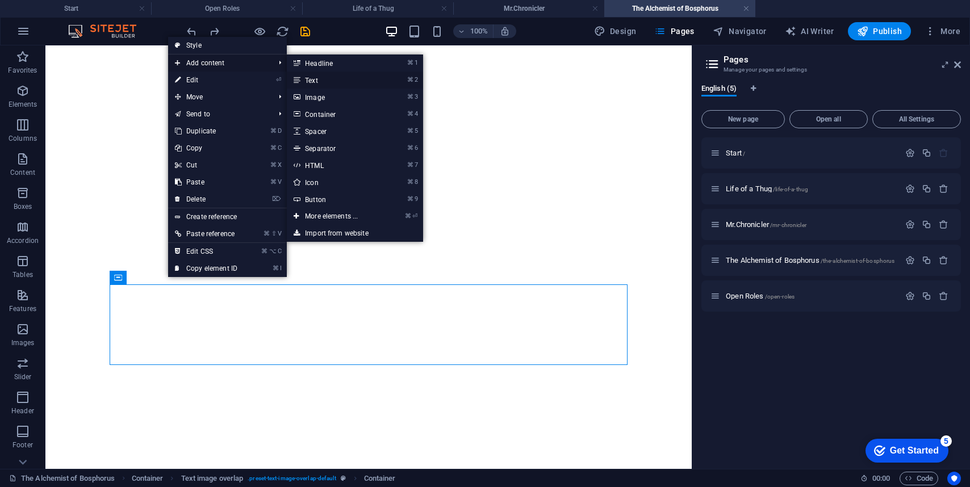
click at [328, 86] on link "⌘ 2 Text" at bounding box center [334, 80] width 94 height 17
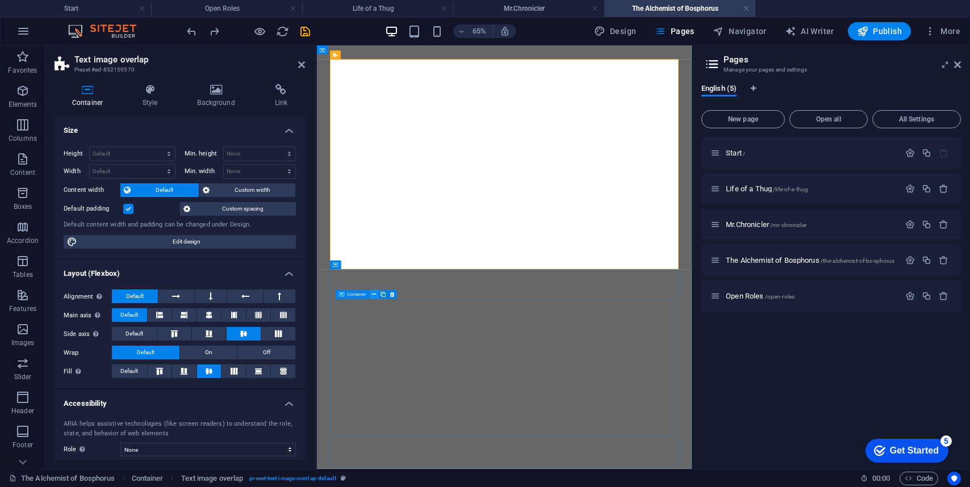
click at [372, 298] on icon at bounding box center [374, 295] width 4 height 8
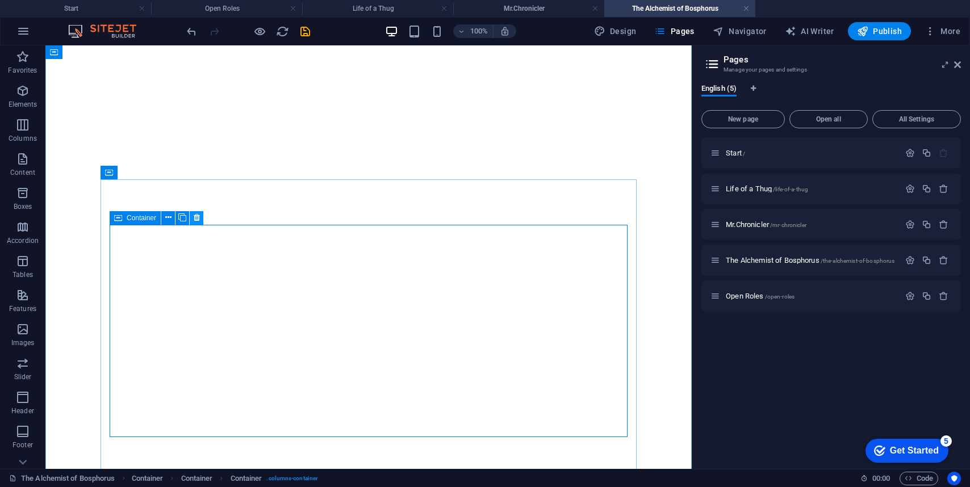
click at [197, 216] on icon at bounding box center [197, 218] width 6 height 12
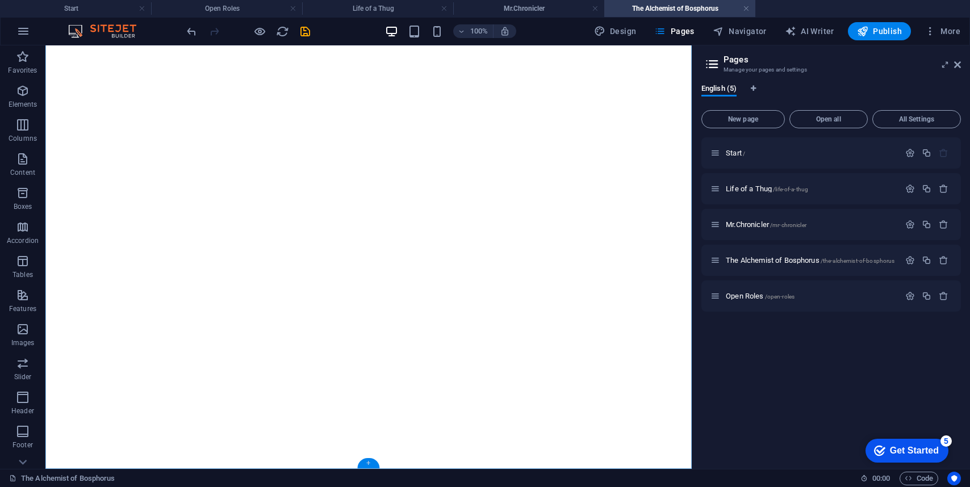
click at [371, 466] on div "+" at bounding box center [368, 463] width 22 height 10
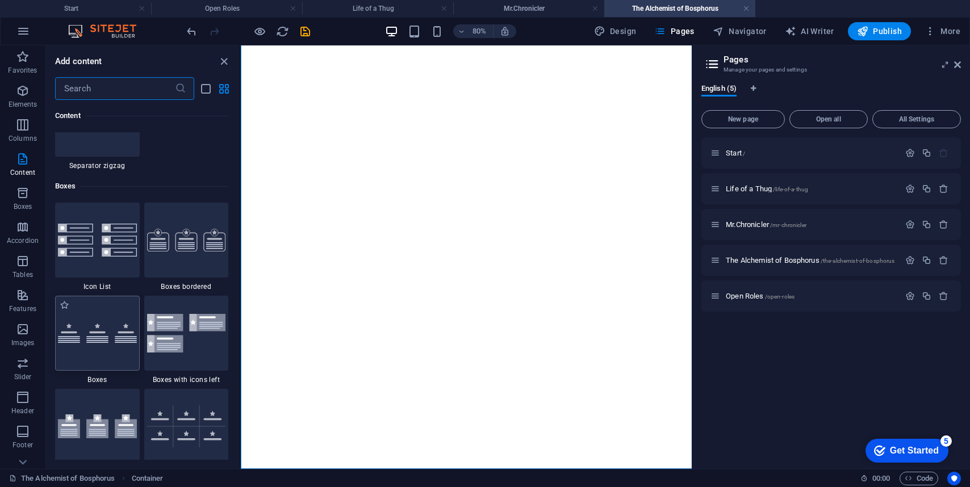
scroll to position [3074, 0]
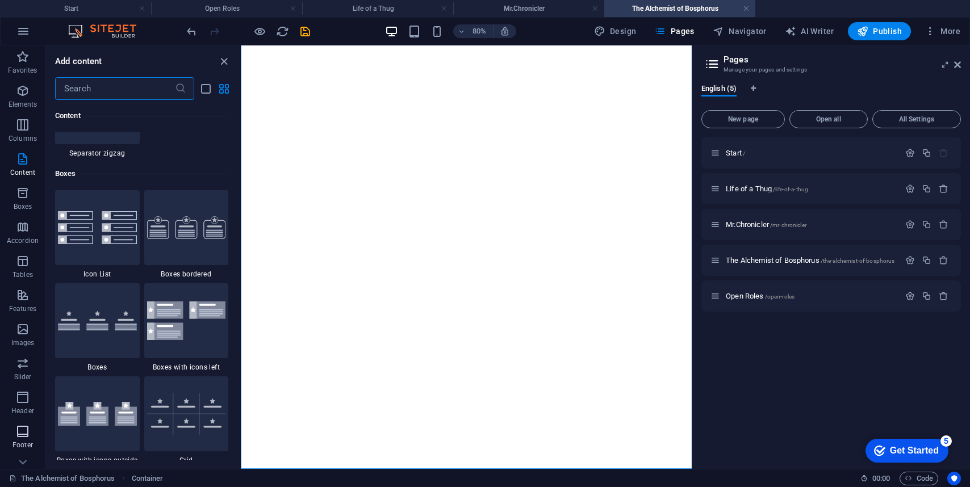
click at [21, 431] on icon "button" at bounding box center [23, 432] width 14 height 14
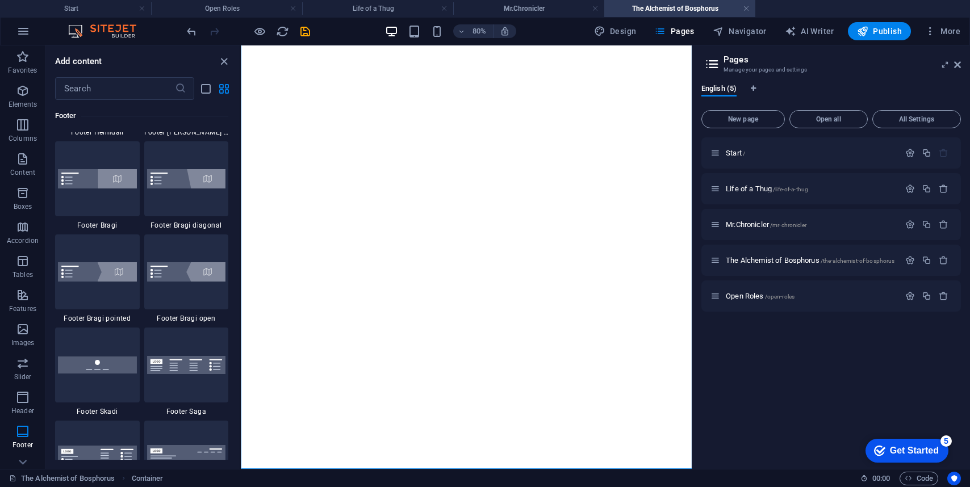
scroll to position [7791, 0]
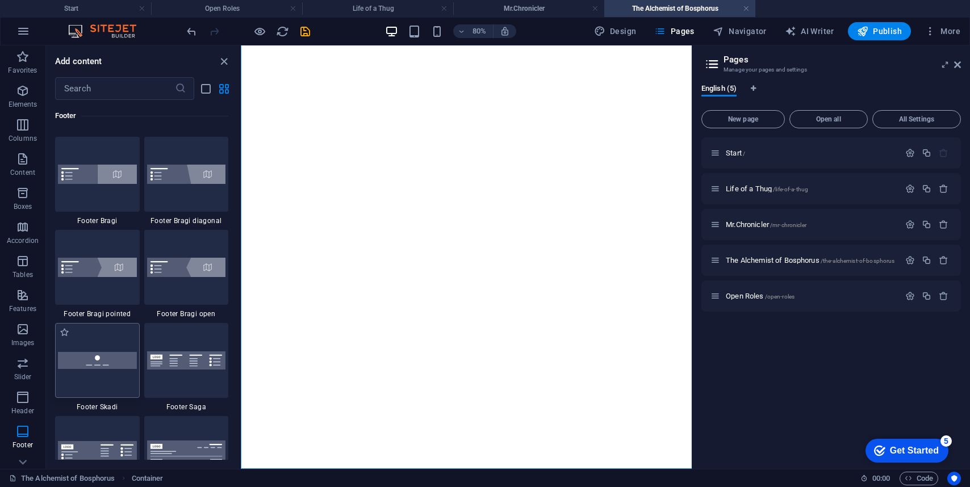
click at [102, 353] on img at bounding box center [97, 360] width 79 height 16
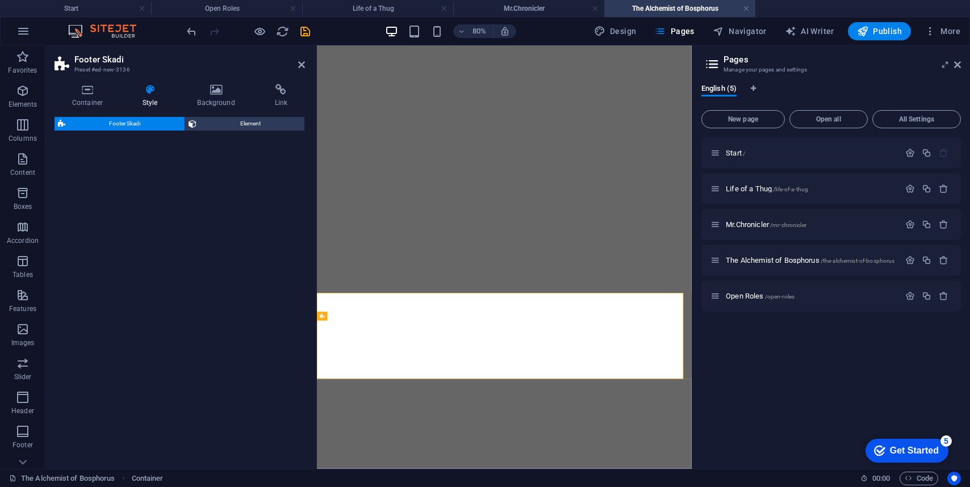
select select "rem"
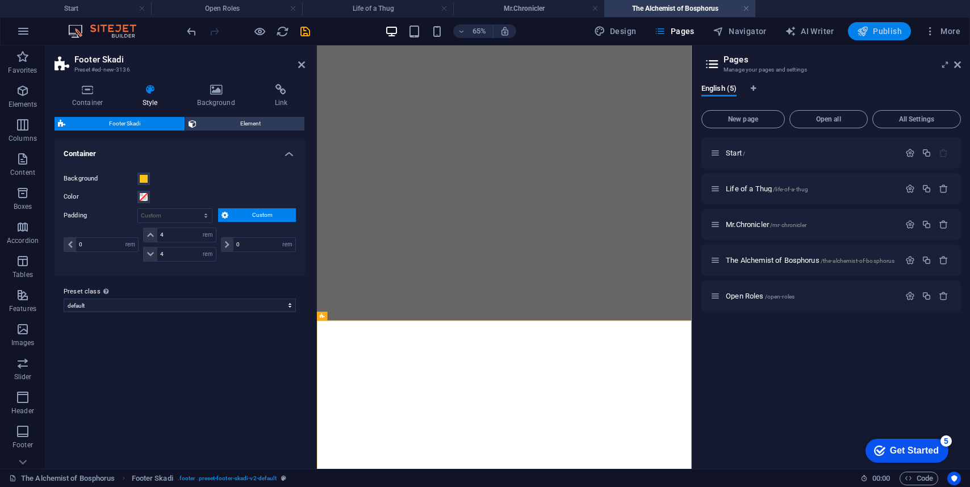
click at [869, 28] on span "Publish" at bounding box center [879, 31] width 45 height 11
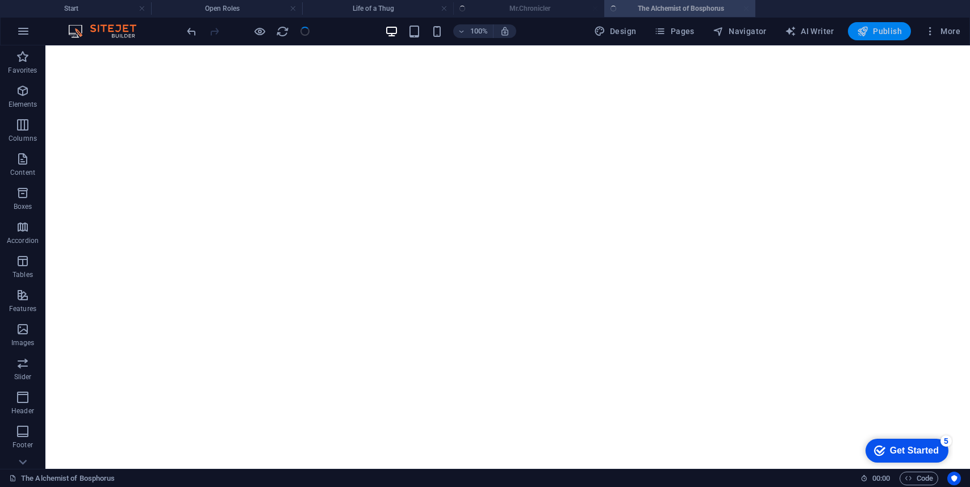
click at [867, 24] on button "Publish" at bounding box center [879, 31] width 63 height 18
click at [893, 32] on span "Publish" at bounding box center [879, 31] width 45 height 11
click at [884, 28] on span "Publish" at bounding box center [879, 31] width 45 height 11
